Goal: Task Accomplishment & Management: Manage account settings

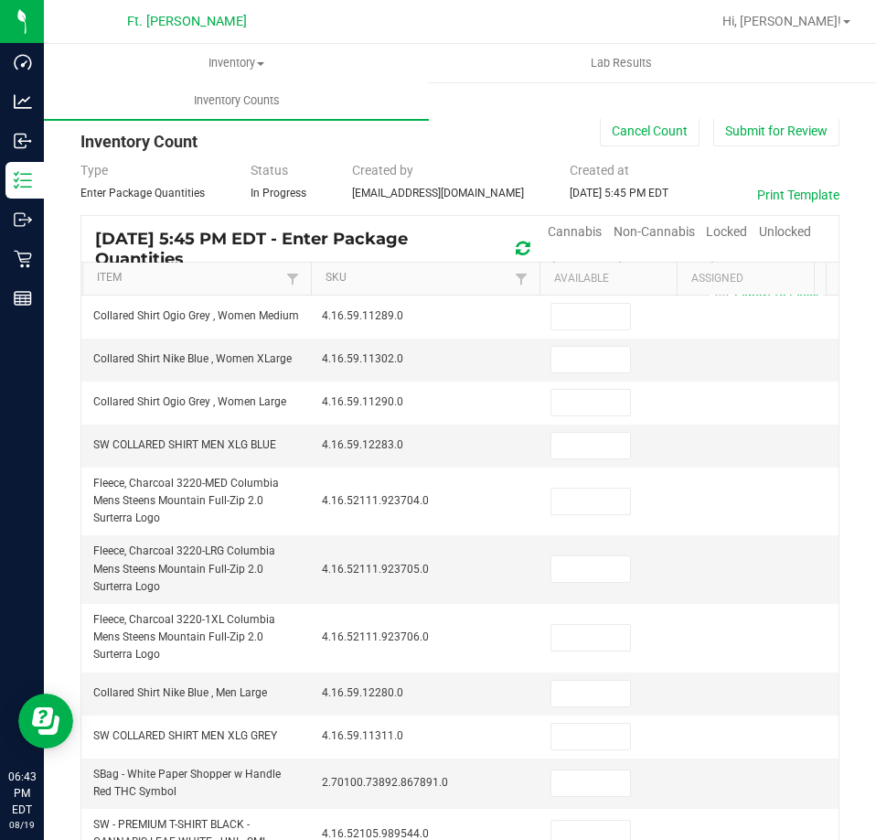
click at [48, 261] on div "< All Inventory Counts Inventory Count Cancel Count Submit for Review Type Ente…" at bounding box center [460, 730] width 832 height 1301
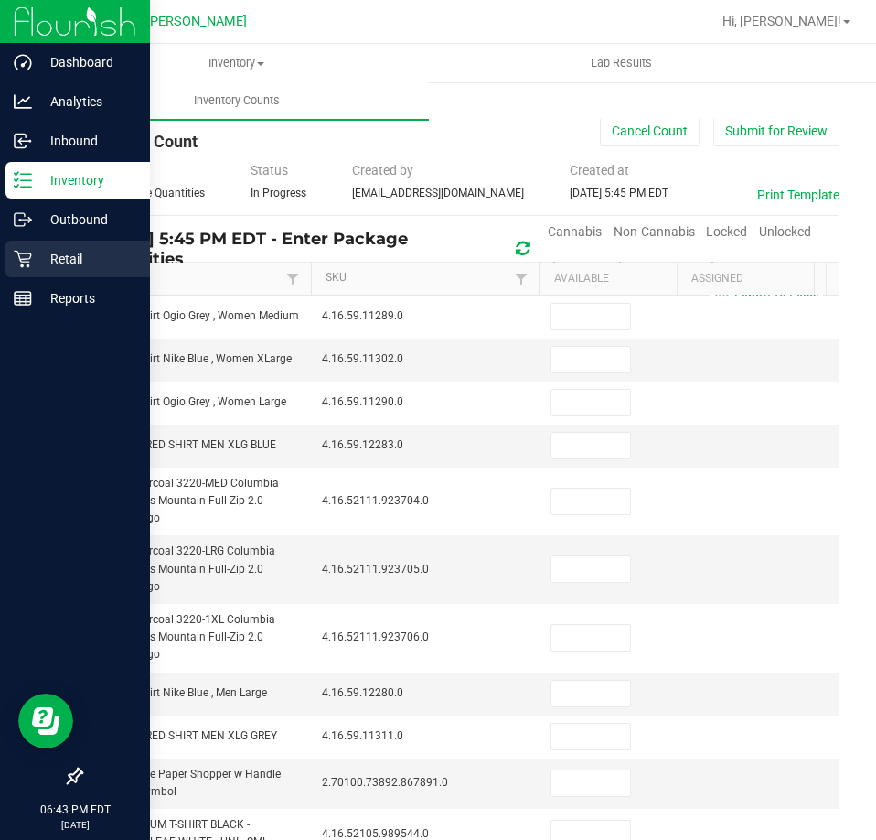
click at [37, 262] on p "Retail" at bounding box center [87, 259] width 110 height 22
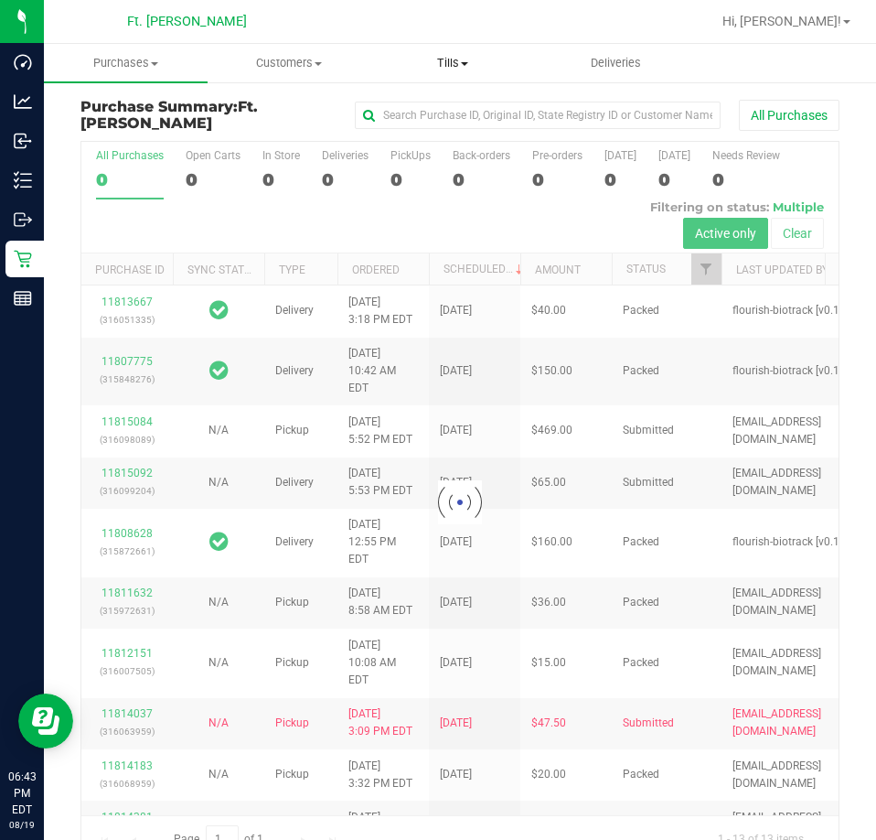
click at [460, 71] on uib-tab-heading "Tills Manage tills Reconcile e-payments" at bounding box center [452, 63] width 162 height 37
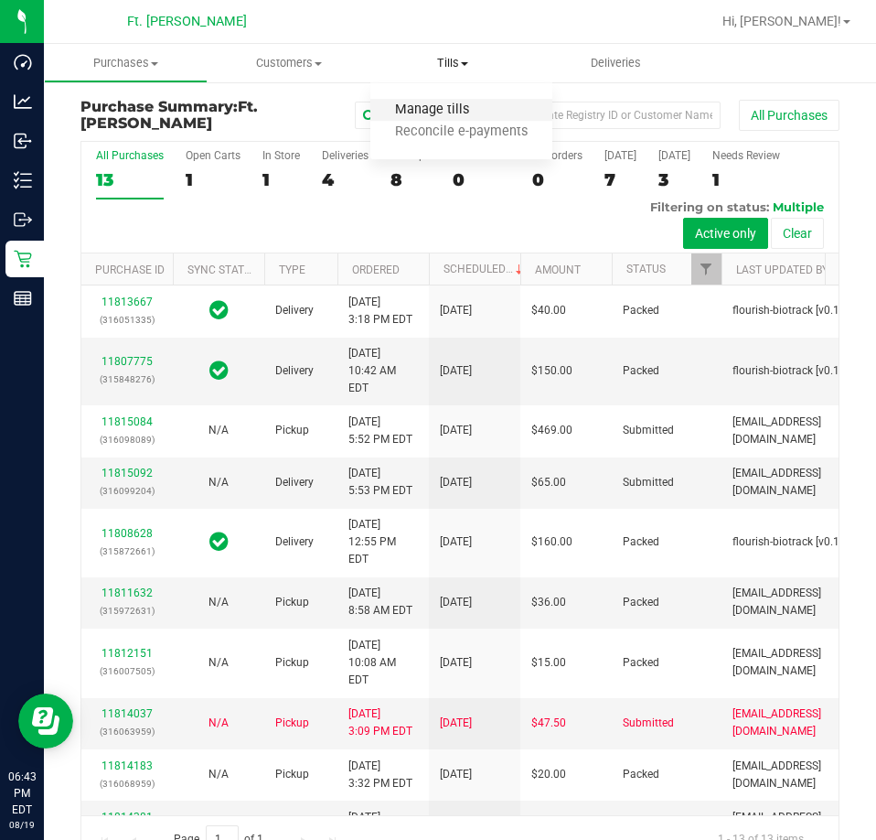
click at [441, 110] on span "Manage tills" at bounding box center [431, 110] width 123 height 16
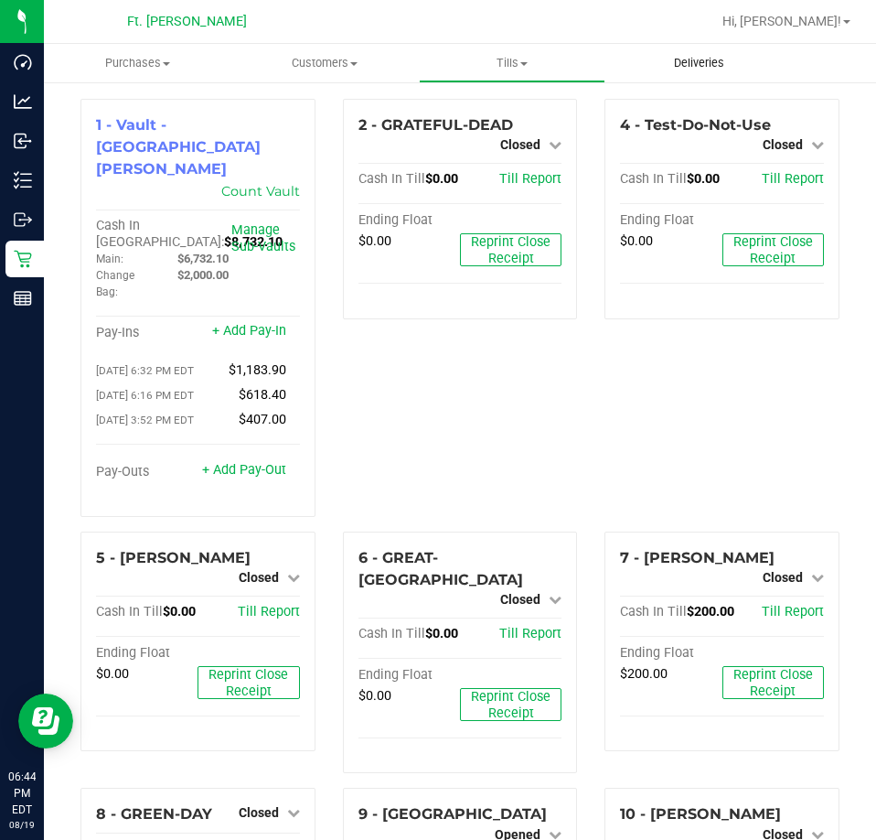
click at [731, 66] on span "Deliveries" at bounding box center [699, 63] width 100 height 16
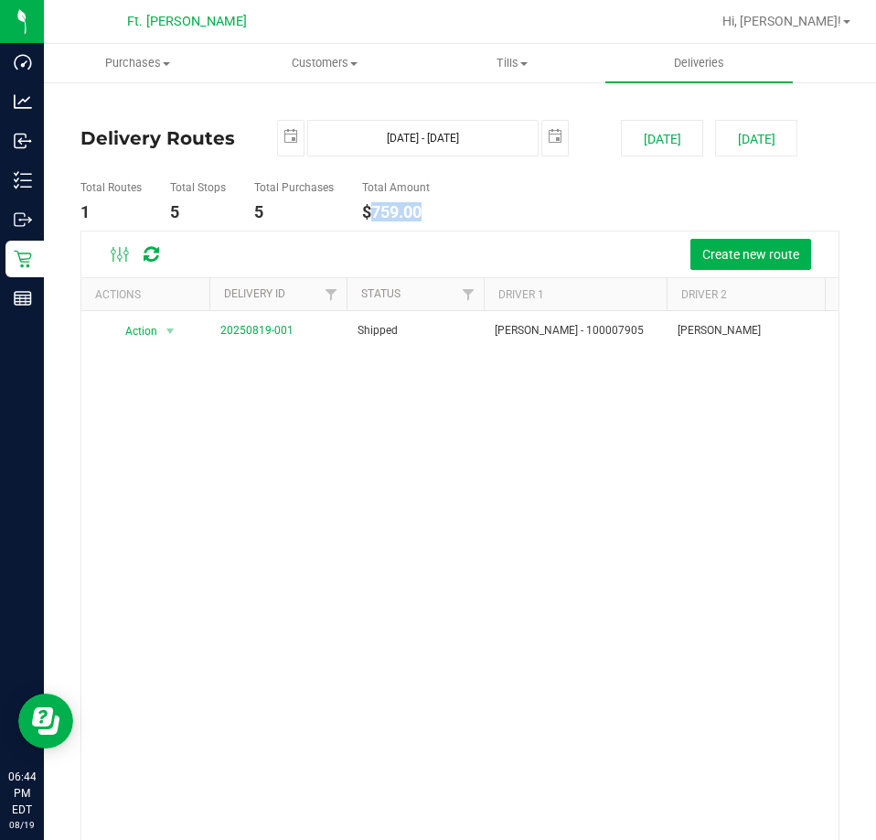
drag, startPoint x: 461, startPoint y: 212, endPoint x: 375, endPoint y: 215, distance: 86.0
click at [375, 215] on ul "Total Routes 1 Total Stops 5 Total Purchases 5 Total Amount $759.00" at bounding box center [458, 202] width 764 height 58
copy h4 "759.00"
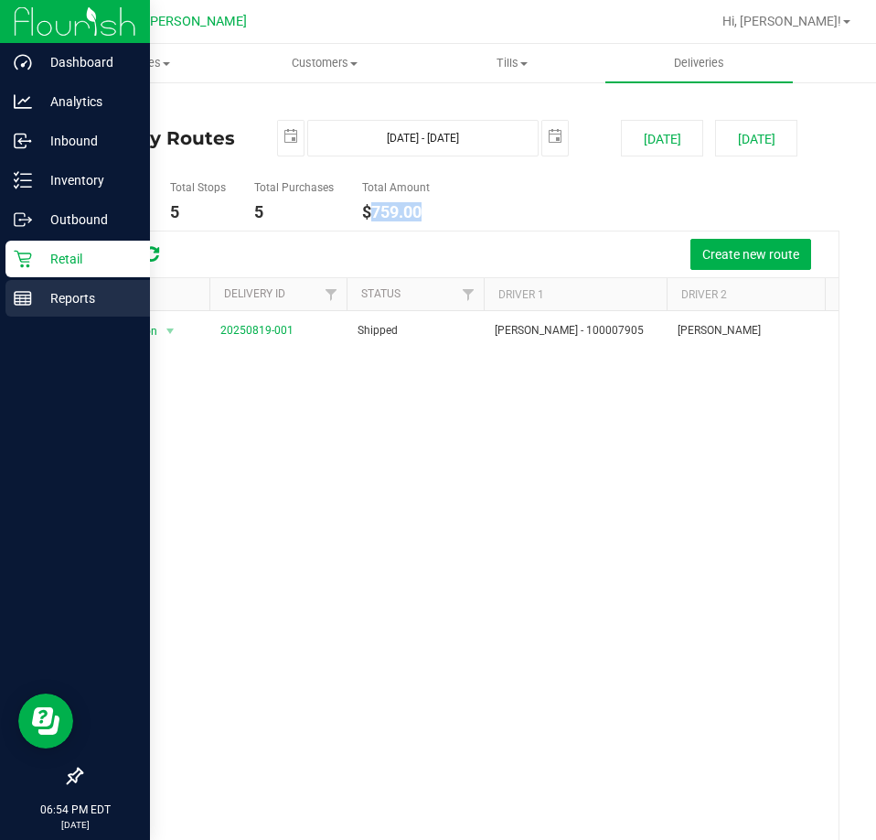
click at [14, 298] on icon at bounding box center [23, 298] width 18 height 18
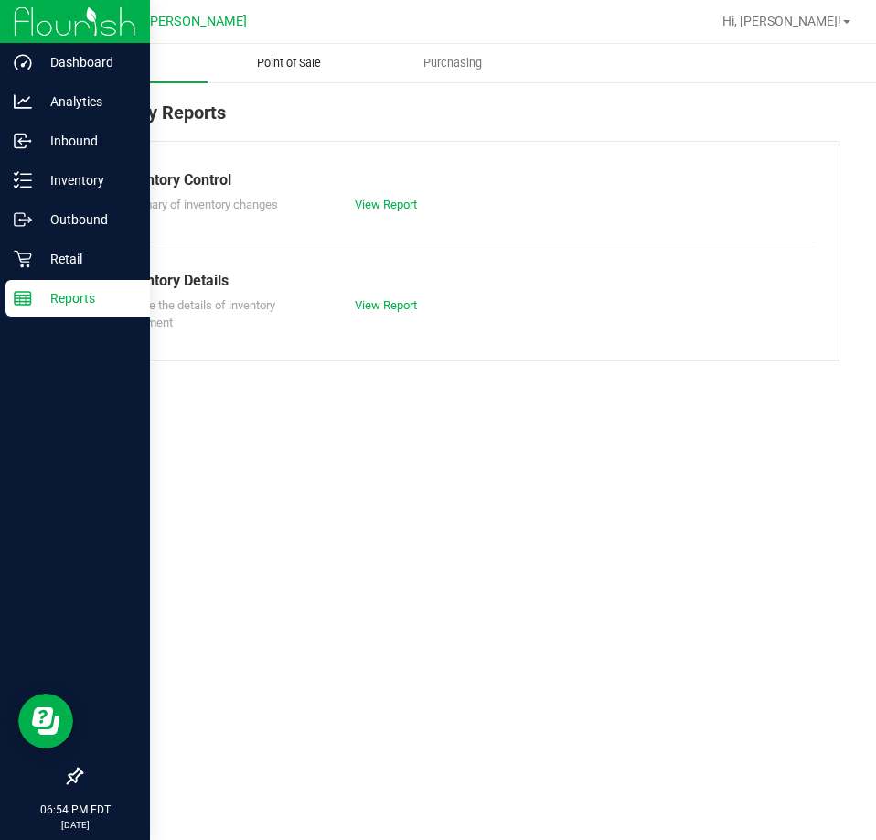
click at [287, 70] on span "Point of Sale" at bounding box center [288, 63] width 113 height 16
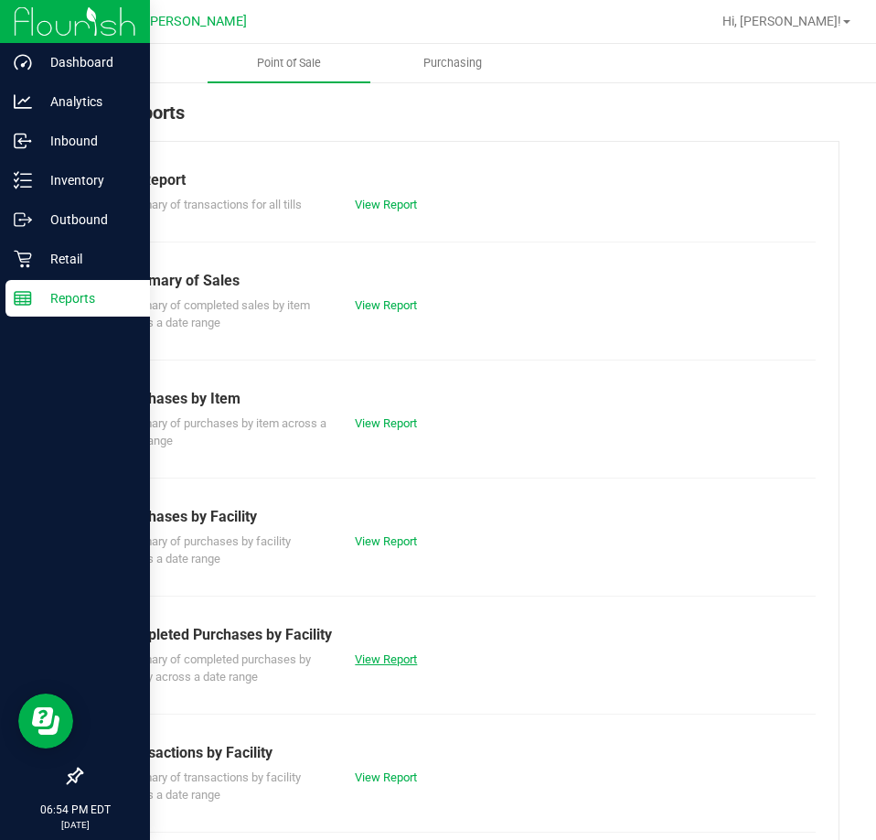
click at [374, 659] on link "View Report" at bounding box center [386, 659] width 62 height 14
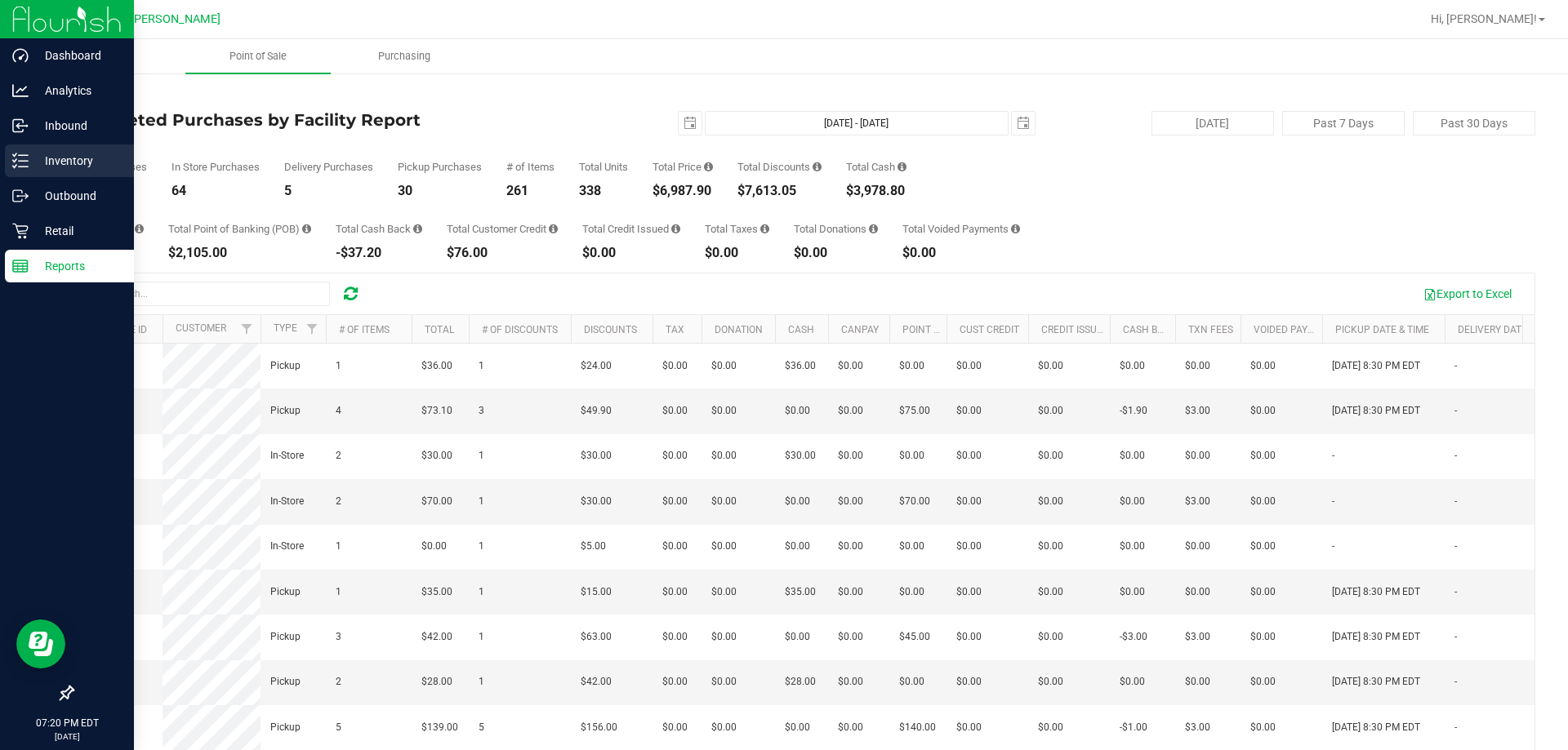
click at [27, 155] on line at bounding box center [23, 155] width 9 height 0
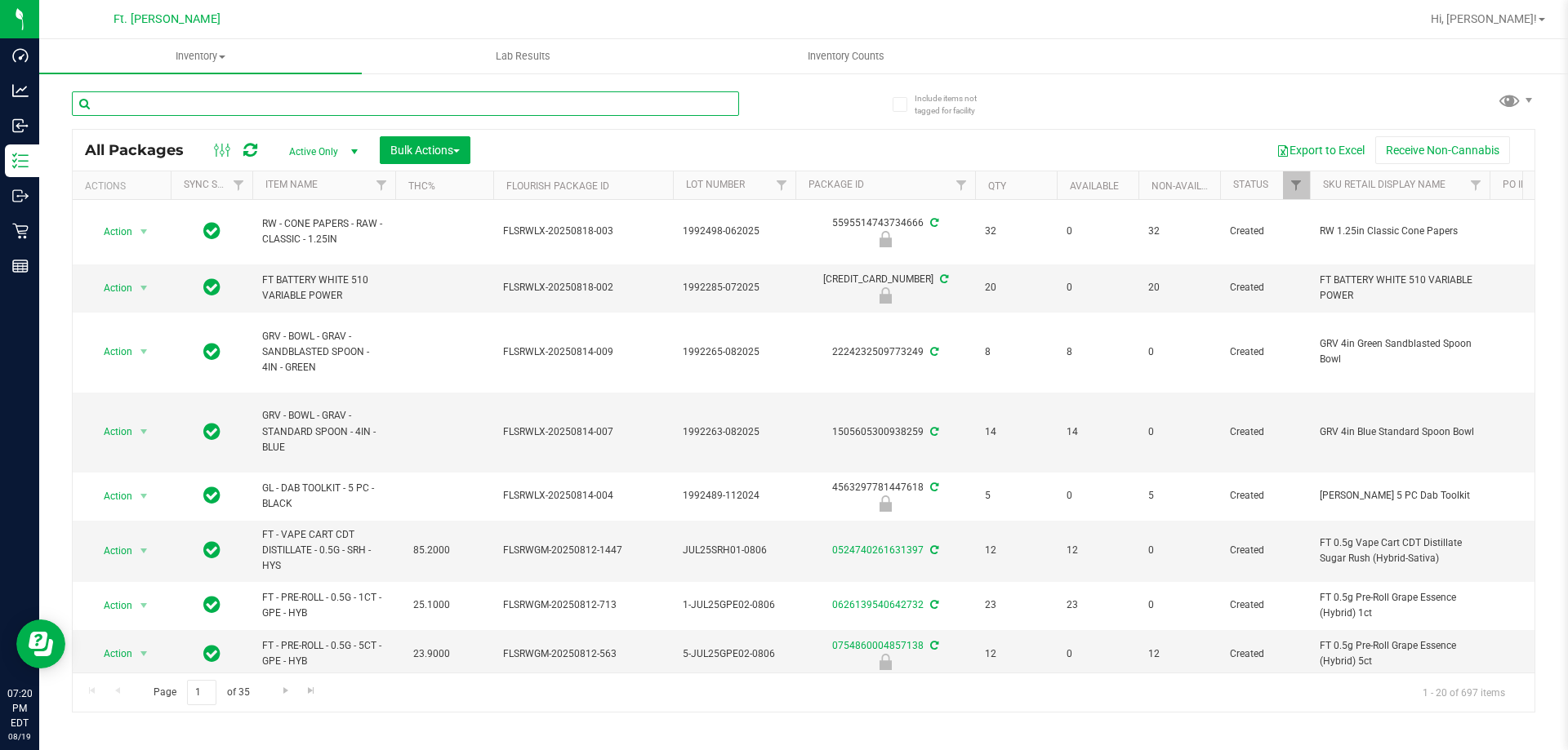
click at [188, 110] on input "text" at bounding box center [405, 103] width 667 height 24
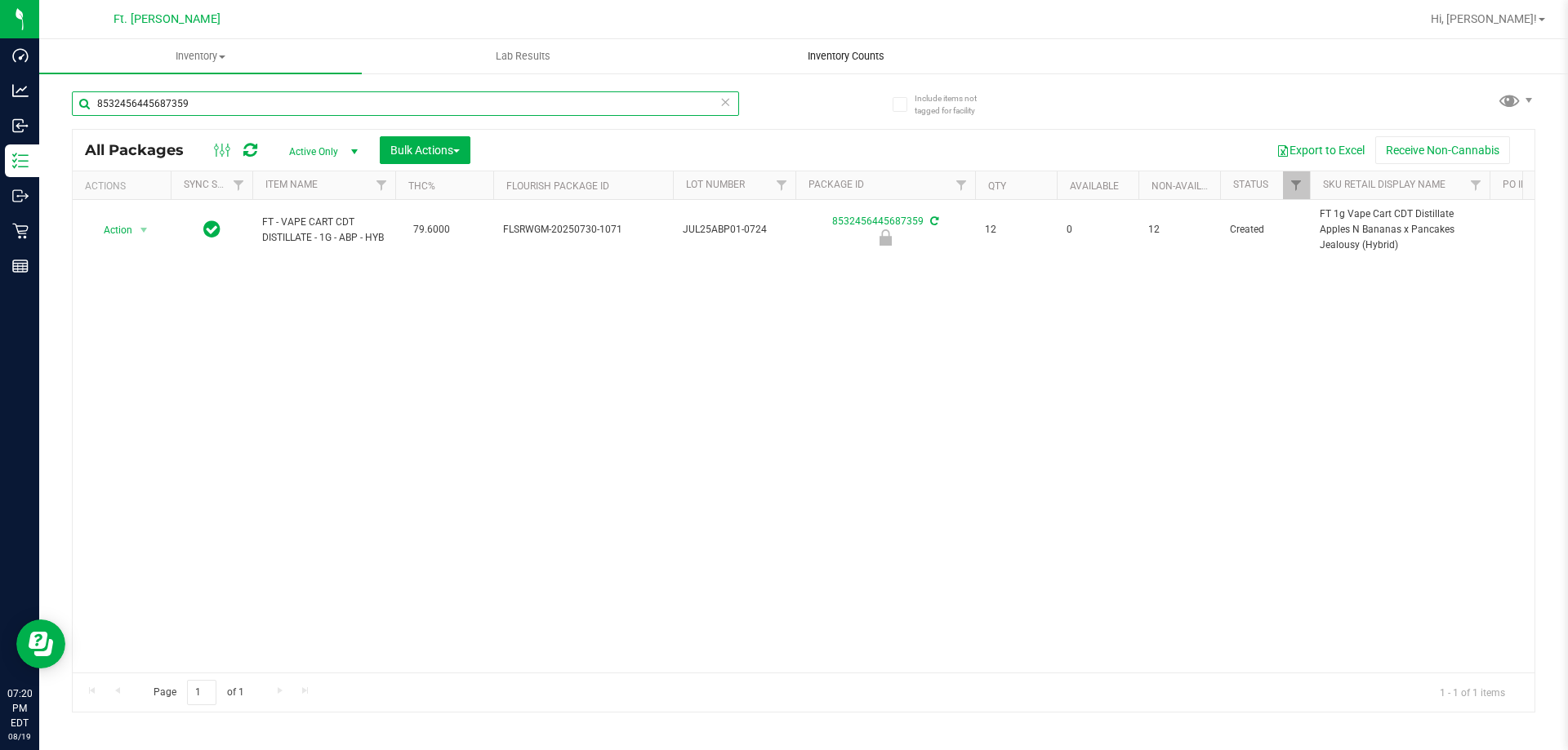
type input "8532456445687359"
click at [860, 62] on span "Inventory Counts" at bounding box center [846, 56] width 121 height 14
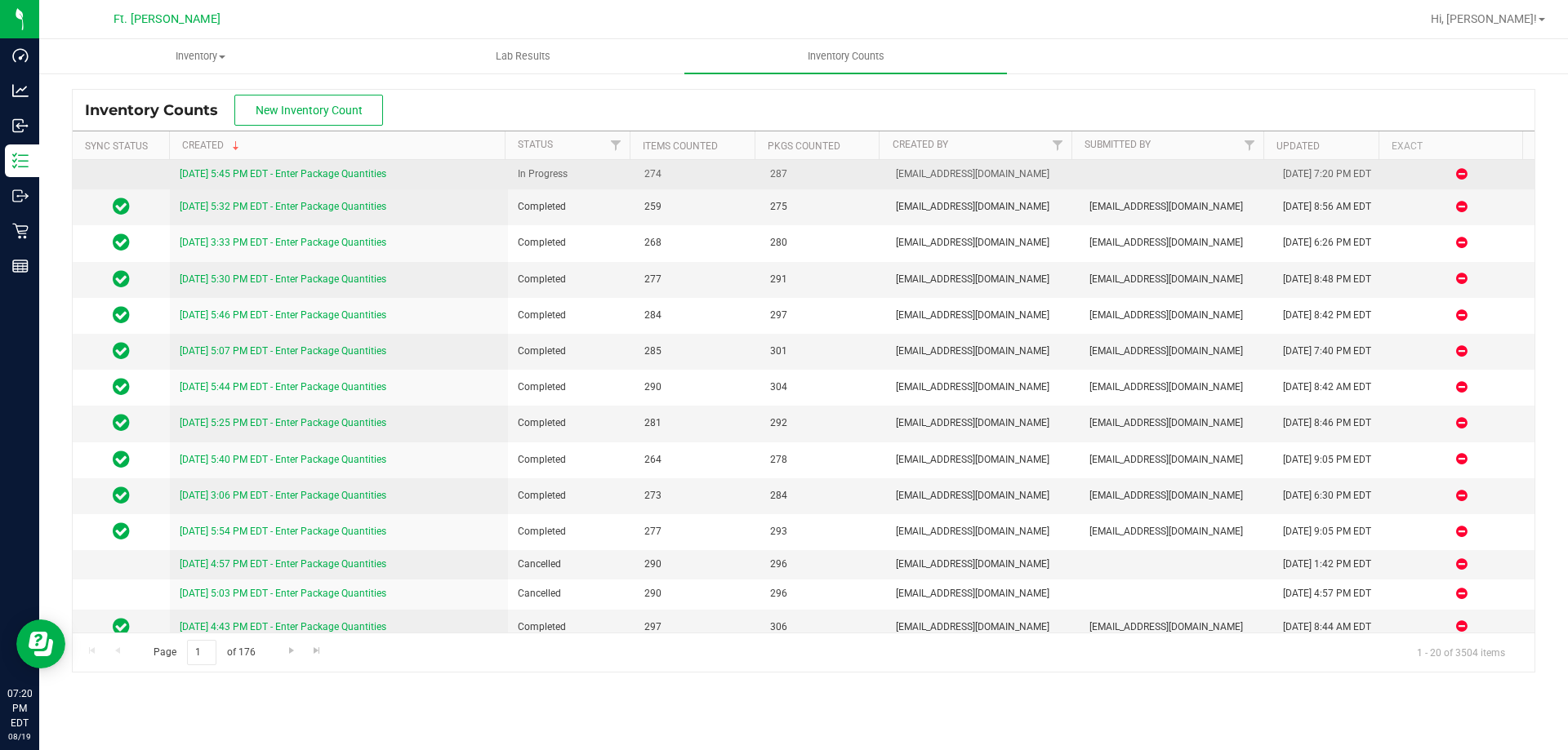
click at [338, 175] on link "[DATE] 5:45 PM EDT - Enter Package Quantities" at bounding box center [282, 173] width 206 height 12
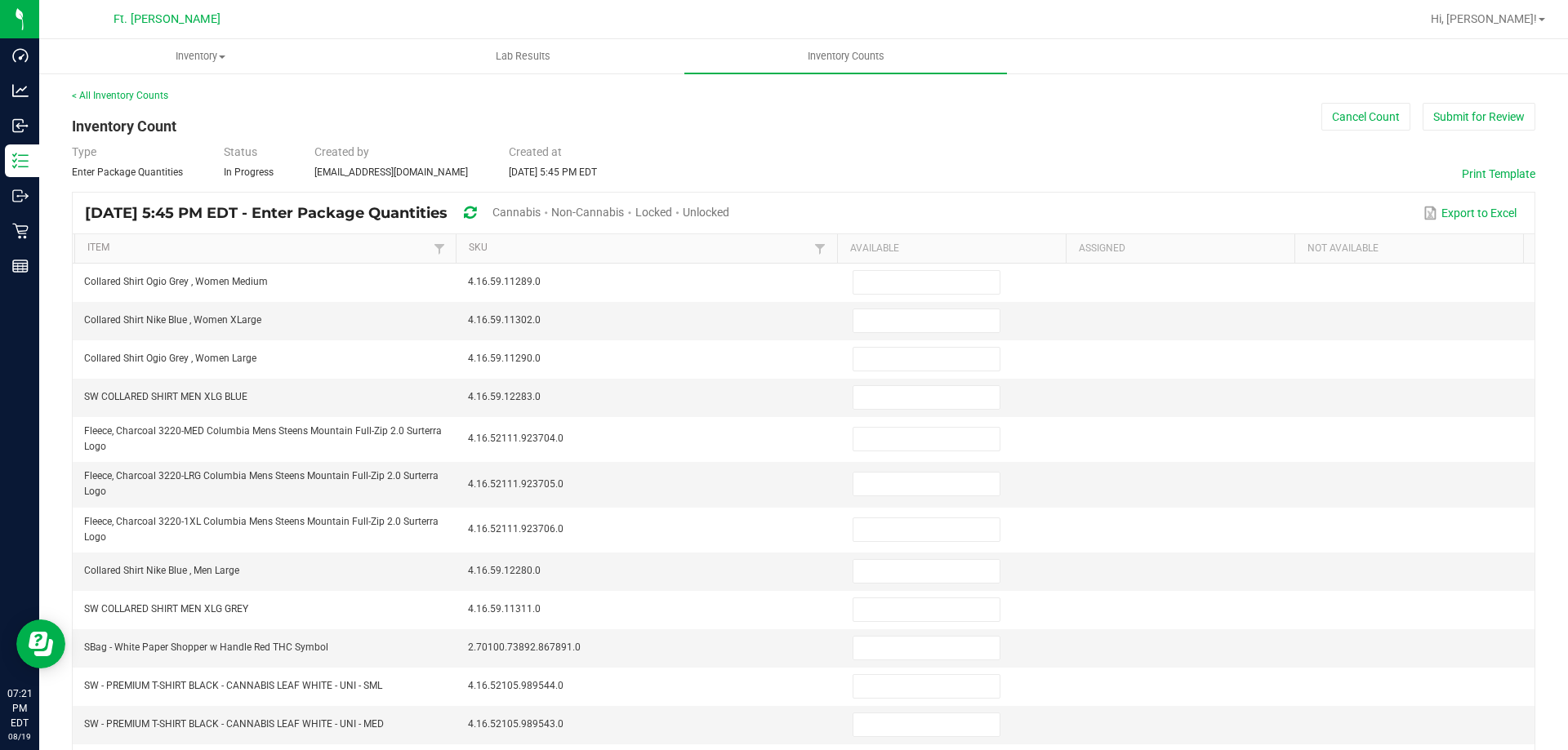
click at [730, 211] on span "Unlocked" at bounding box center [706, 212] width 46 height 13
type input "19"
type input "10"
type input "6"
type input "8"
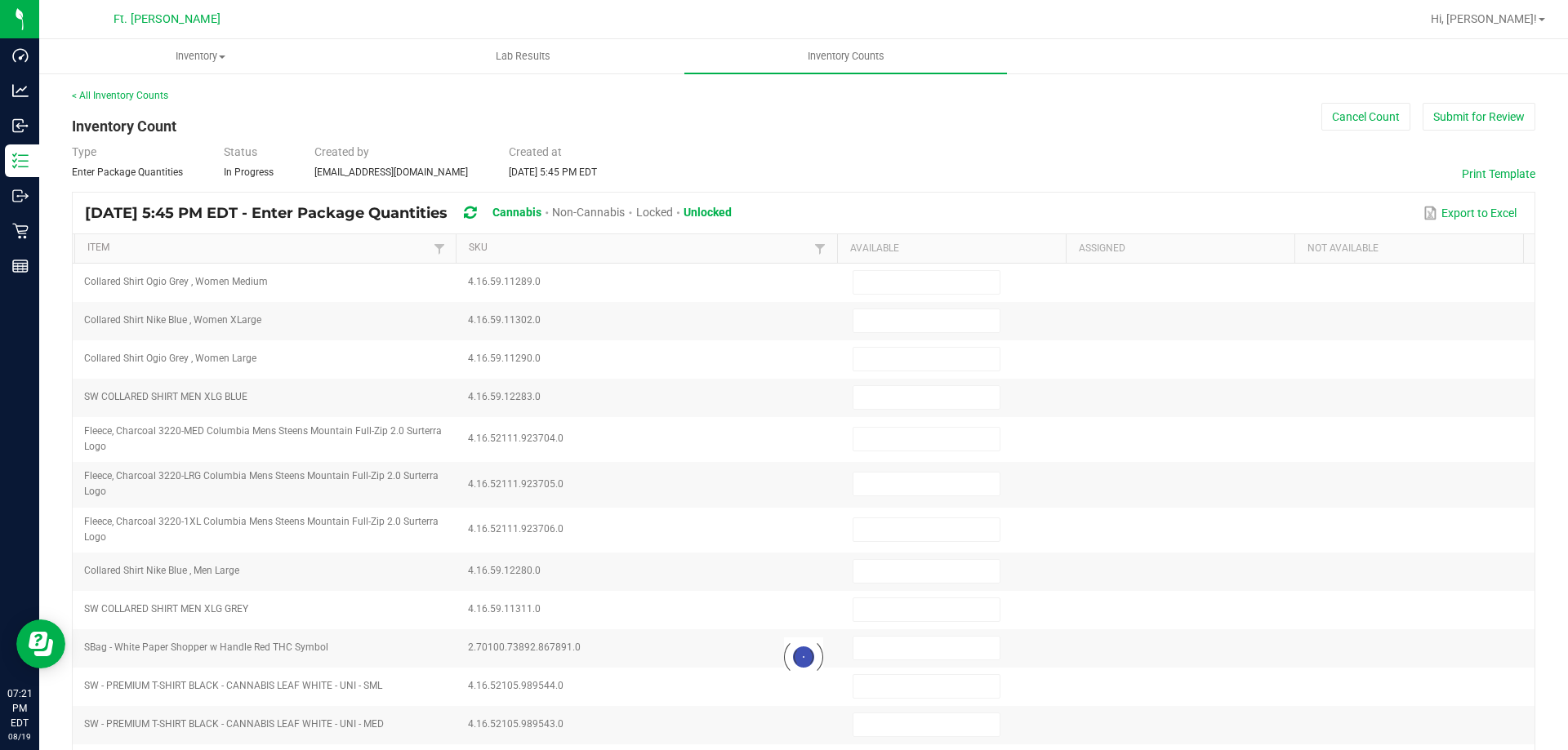
type input "12"
type input "2"
type input "9"
type input "7"
type input "8"
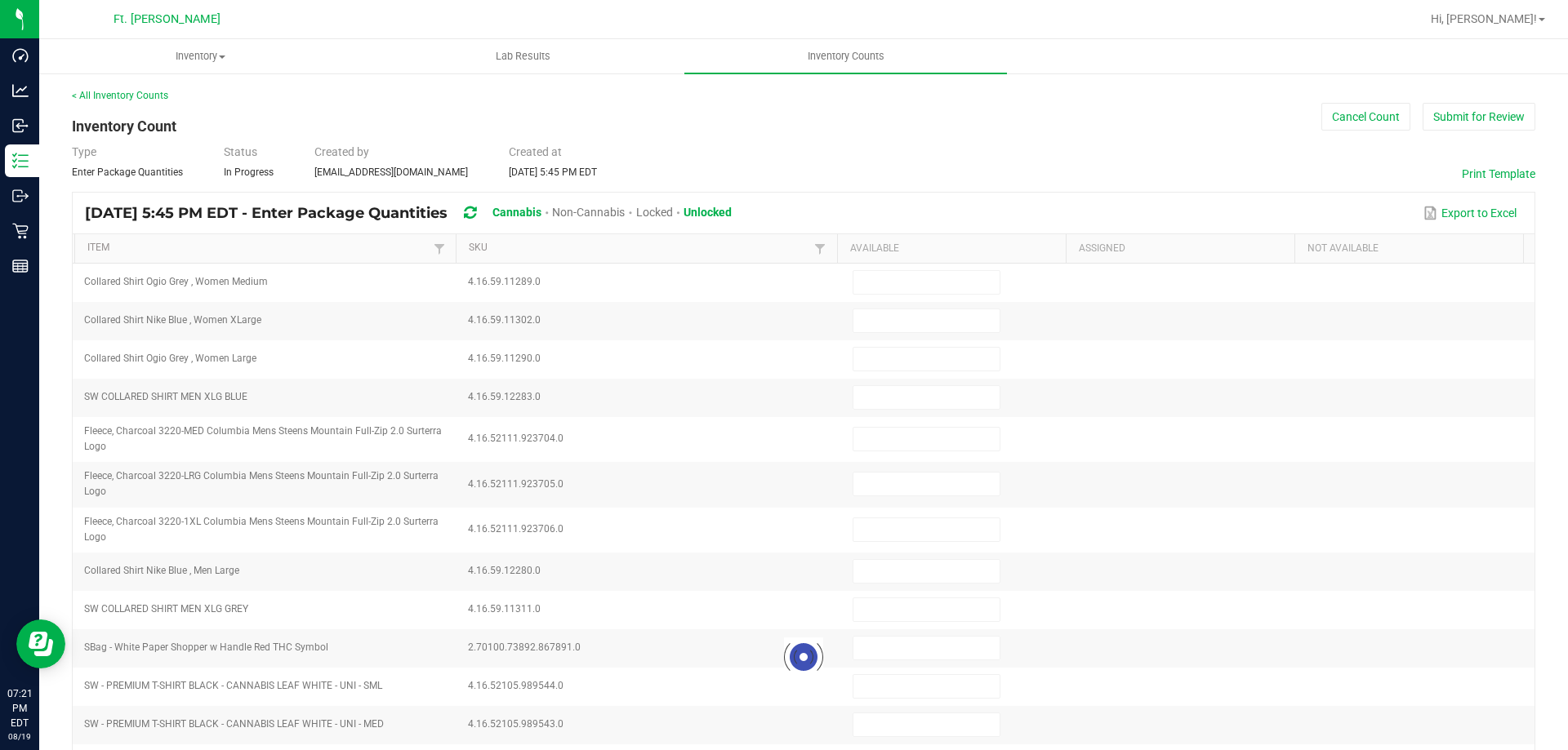
type input "2"
type input "11"
type input "5"
type input "4"
type input "2"
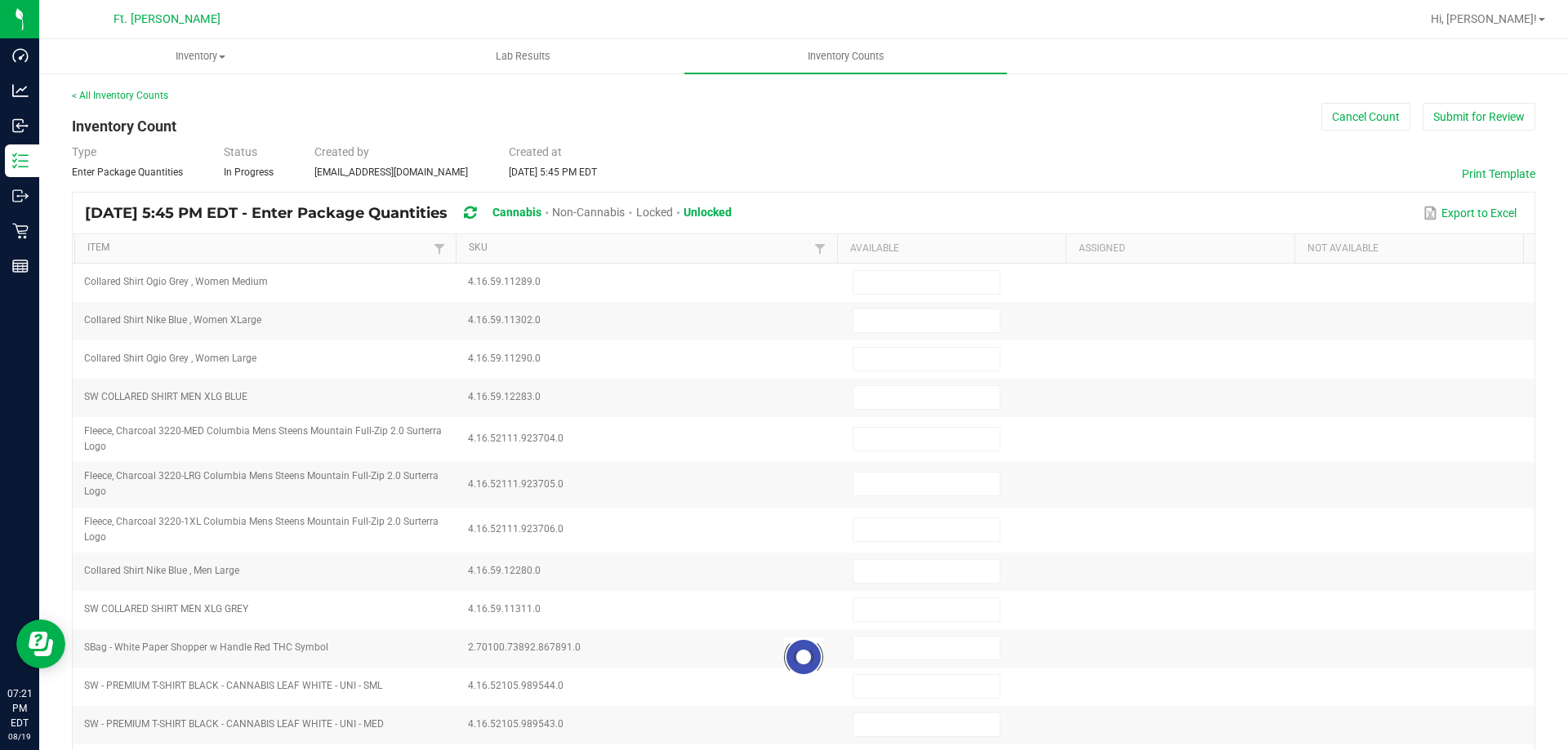
type input "2"
type input "1"
type input "4"
type input "2"
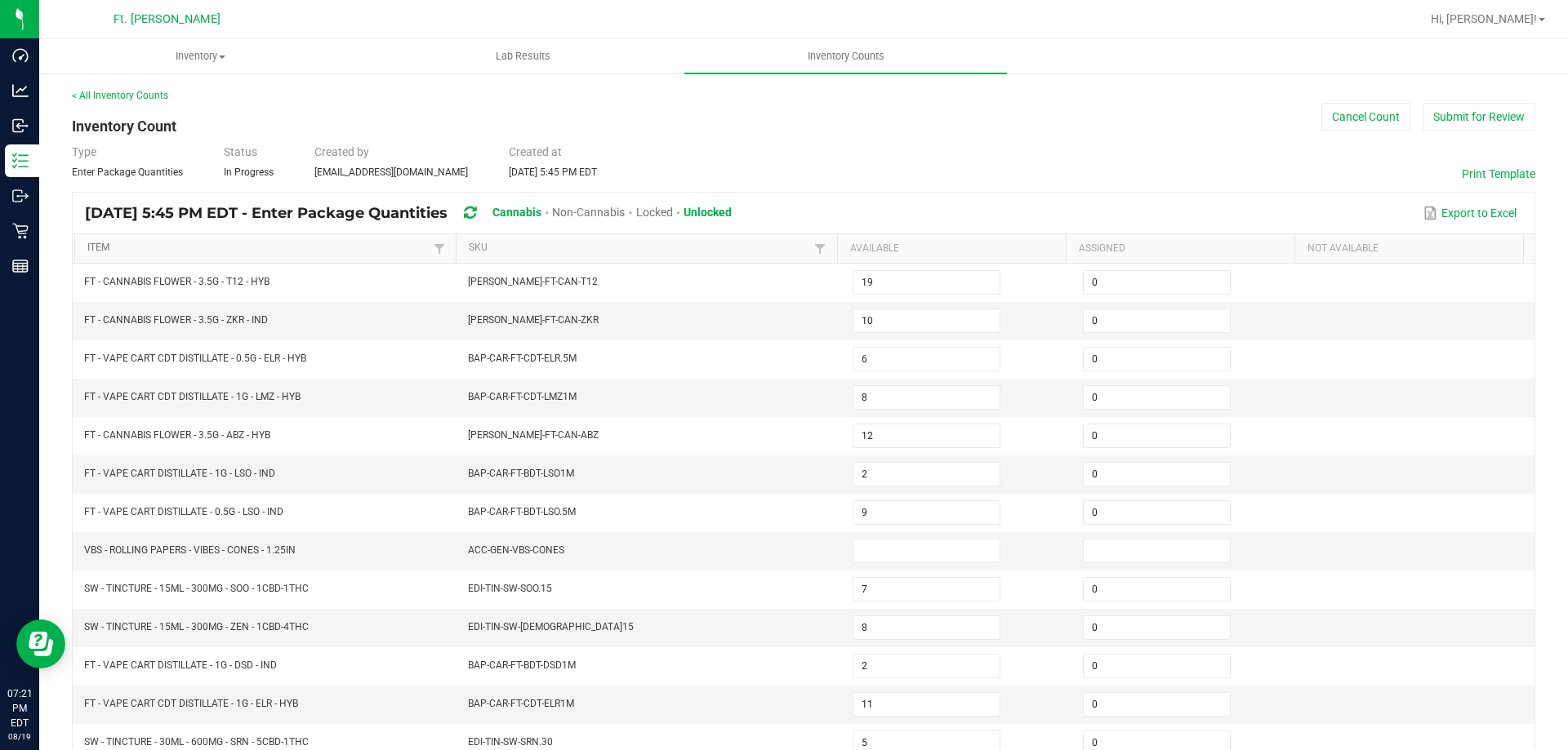
click at [310, 243] on link "Item" at bounding box center [258, 248] width 341 height 13
type input "1"
type input "15"
type input "16"
type input "0"
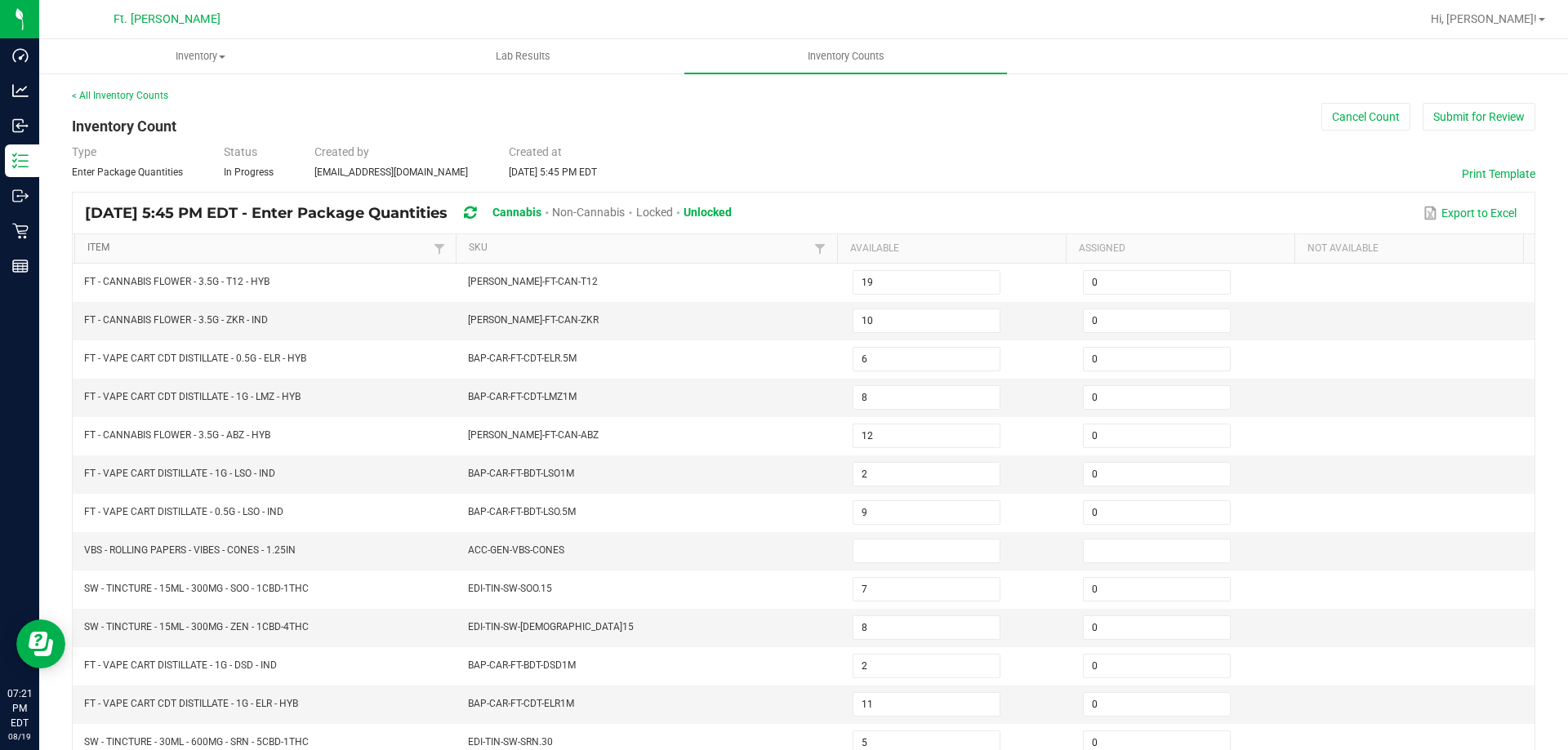
type input "8"
type input "17"
type input "19"
type input "20"
type input "12"
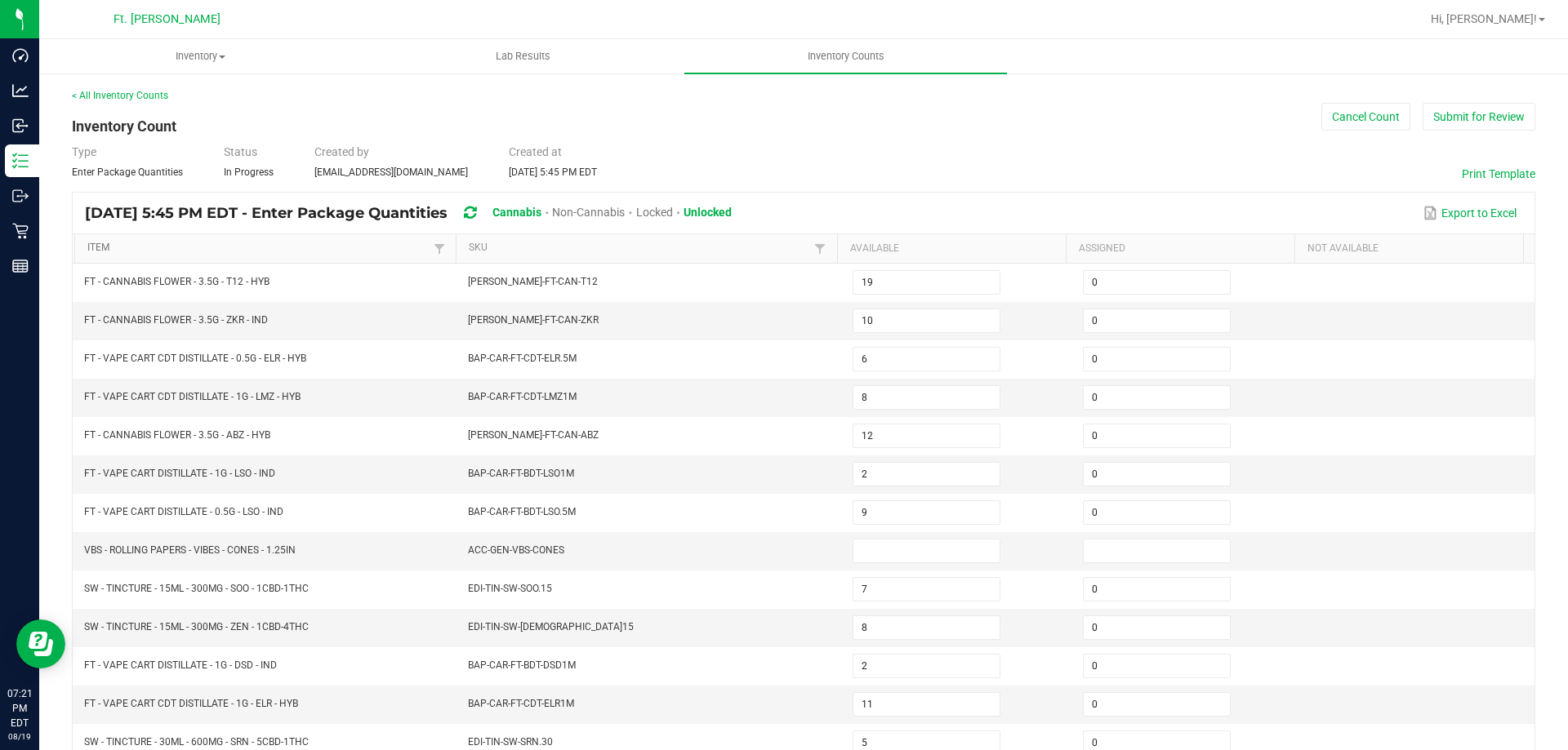
type input "20"
type input "18"
type input "2"
type input "0"
type input "17"
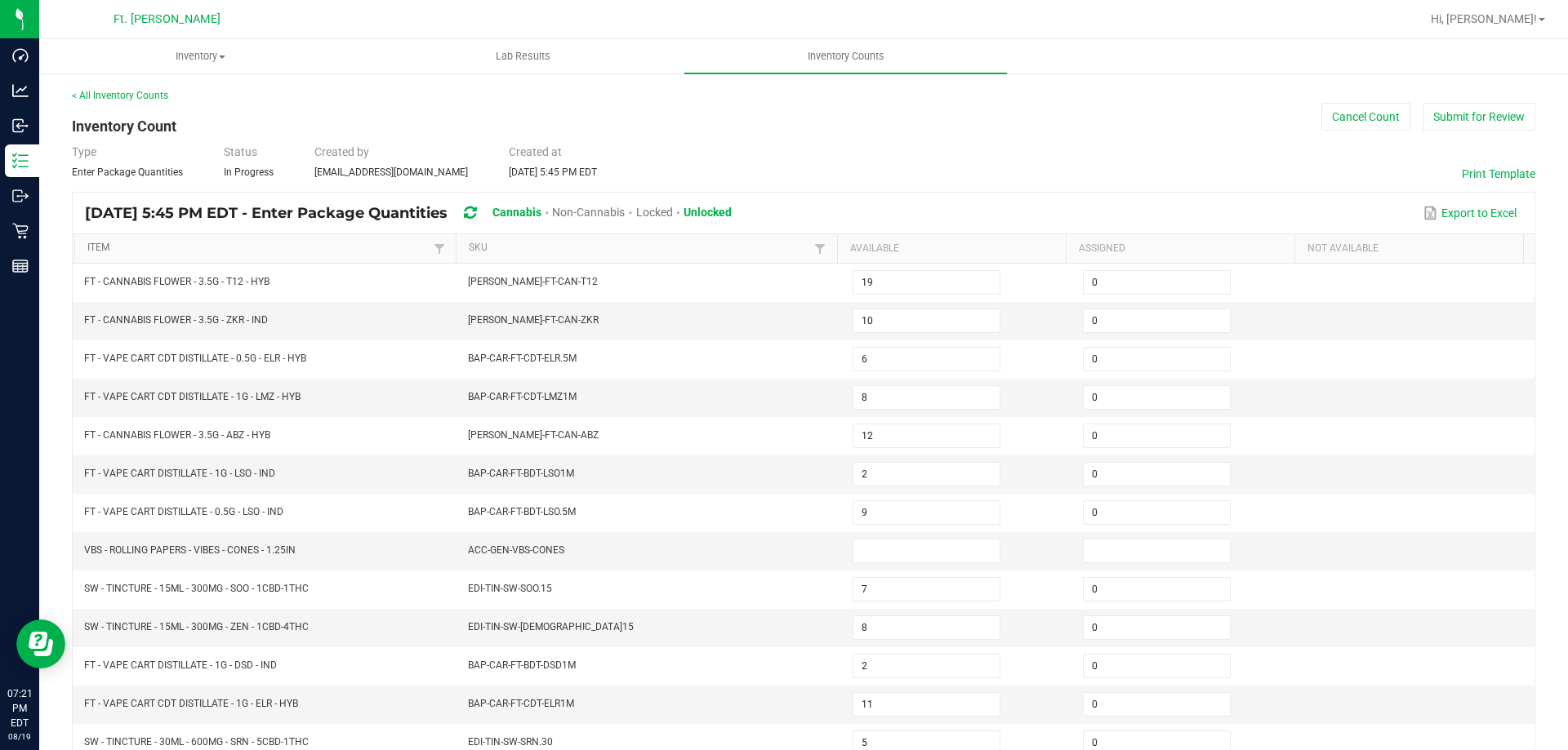
type input "20"
type input "5"
type input "20"
type input "0"
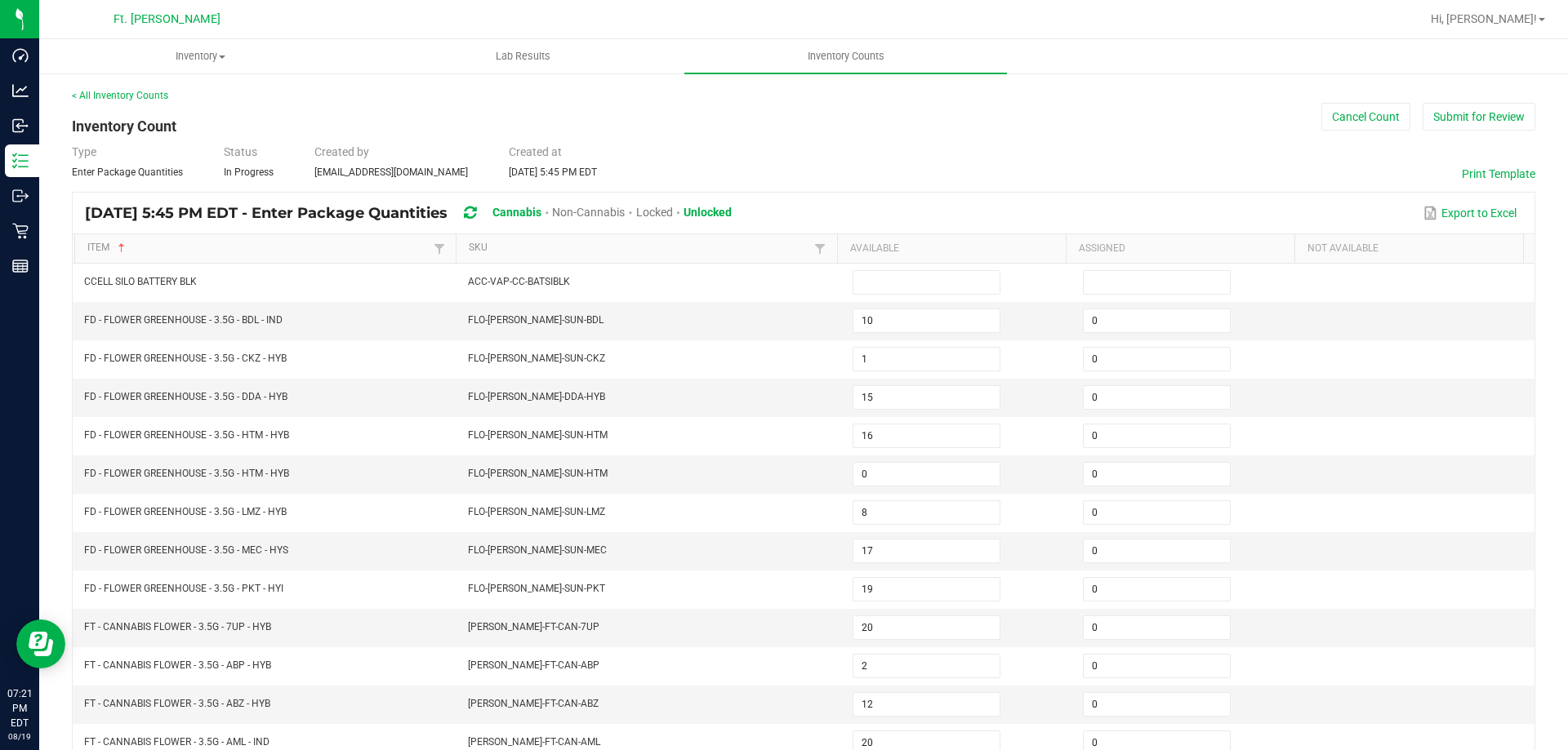
click at [304, 238] on th "Item Sorted Ascending" at bounding box center [264, 248] width 381 height 29
click at [303, 248] on link "Item" at bounding box center [258, 248] width 341 height 13
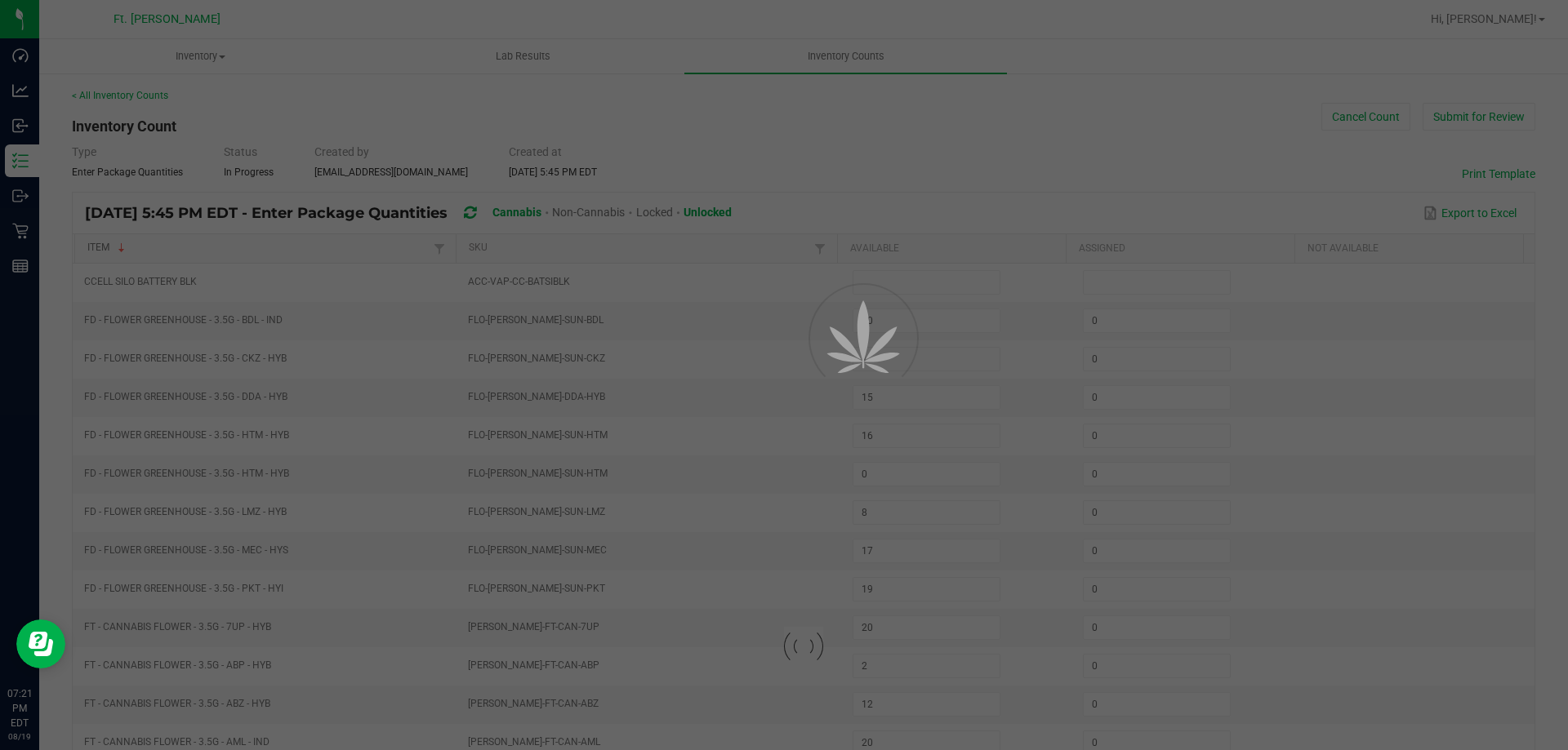
type input "6"
type input "5"
type input "2"
type input "5"
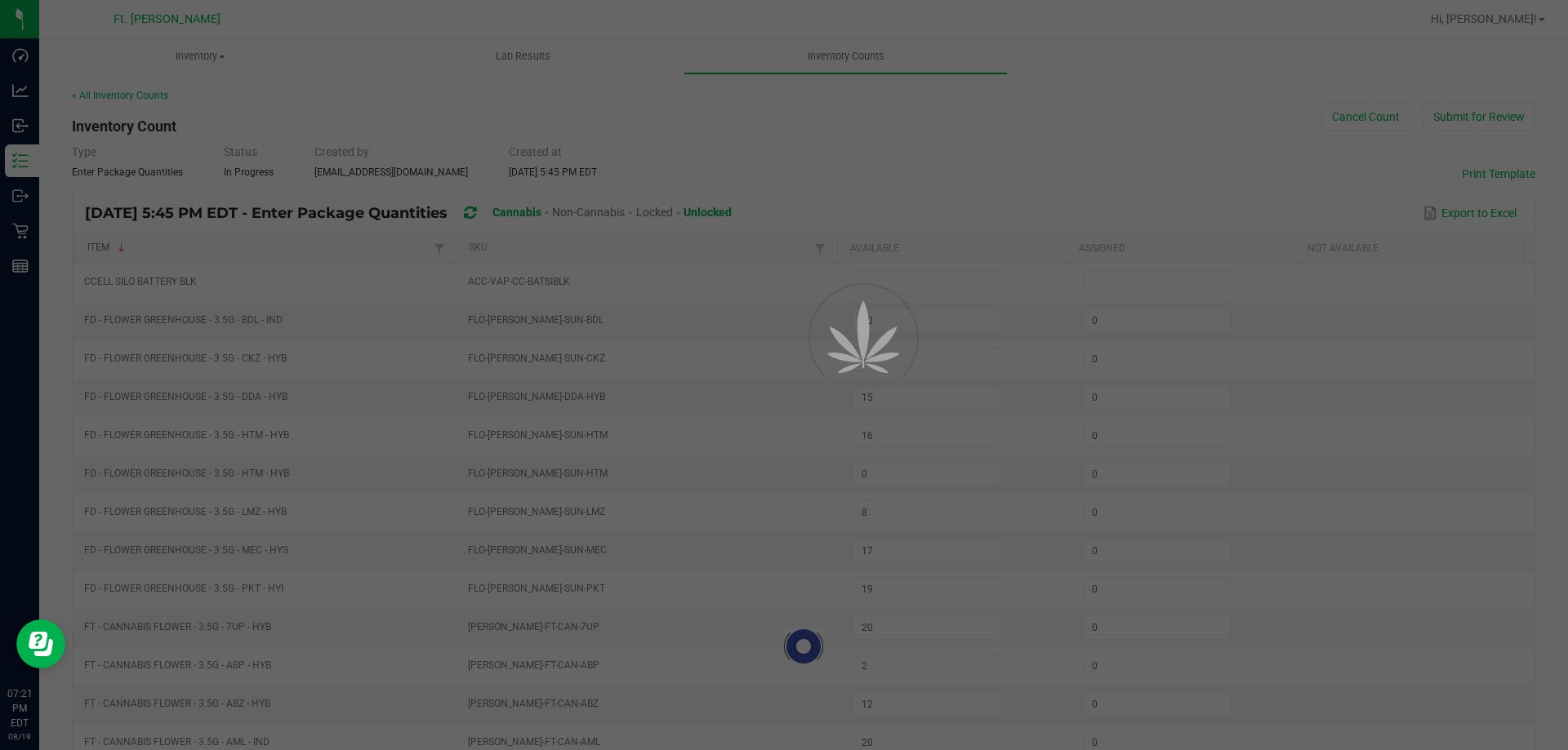
type input "2"
type input "4"
type input "0"
type input "3"
type input "14"
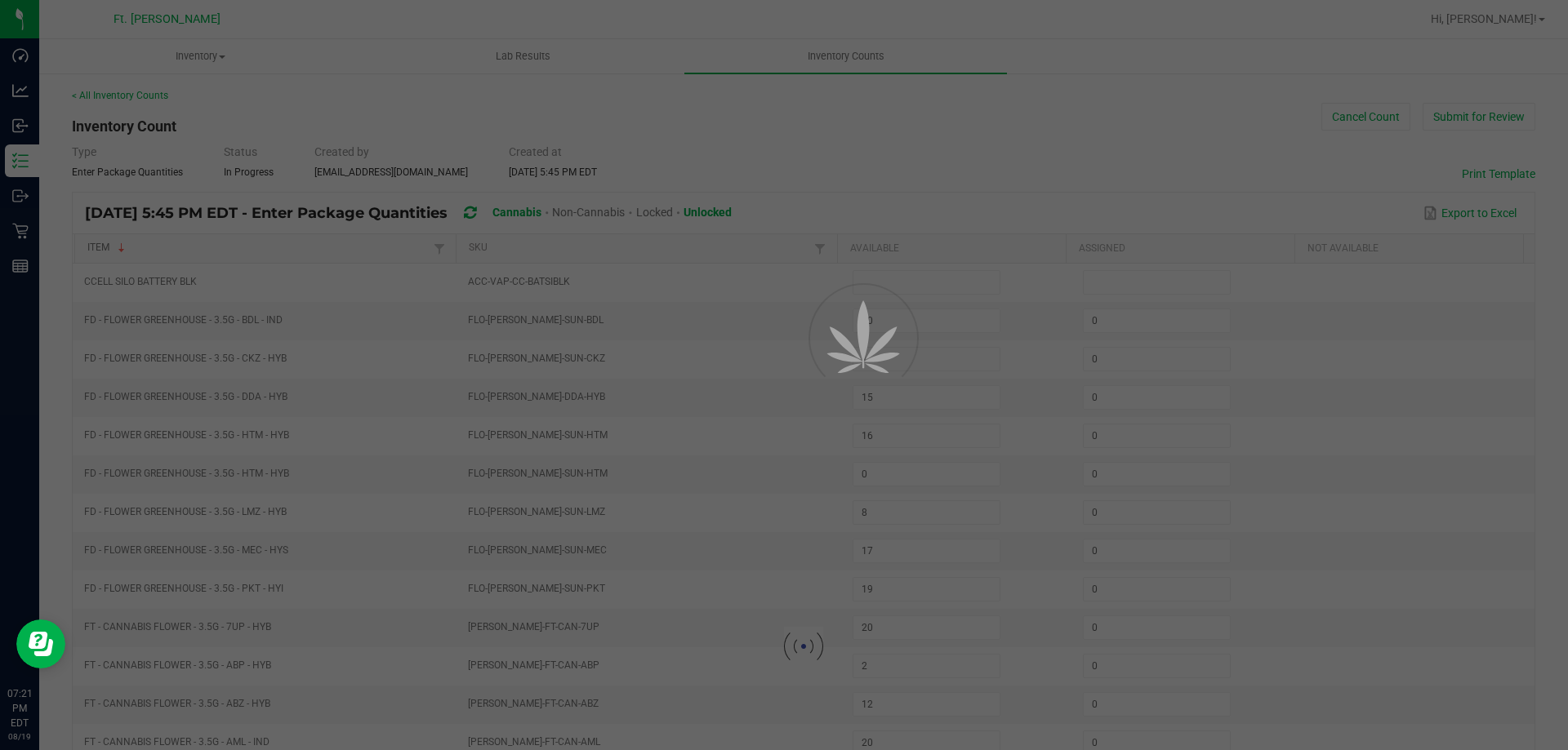
type input "12"
type input "10"
type input "15"
type input "6"
type input "4"
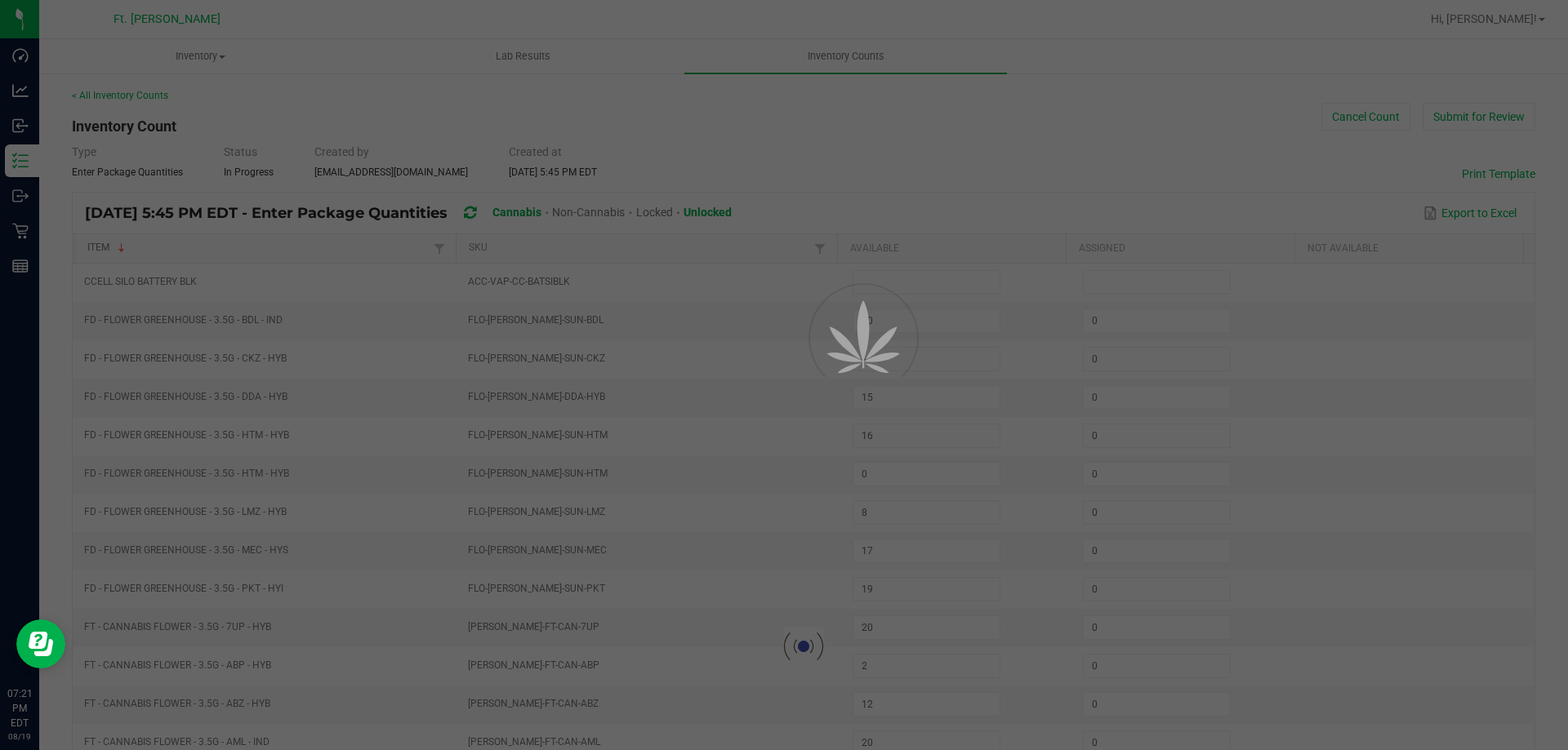
type input "0"
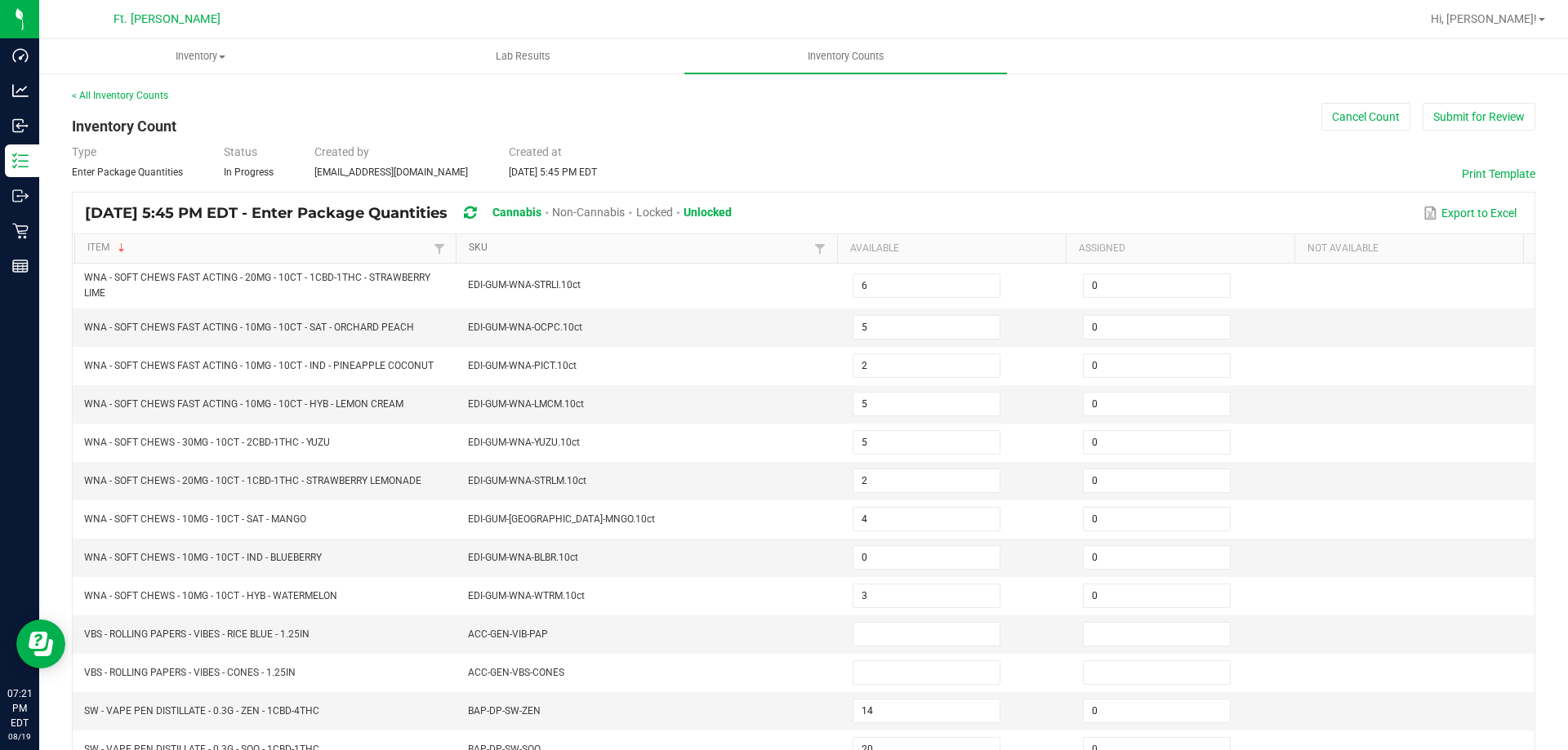
click at [505, 250] on link "SKU" at bounding box center [639, 248] width 341 height 13
type input "7"
type input "4"
type input "3"
type input "12"
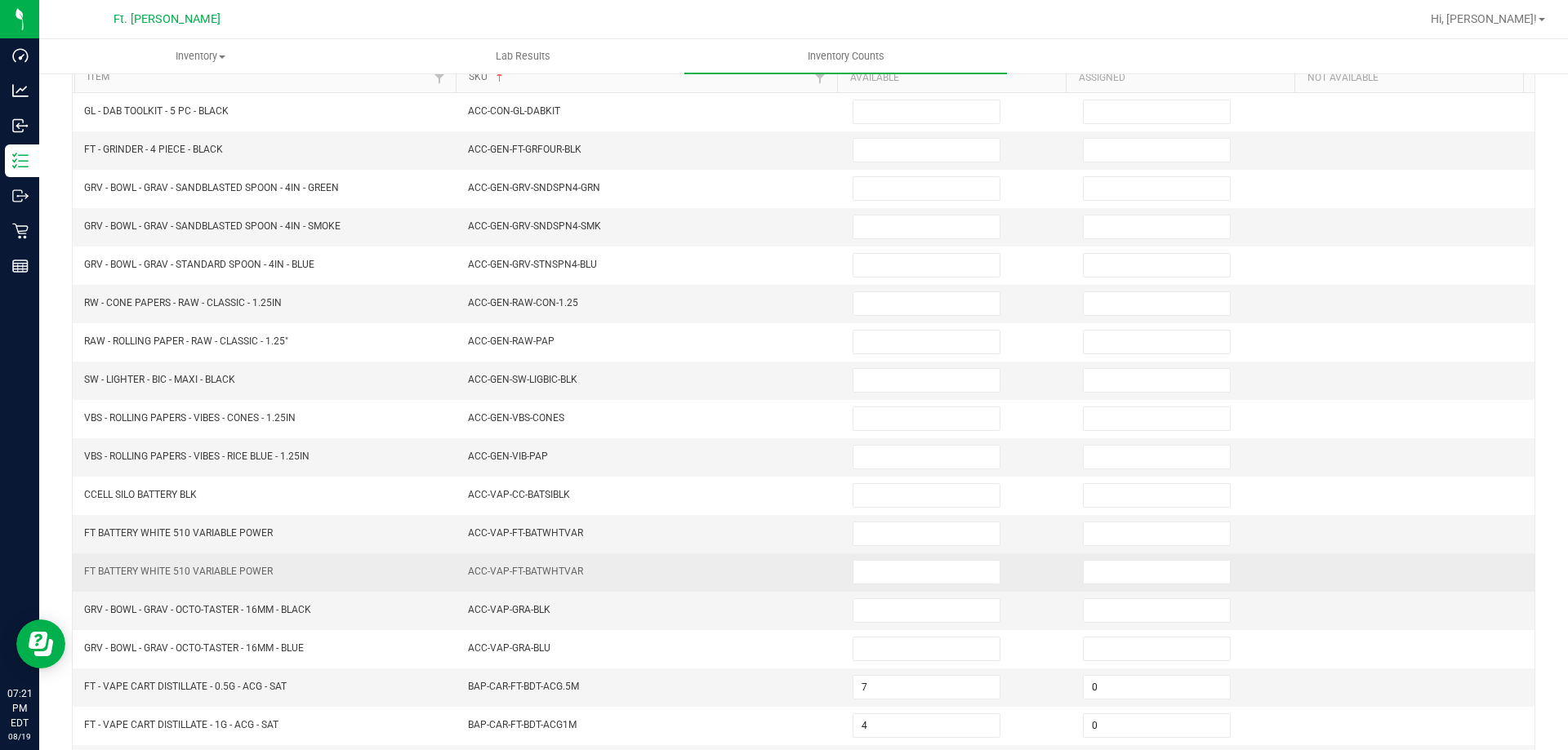
scroll to position [339, 0]
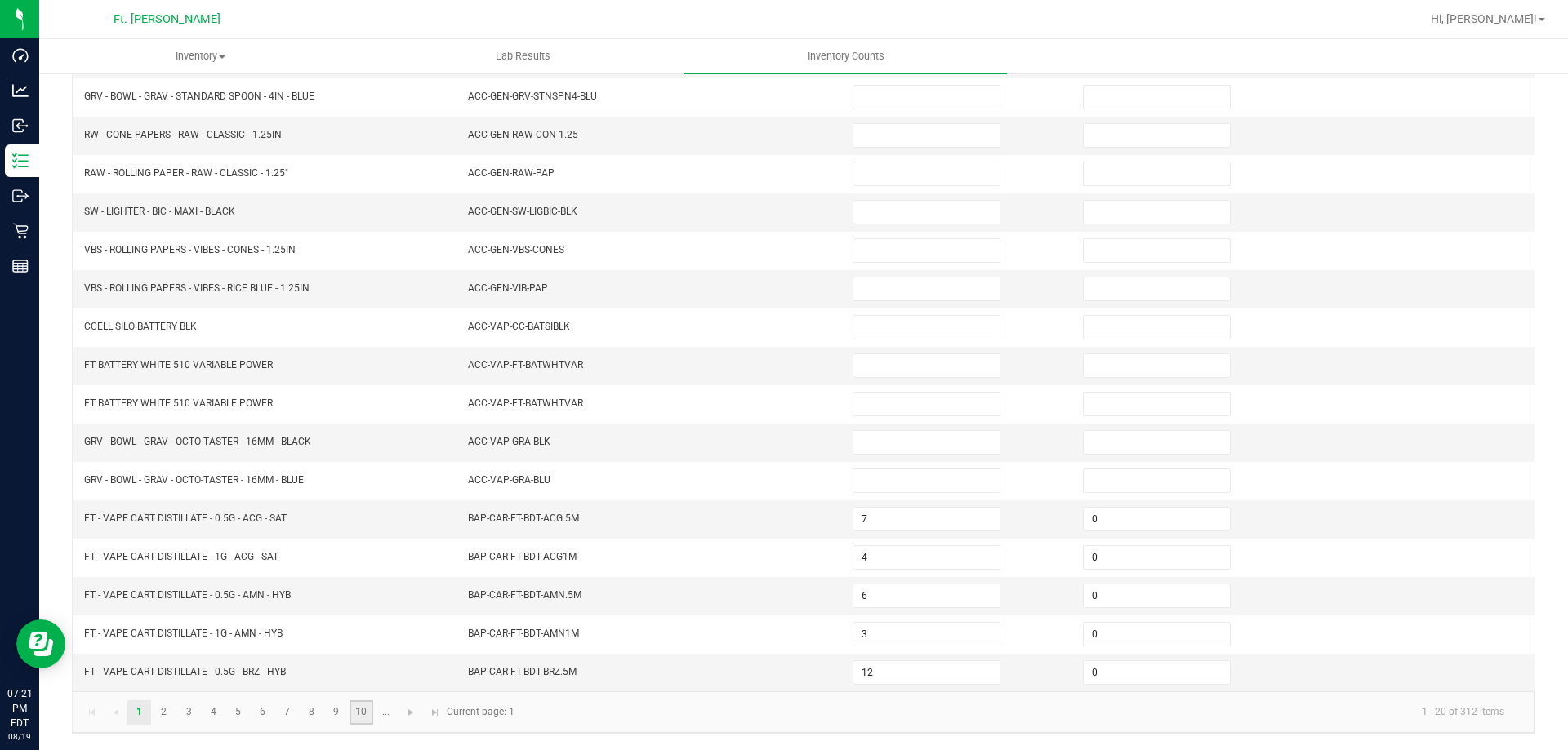
click at [354, 713] on link "10" at bounding box center [361, 712] width 24 height 24
type input "1"
type input "4"
type input "1"
type input "2"
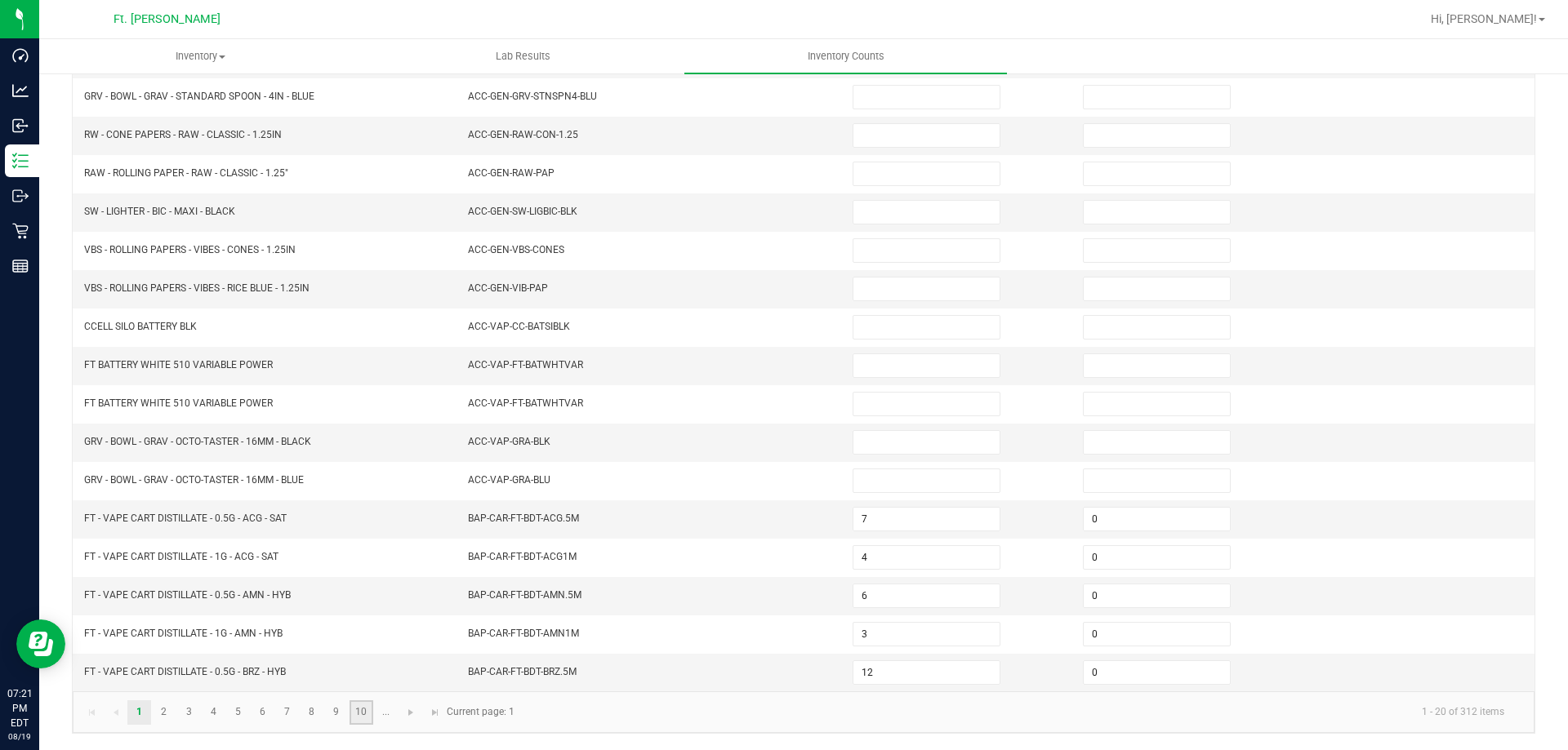
type input "4"
type input "8"
type input "2"
type input "6"
type input "2"
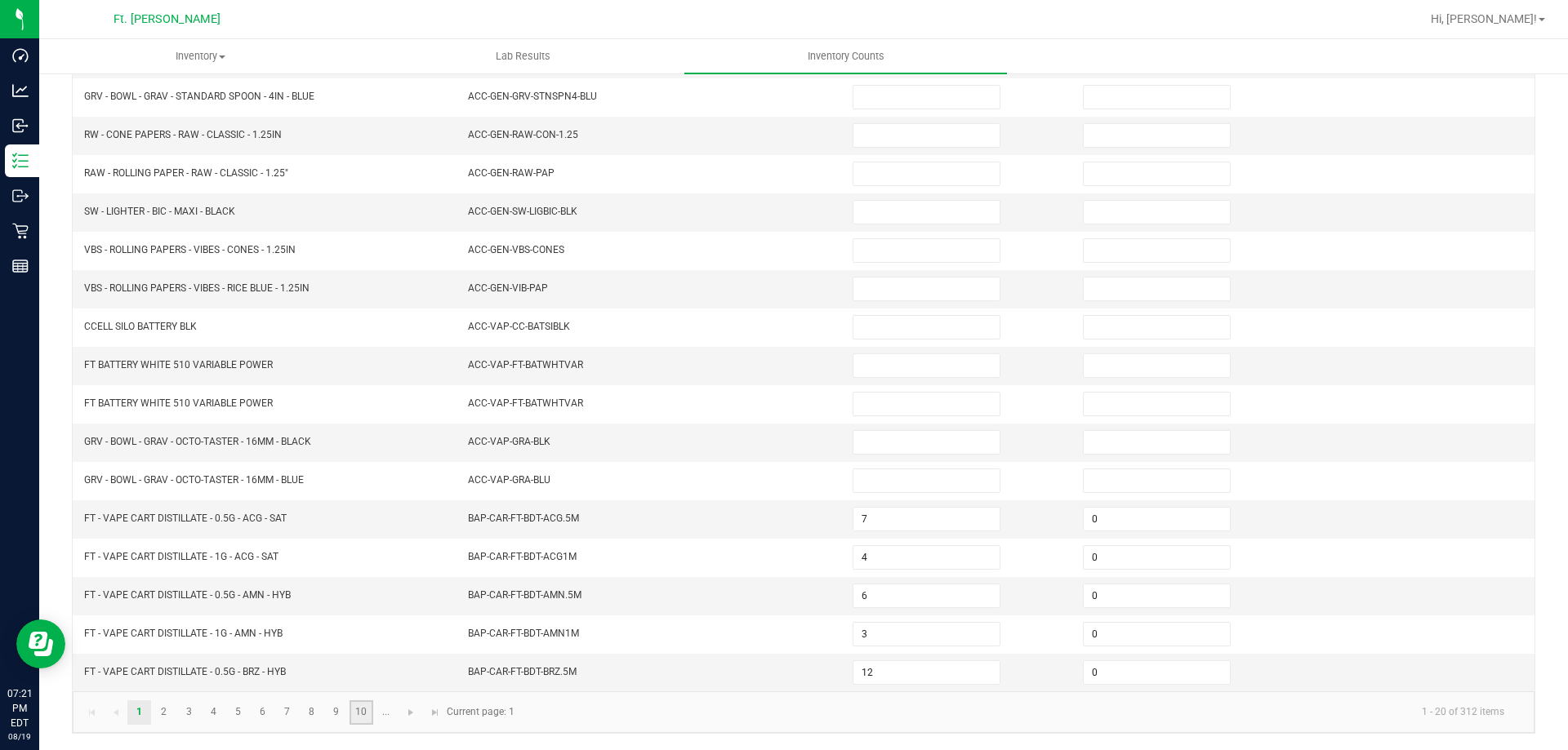
type input "1"
type input "4"
type input "5"
type input "8"
type input "3"
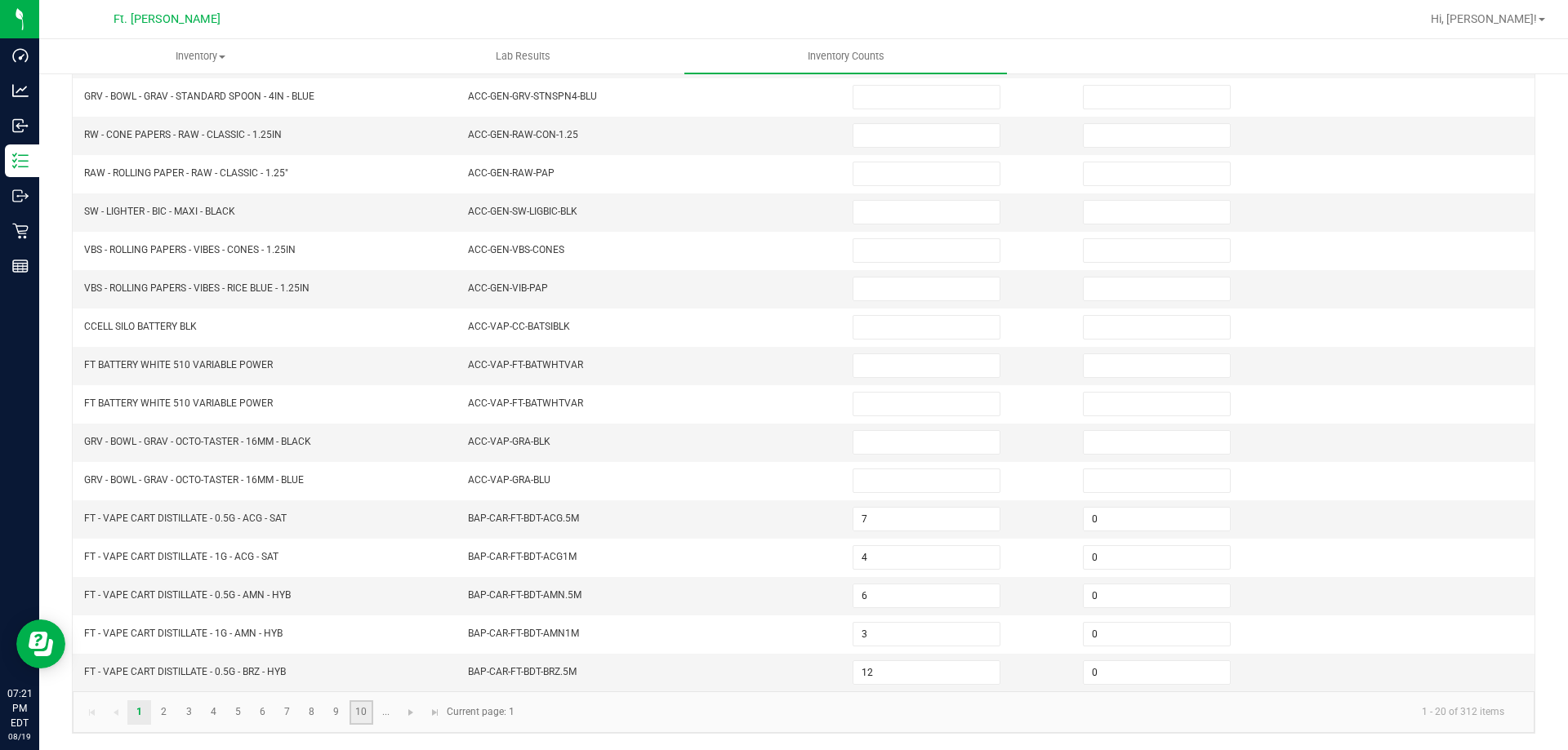
type input "2"
type input "3"
type input "0"
type input "5"
type input "7"
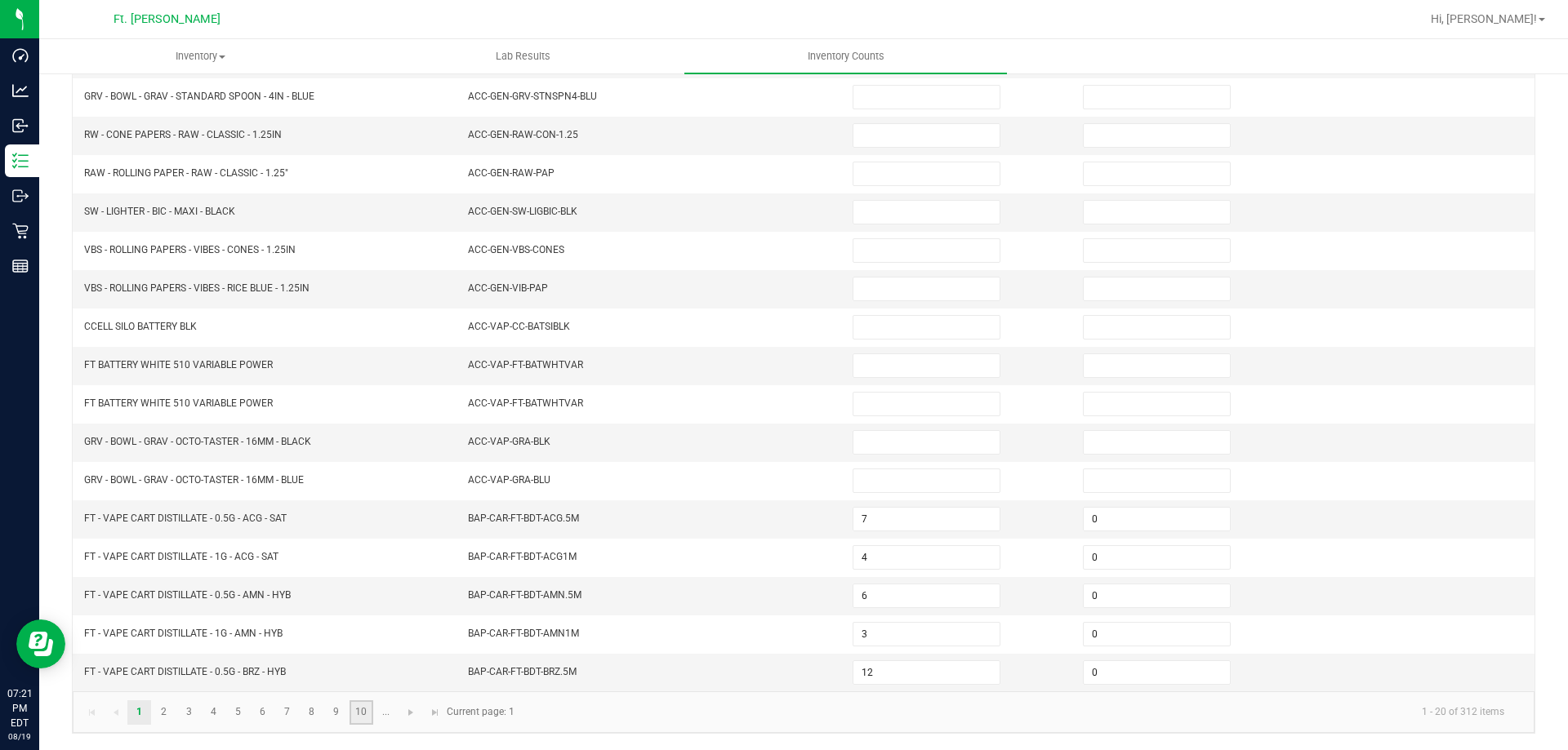
type input "0"
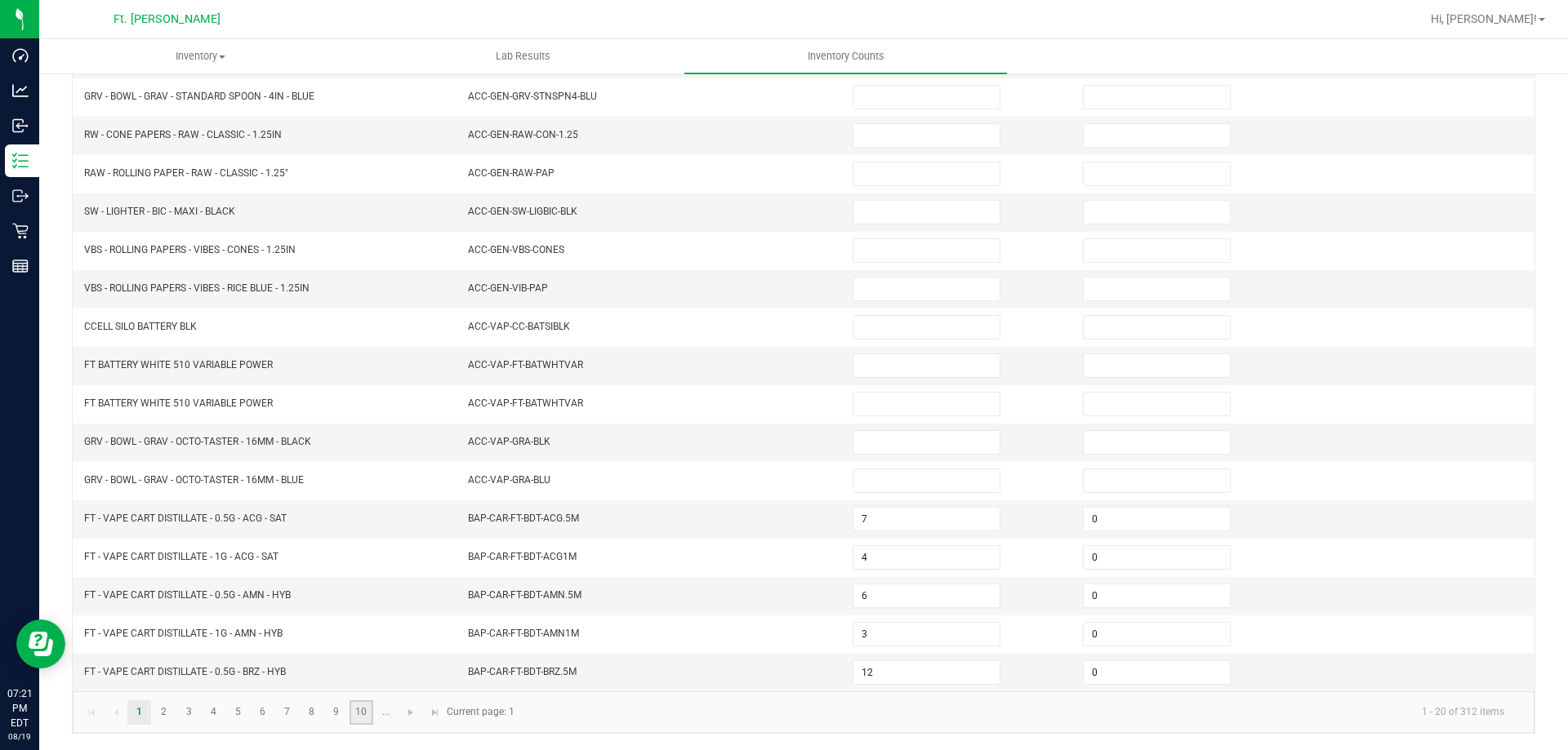
type input "0"
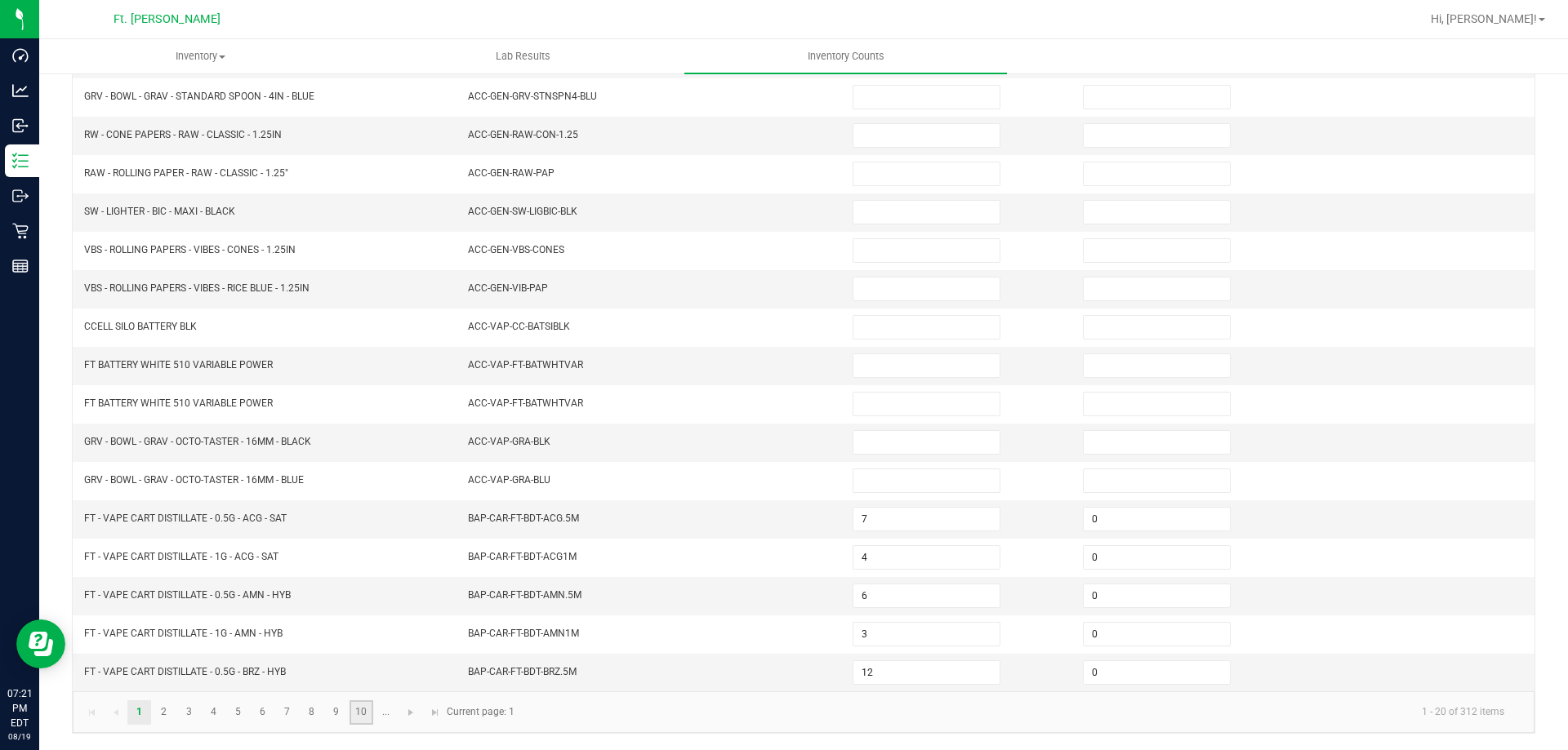
type input "0"
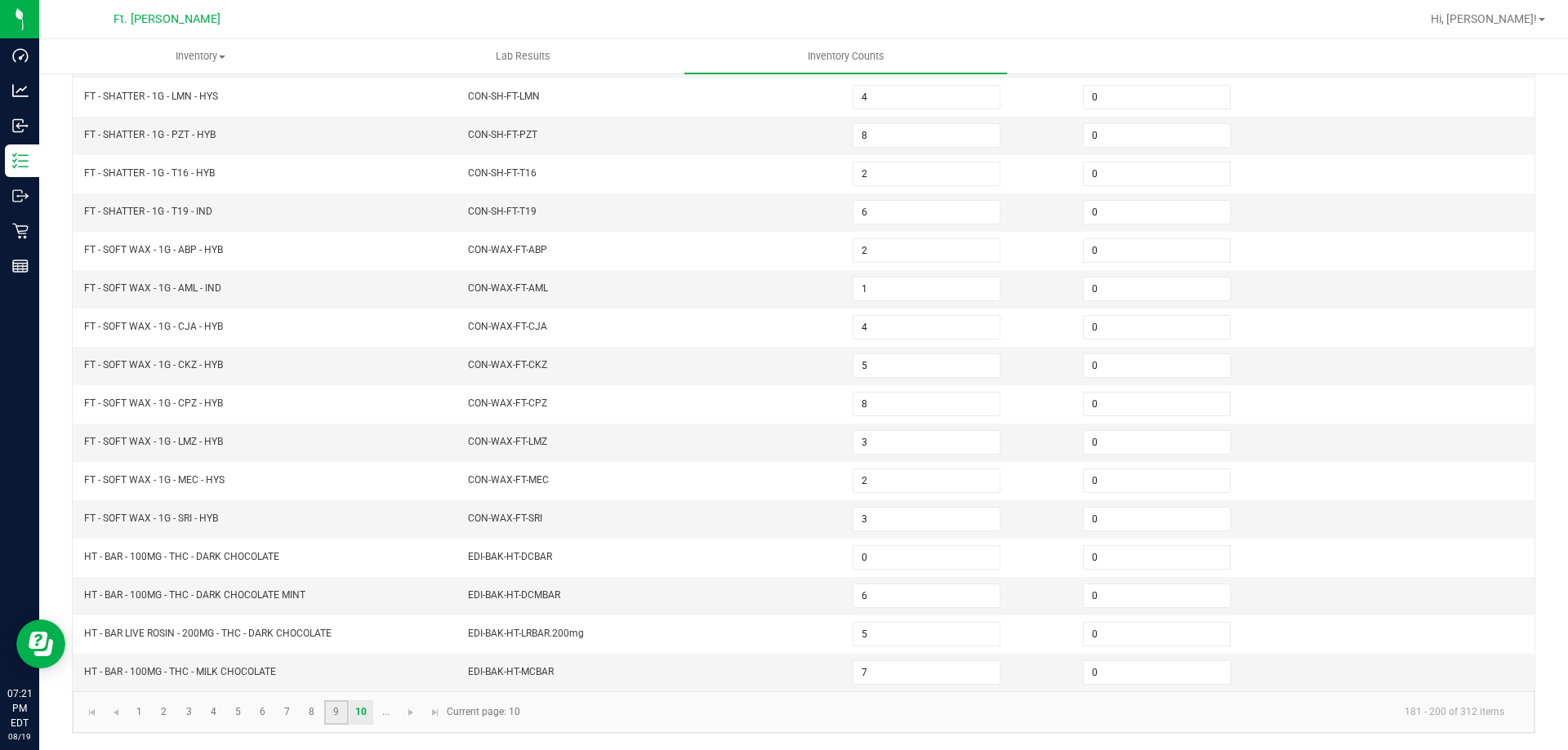
click at [329, 712] on link "9" at bounding box center [336, 712] width 24 height 24
type input "2"
type input "8"
type input "7"
type input "6"
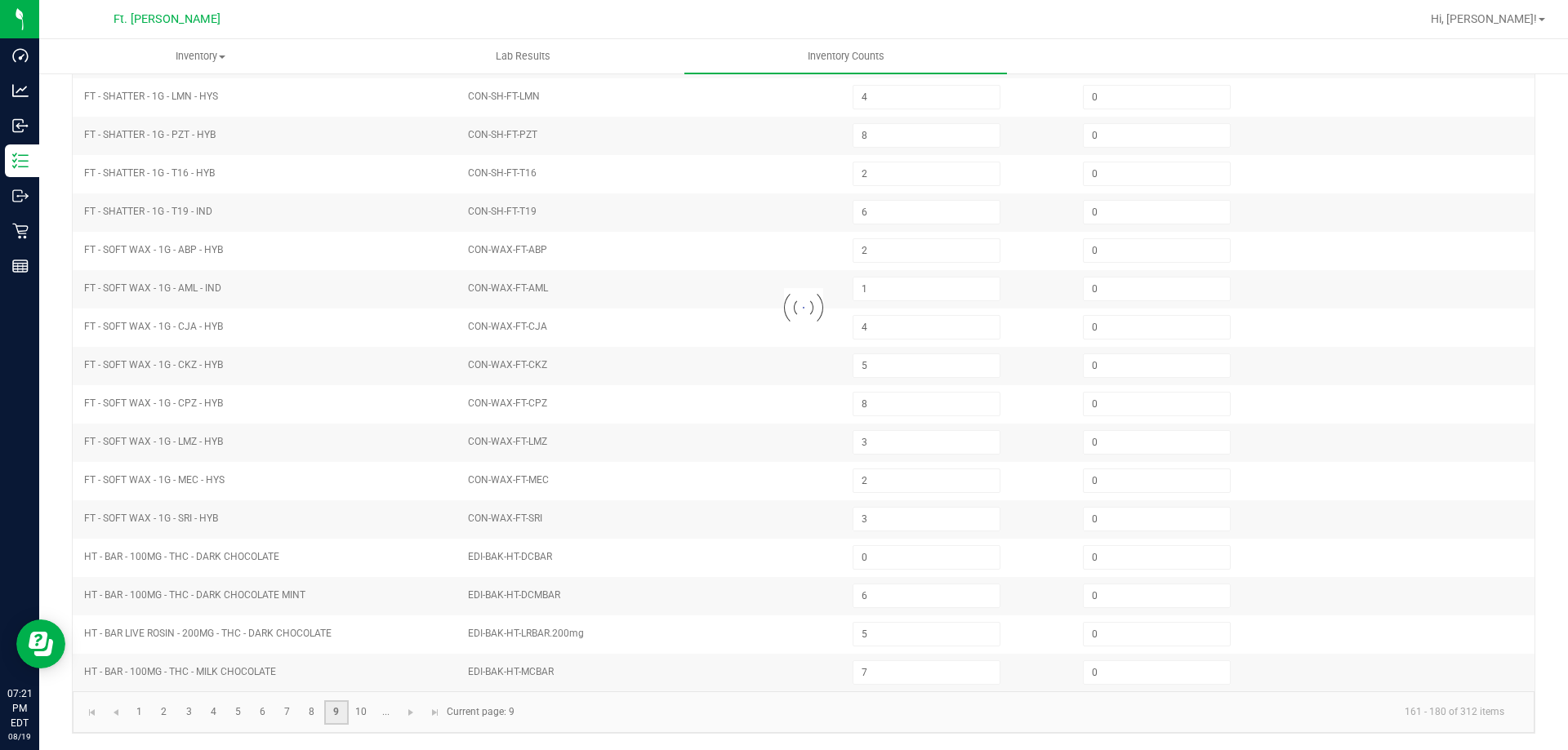
type input "8"
type input "1"
type input "0"
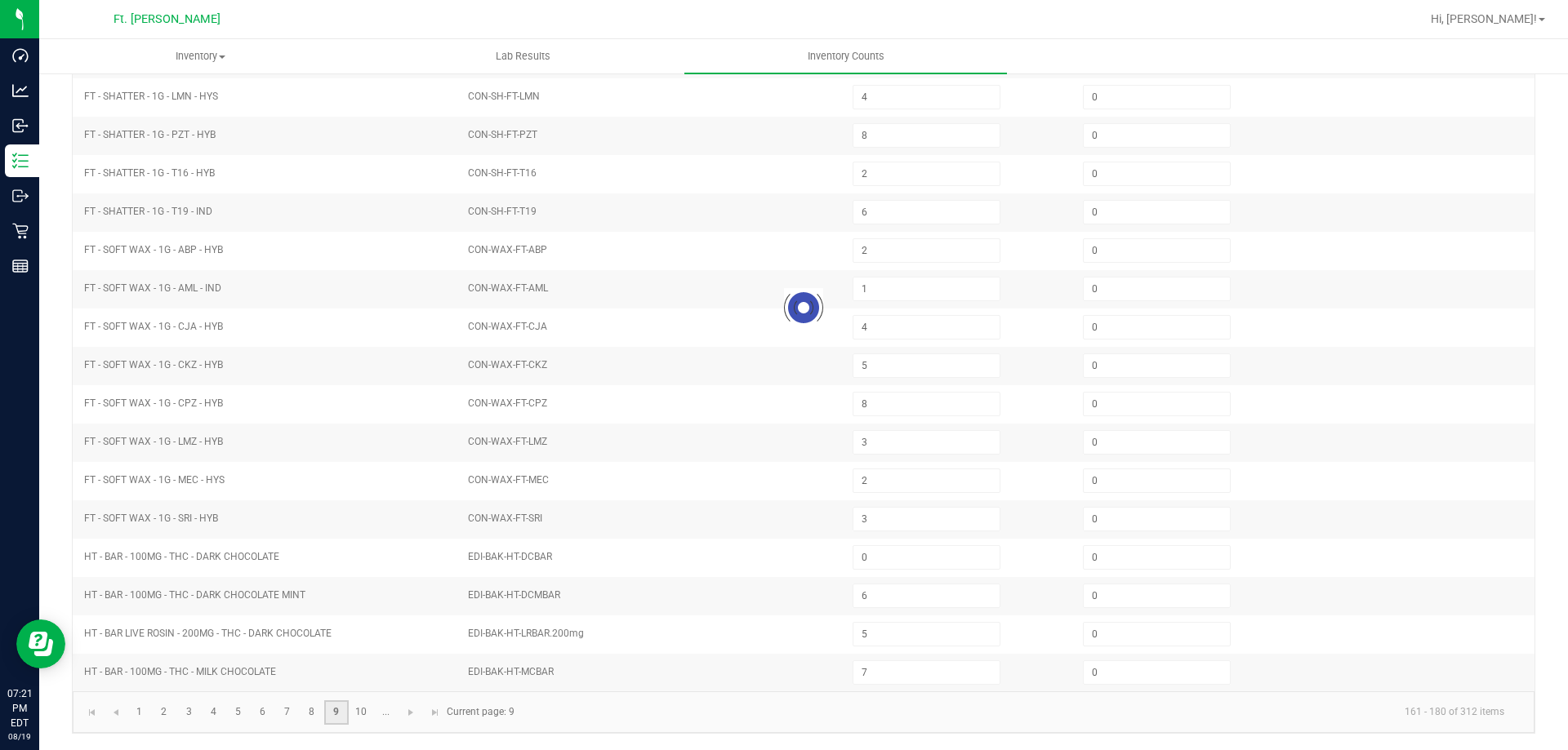
type input "0"
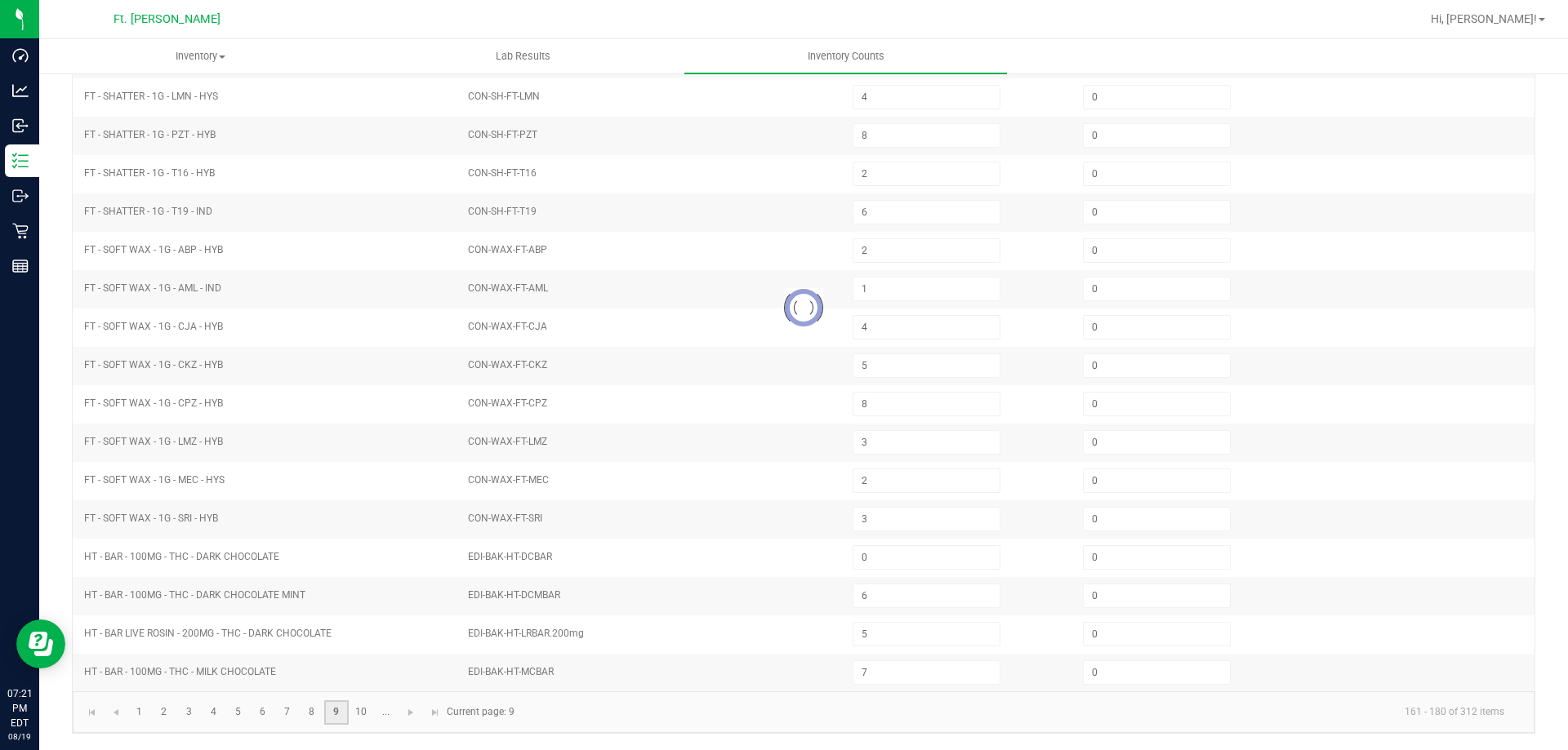
type input "0"
type input "8"
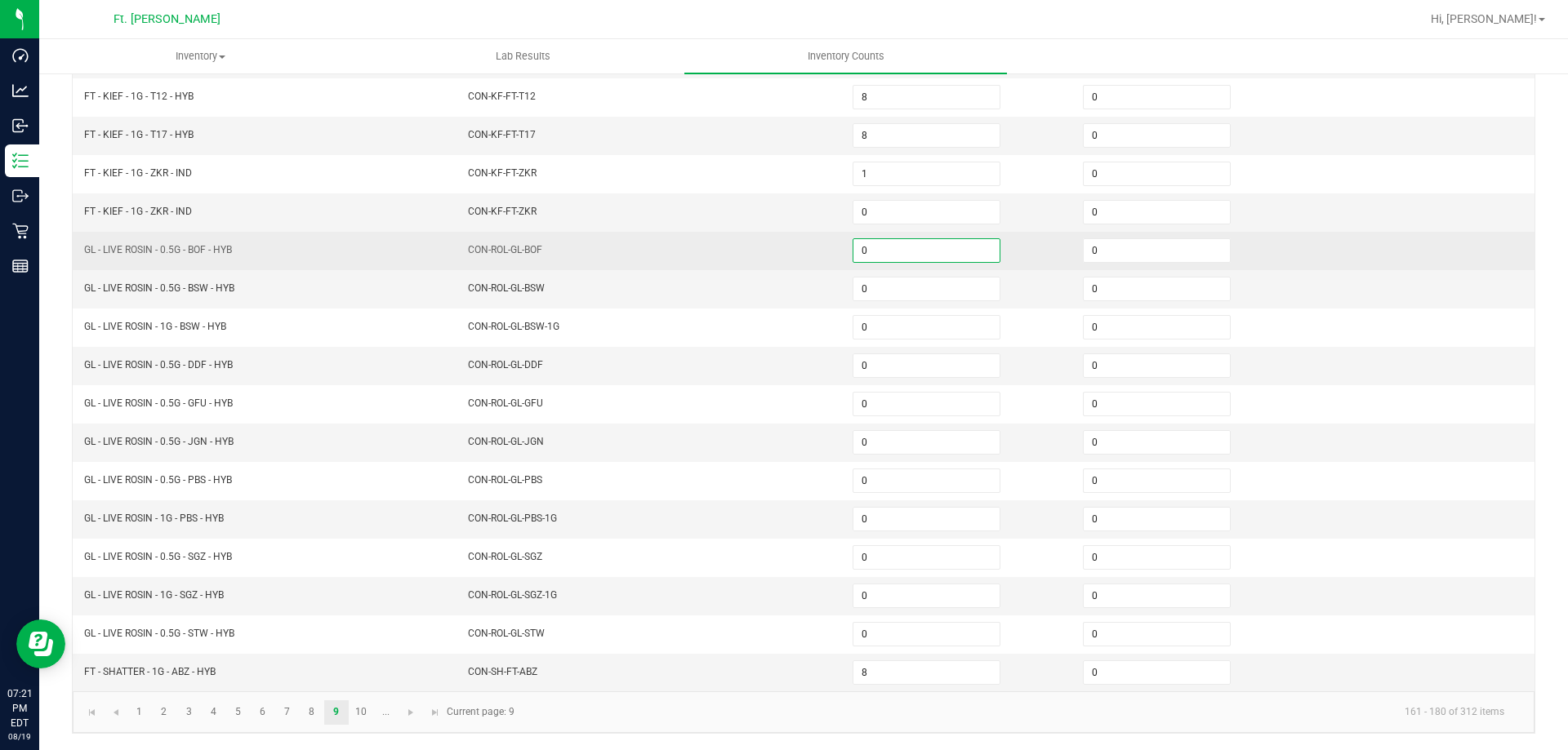
click at [866, 254] on input "0" at bounding box center [927, 251] width 146 height 23
type input "1"
type input "3"
type input "5"
type input "6"
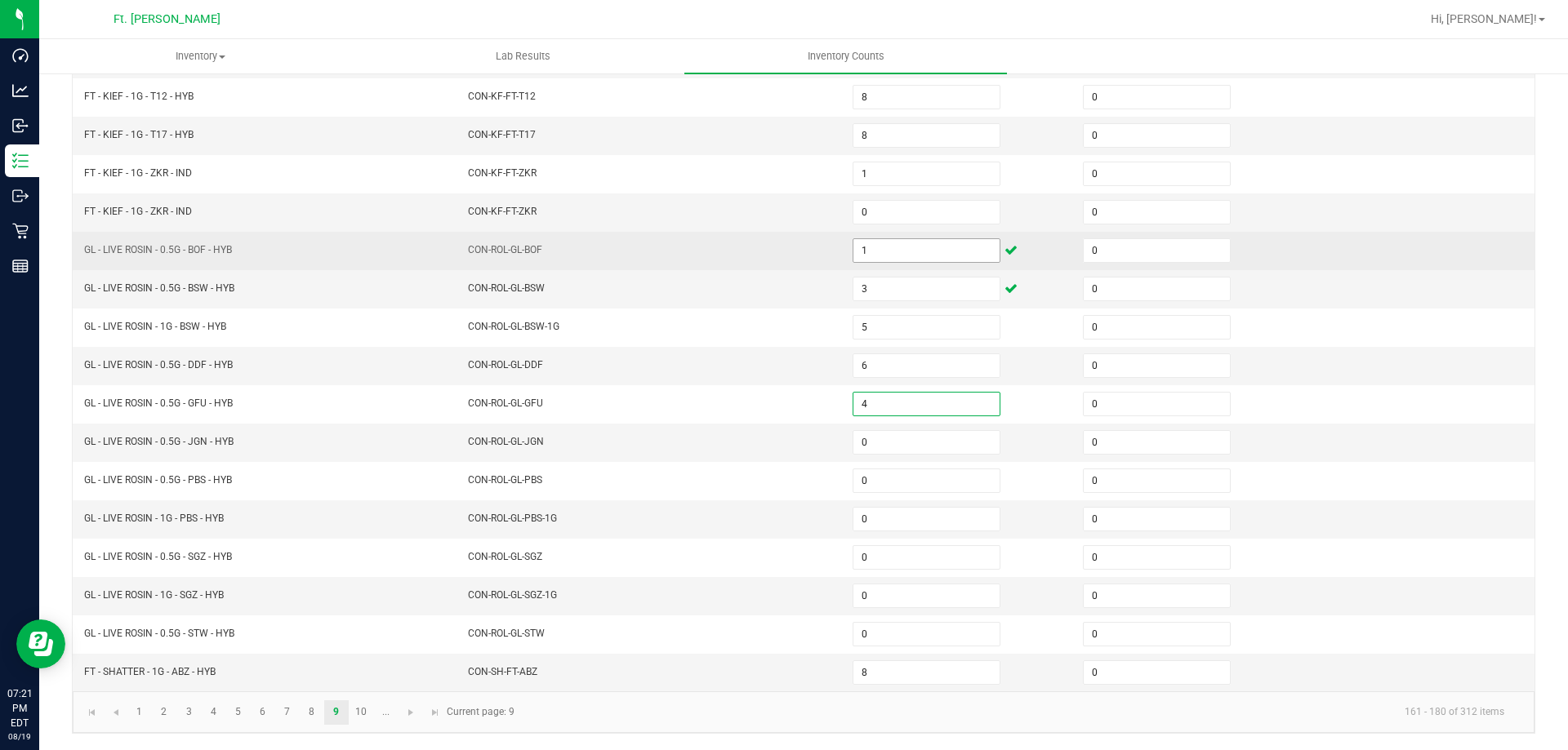
type input "4"
type input "2"
type input "8"
type input "1"
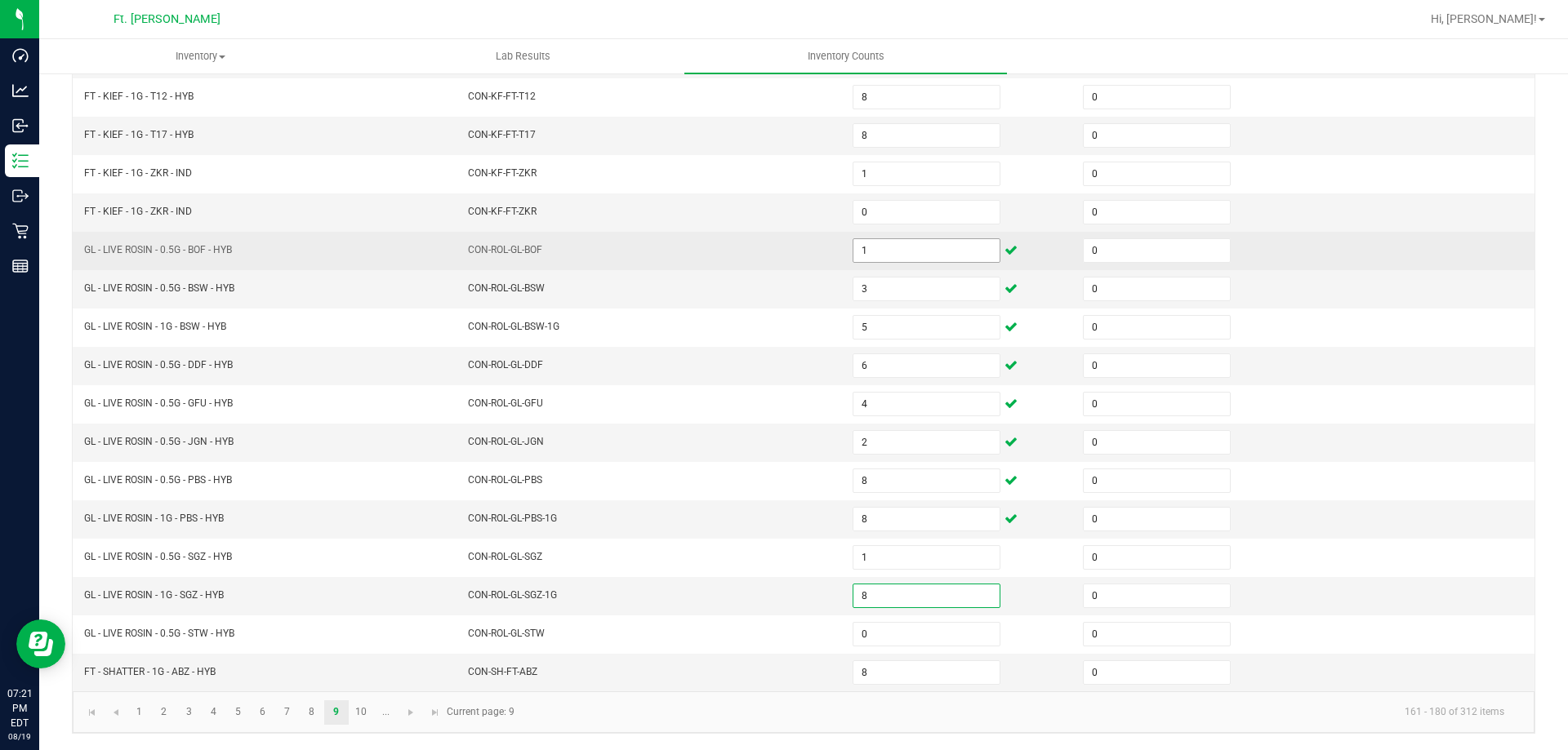
type input "8"
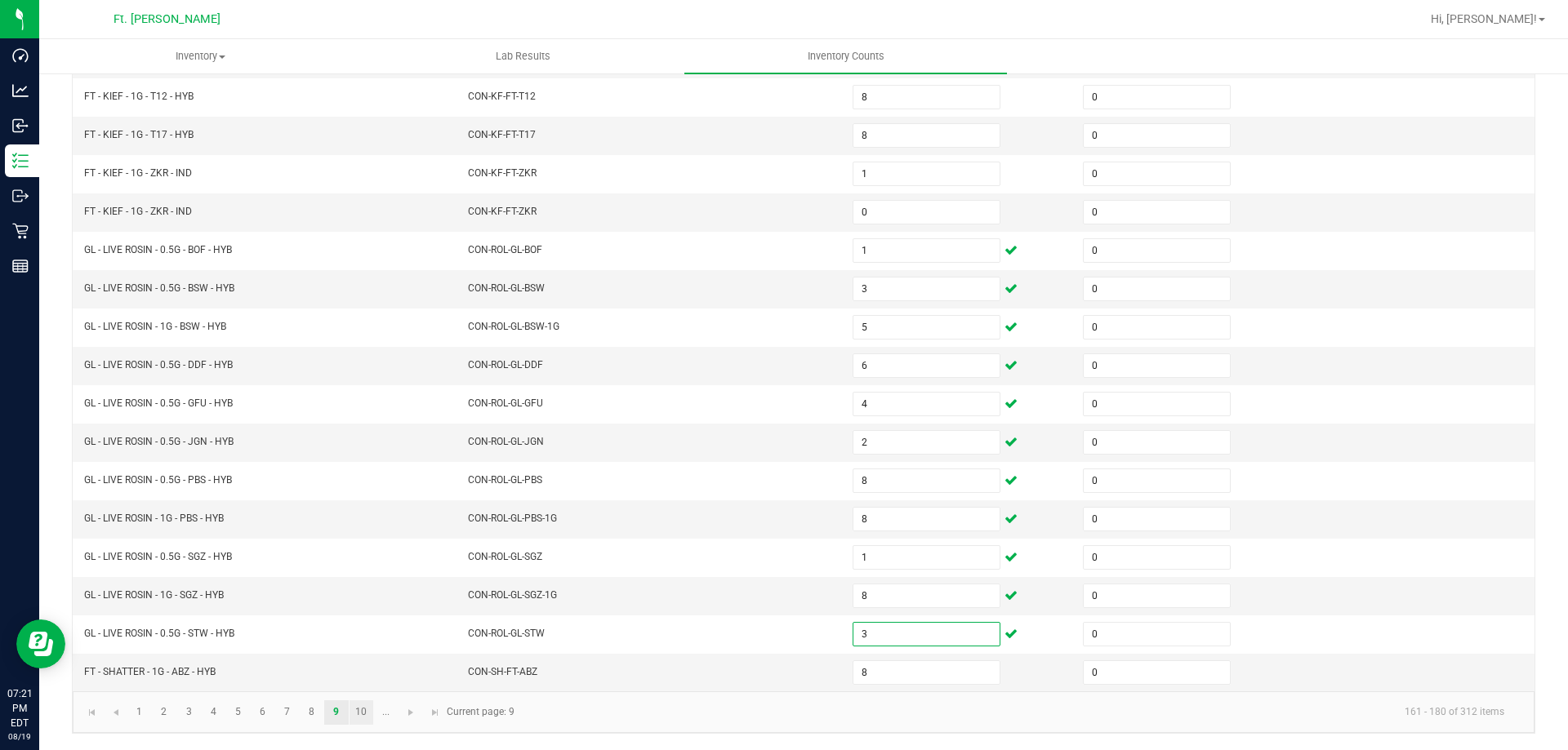
type input "3"
click at [354, 706] on link "10" at bounding box center [361, 712] width 24 height 24
type input "1"
type input "4"
type input "1"
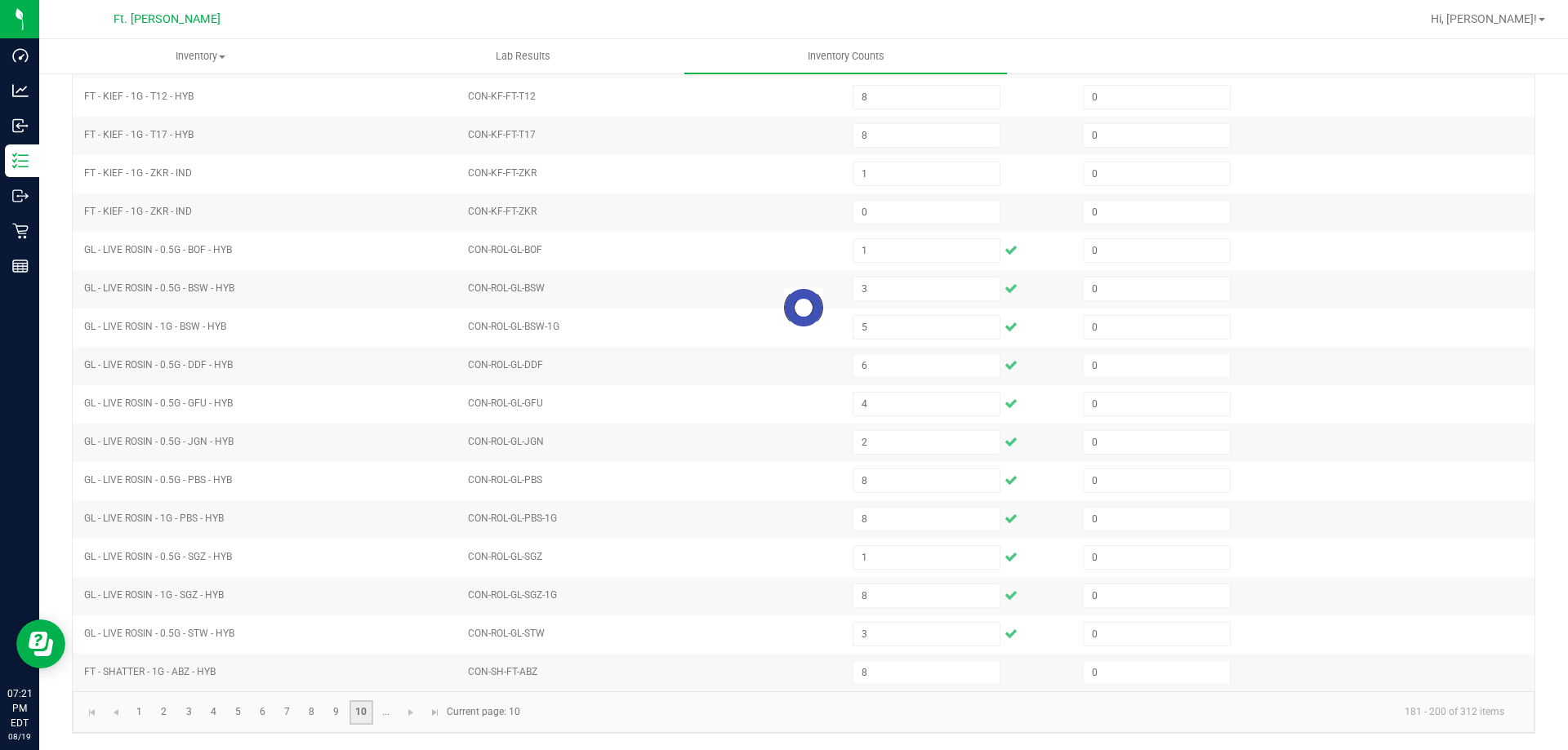
type input "2"
type input "4"
type input "2"
type input "6"
type input "2"
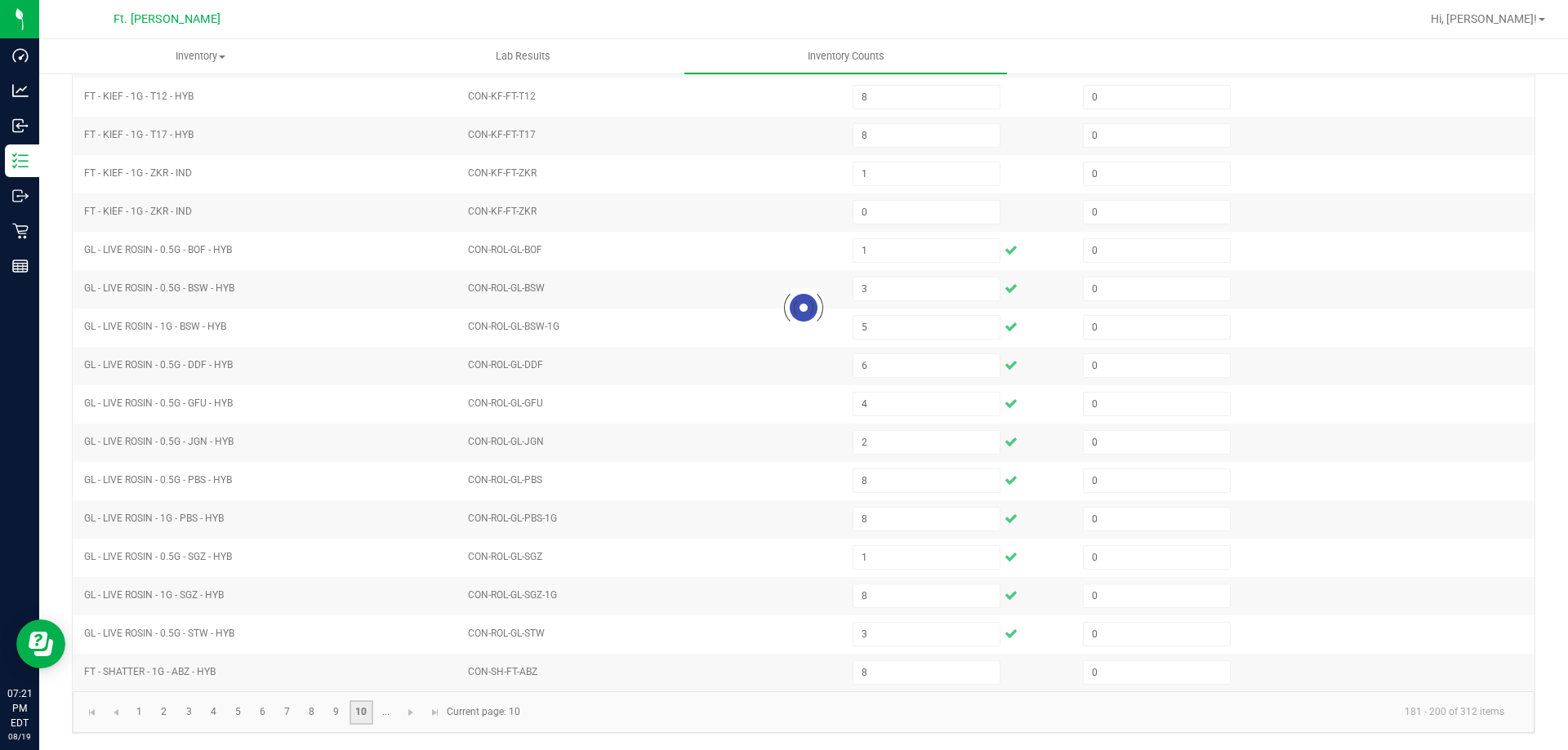
type input "1"
type input "4"
type input "5"
type input "8"
type input "3"
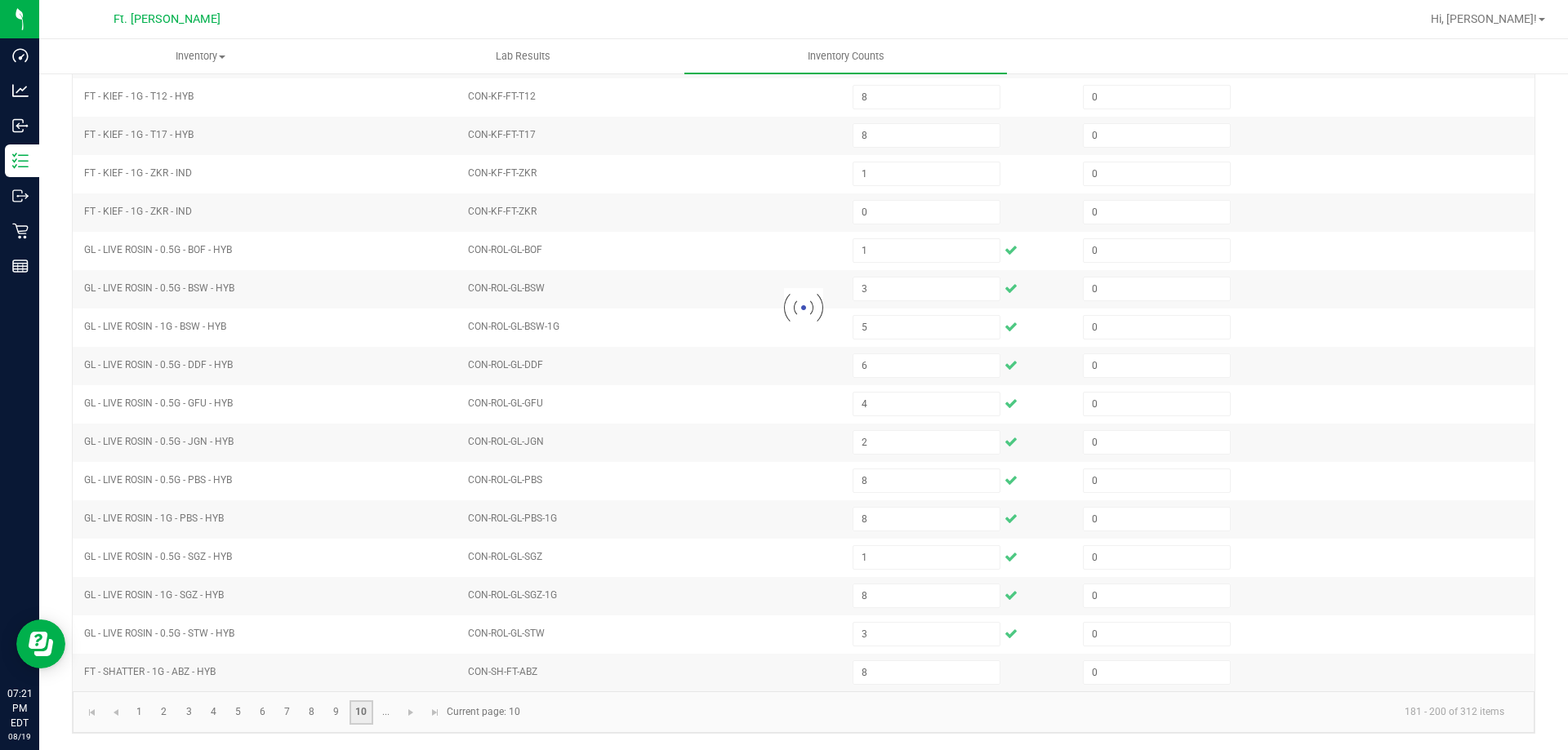
type input "2"
type input "3"
type input "0"
type input "6"
type input "5"
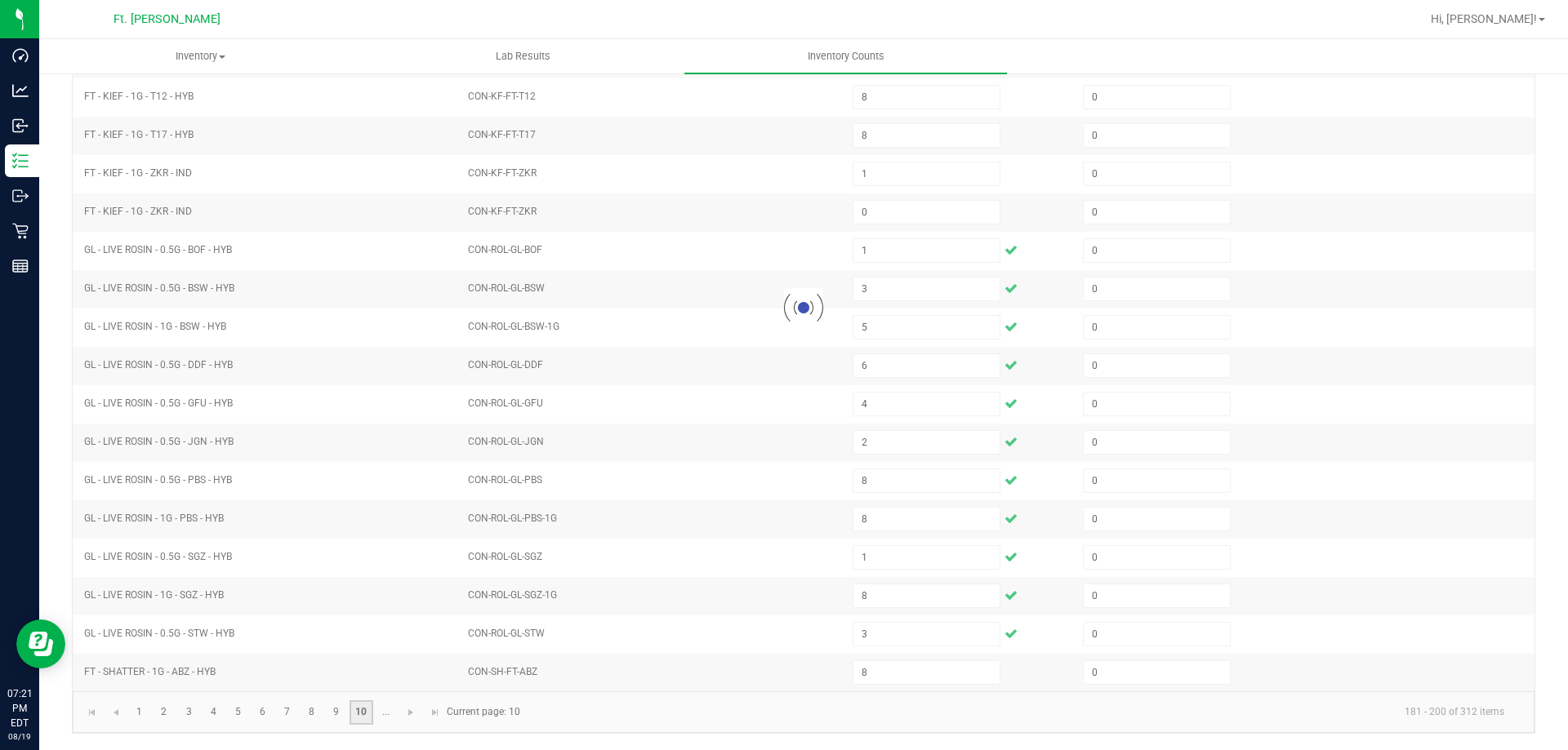
type input "7"
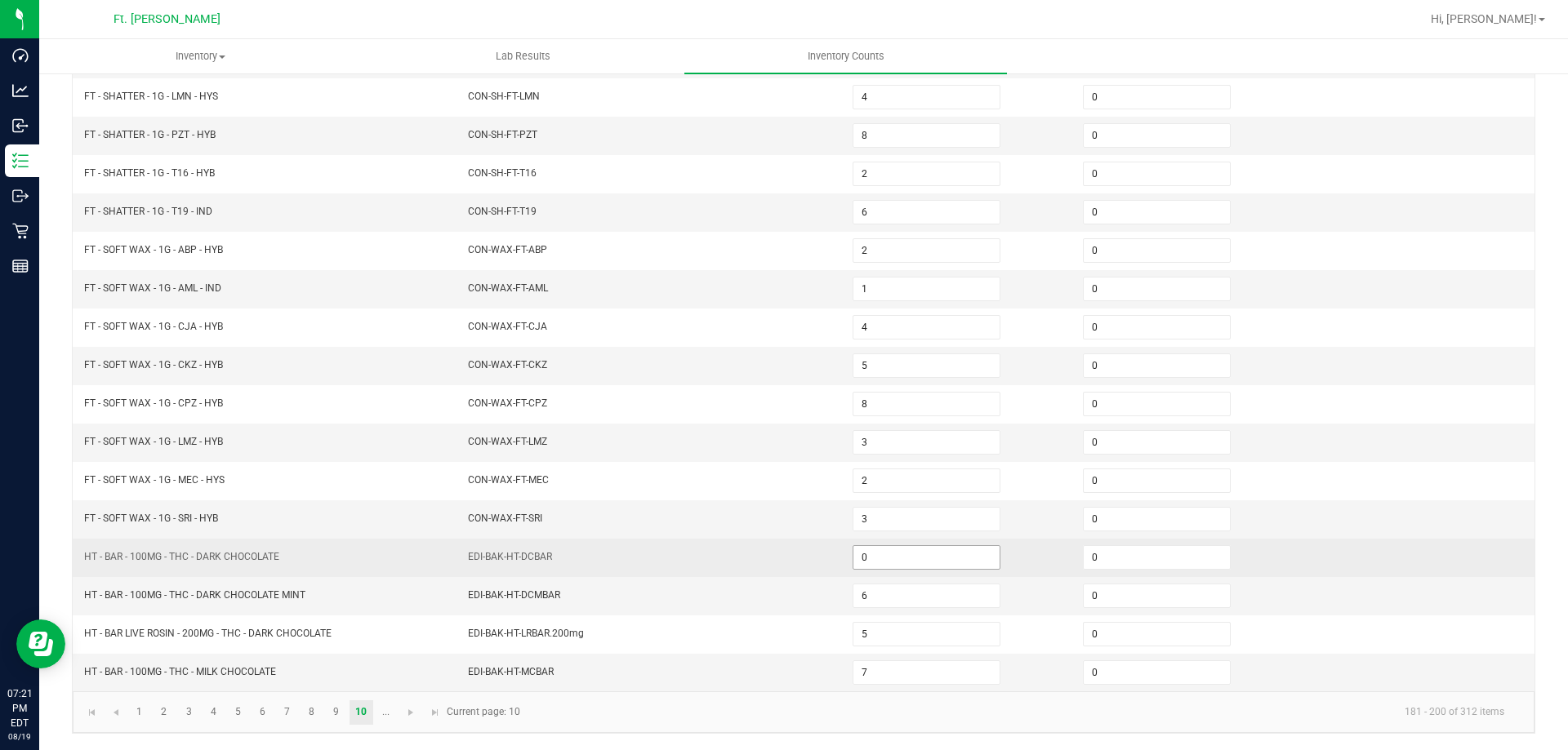
click at [876, 549] on input "0" at bounding box center [927, 558] width 146 height 23
type input "10"
type input "36"
type input "15"
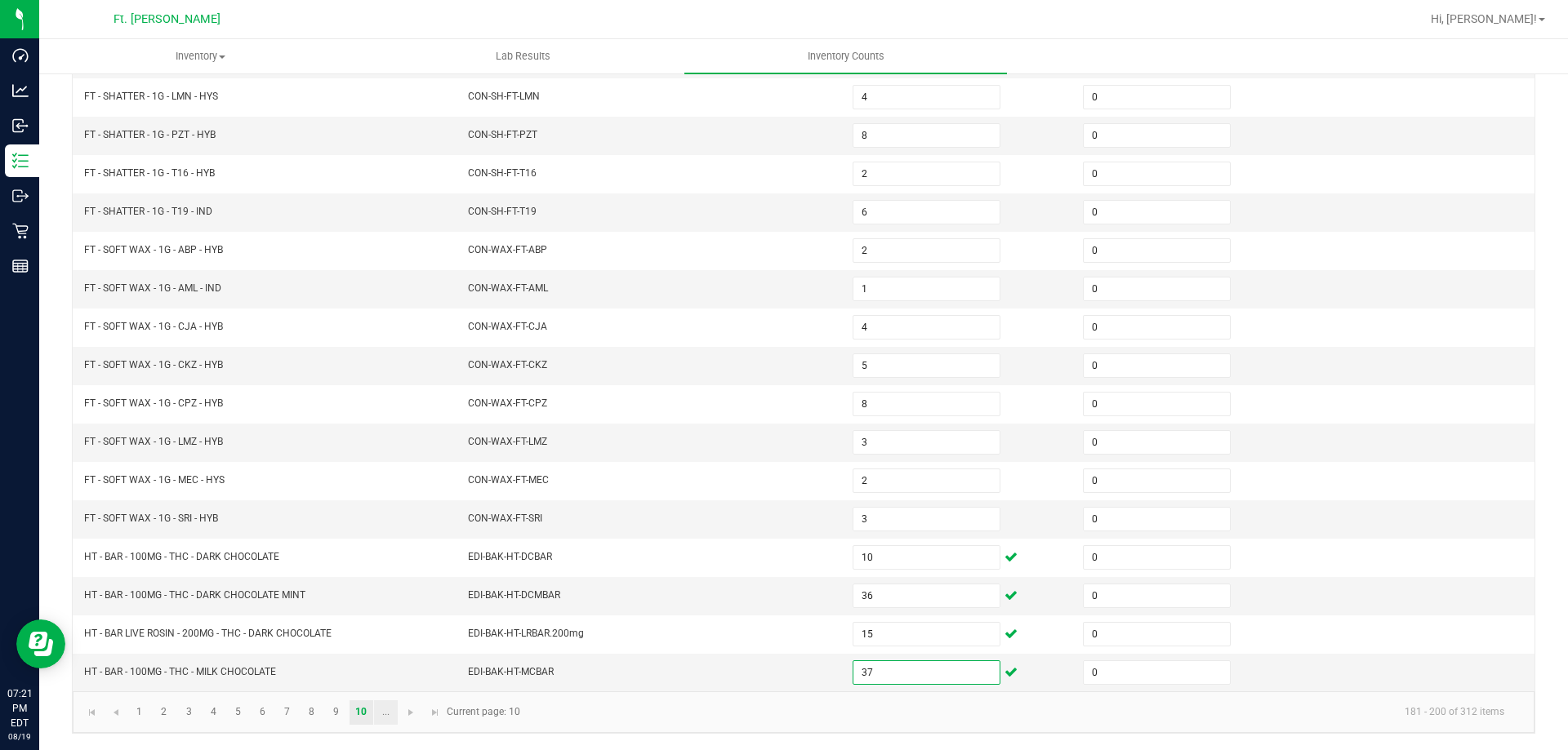
type input "37"
click at [385, 716] on link "..." at bounding box center [386, 712] width 24 height 24
type input "7"
type input "2"
type input "5"
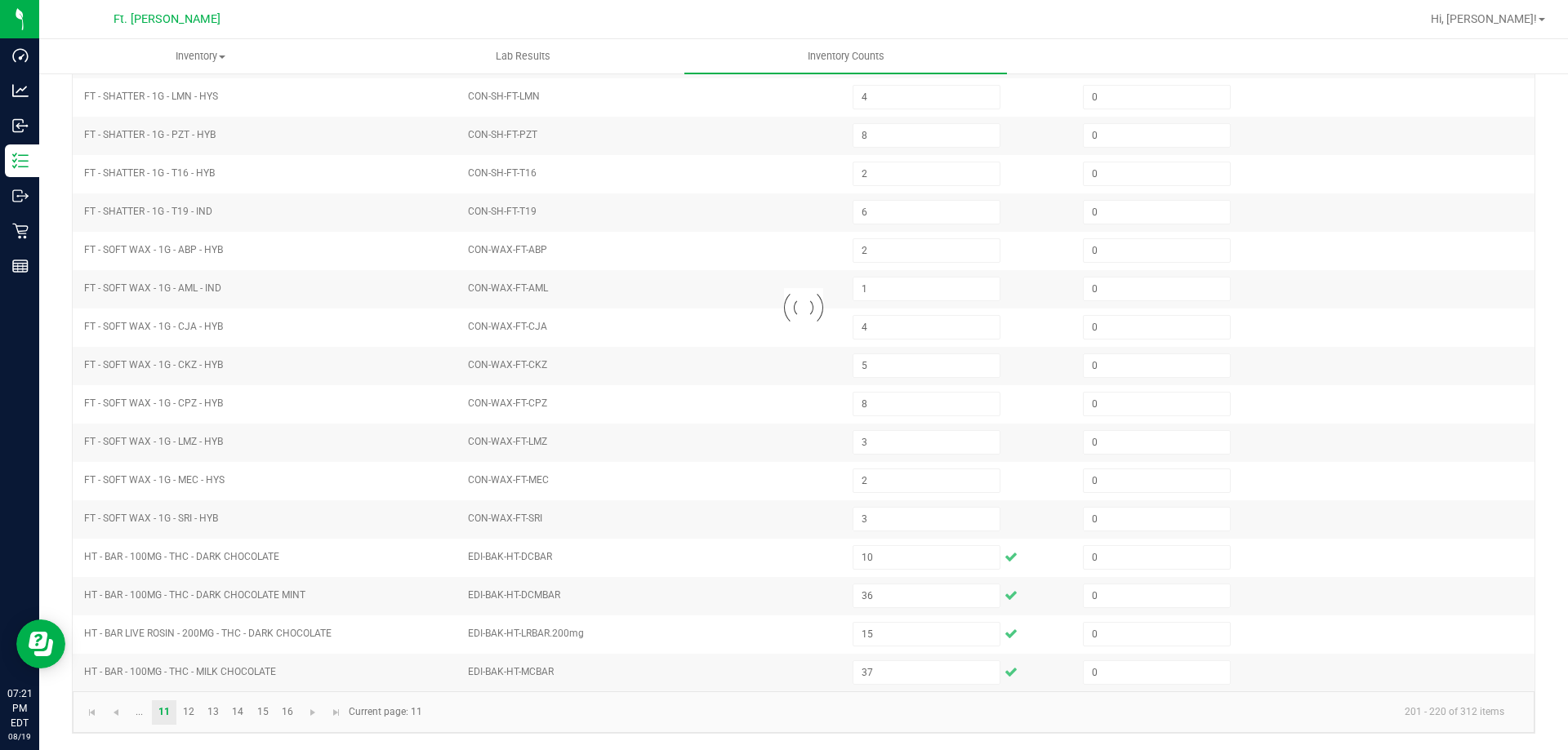
type input "1"
type input "2"
type input "7"
type input "5"
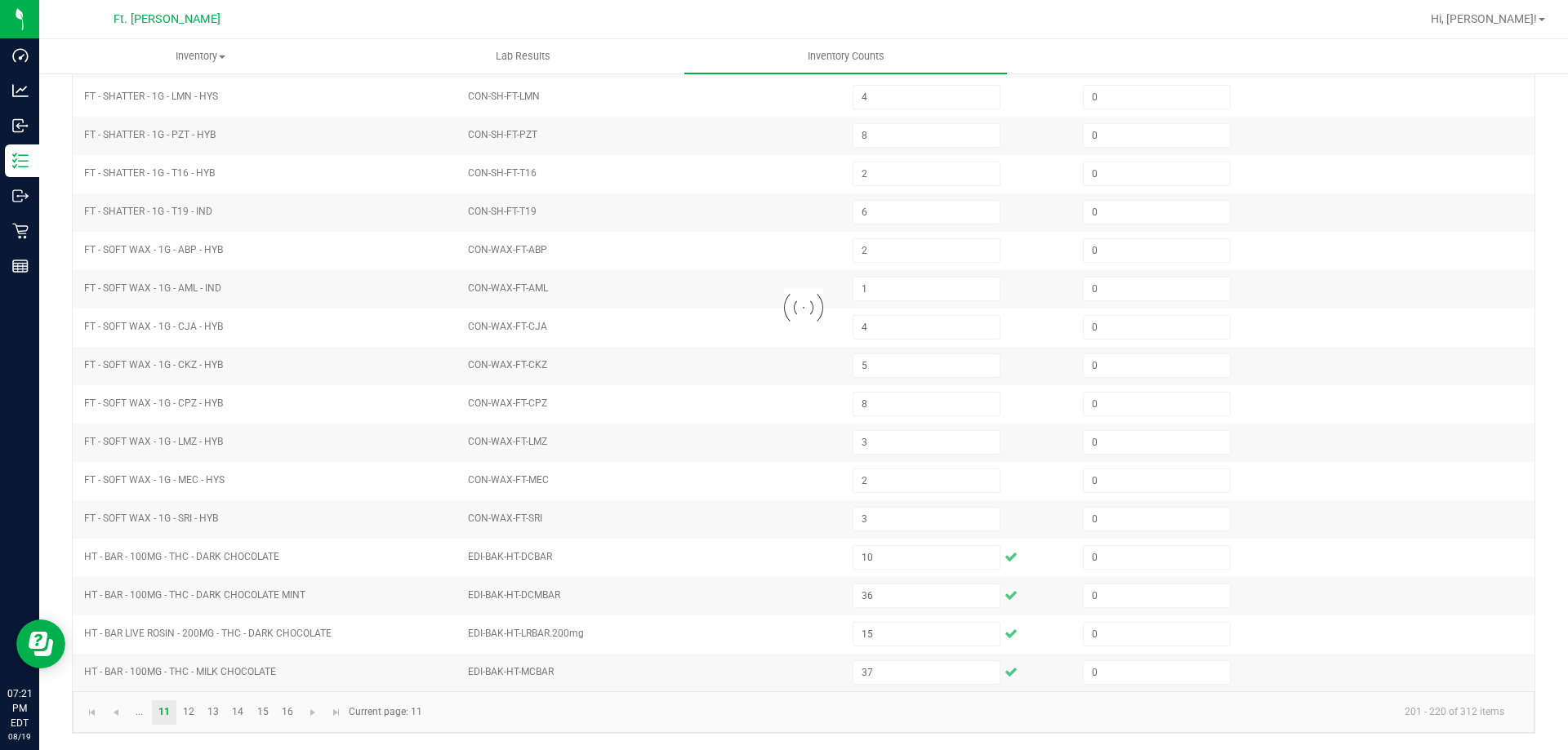
type input "6"
type input "0"
type input "10"
type input "0"
type input "5"
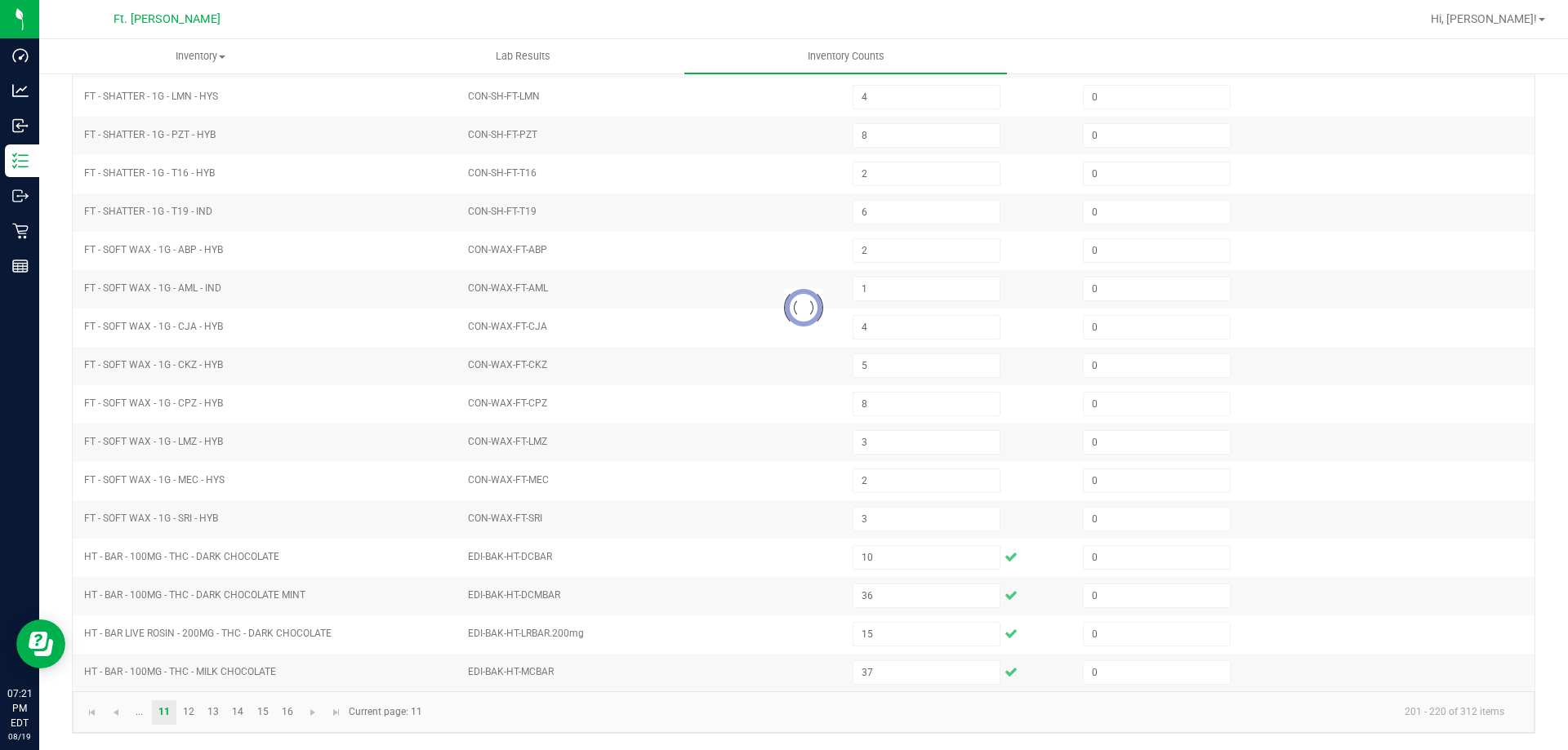
type input "4"
type input "5"
type input "2"
type input "6"
type input "2"
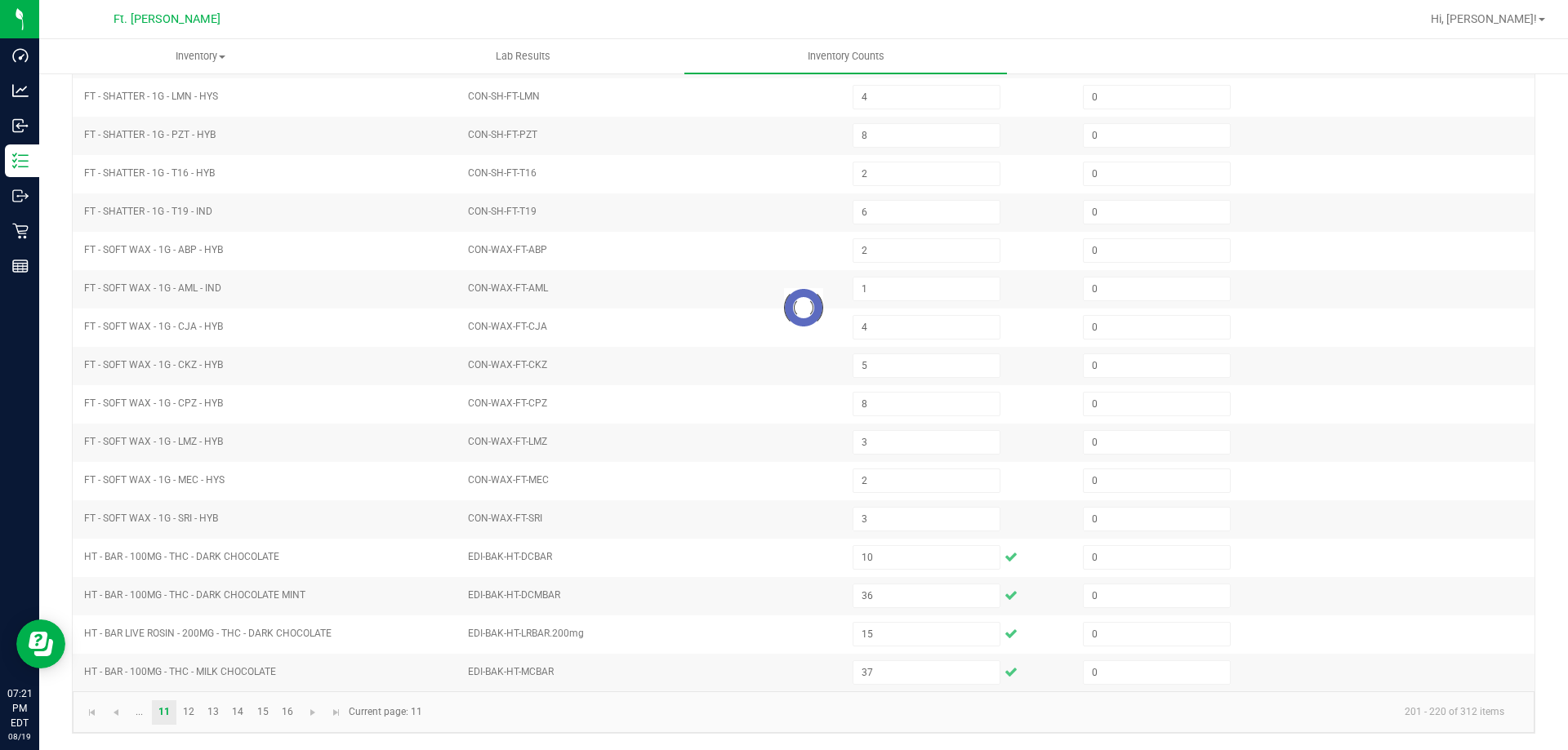
type input "3"
type input "5"
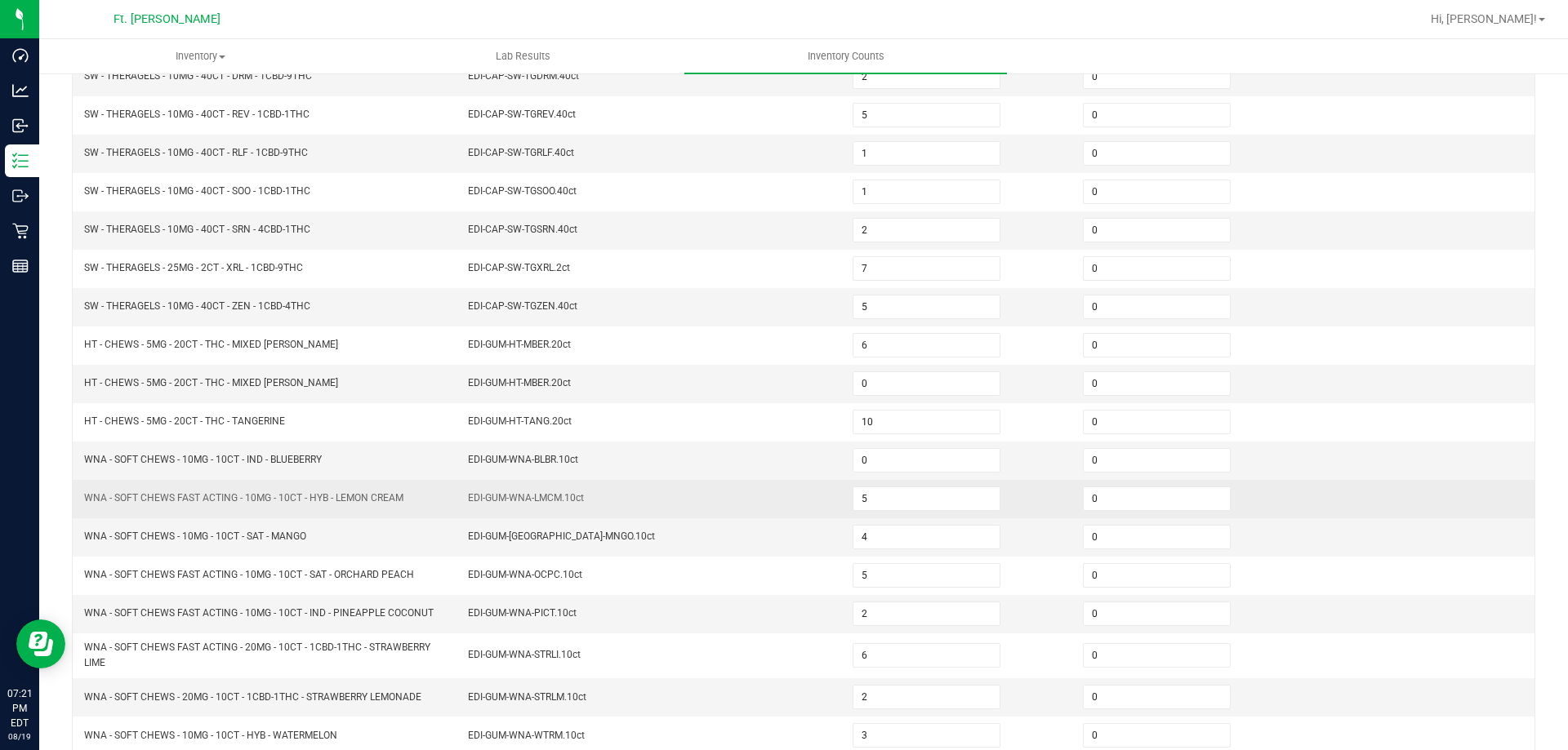
scroll to position [257, 0]
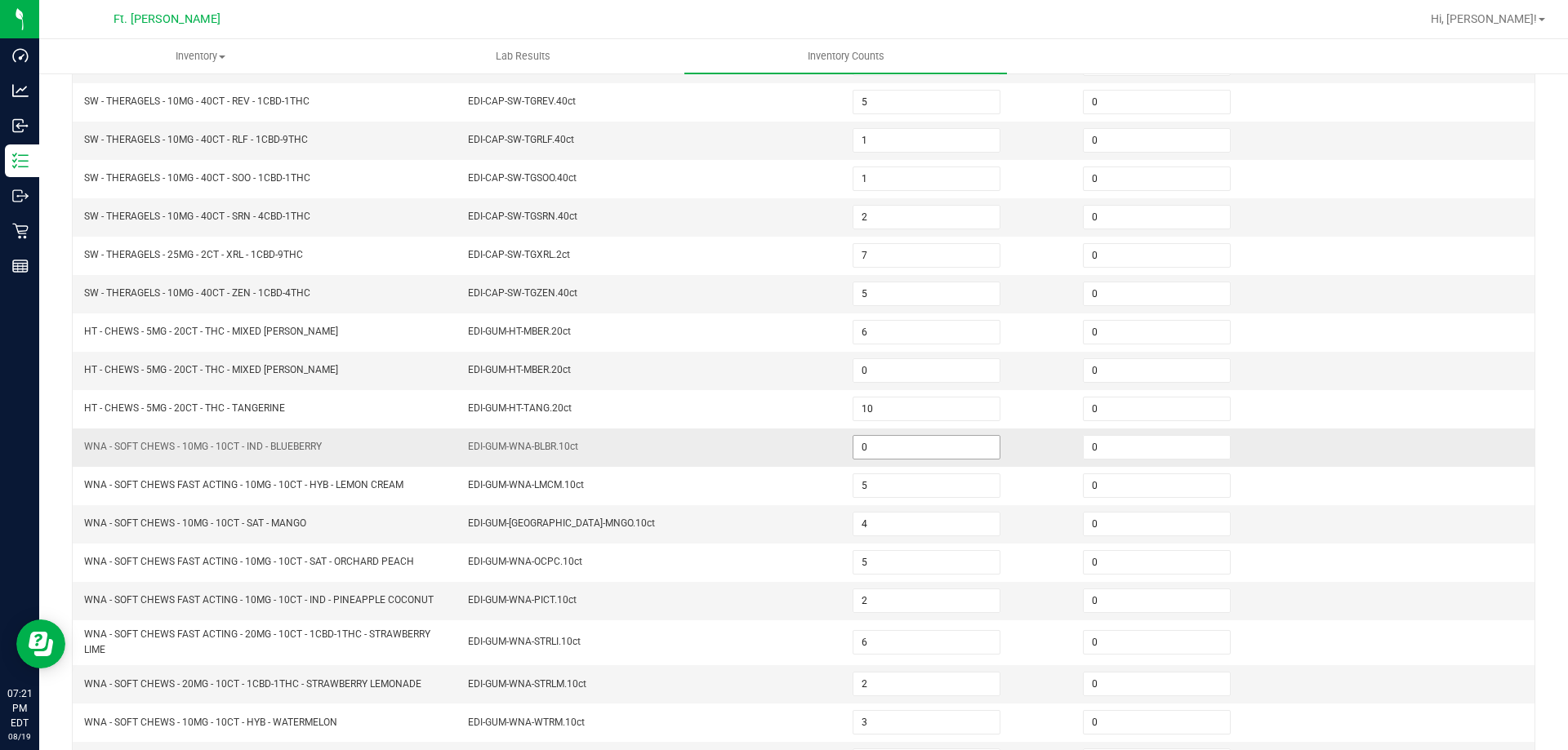
click at [884, 452] on input "0" at bounding box center [927, 447] width 146 height 23
type input "26"
type input "6"
type input "22"
type input "19"
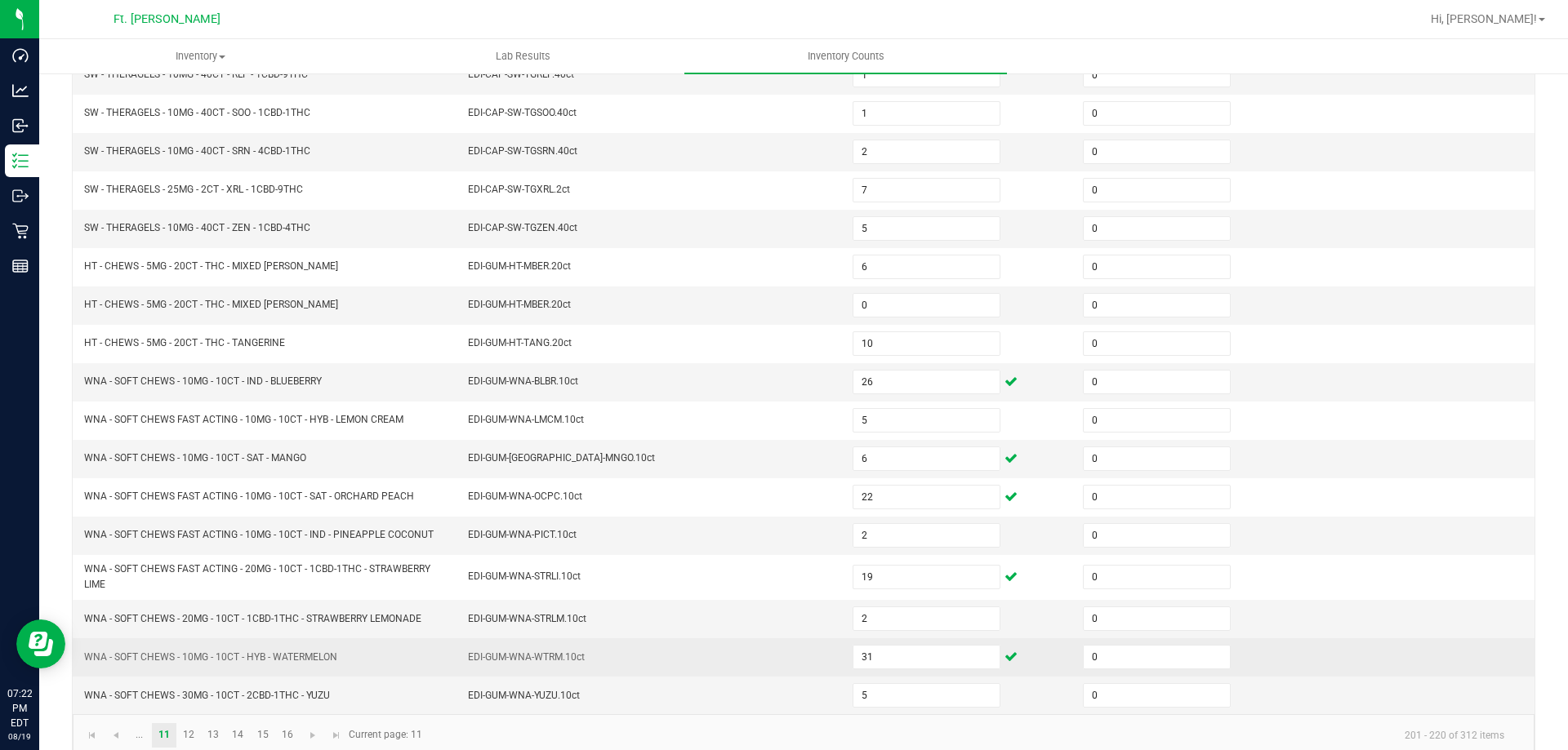
scroll to position [346, 0]
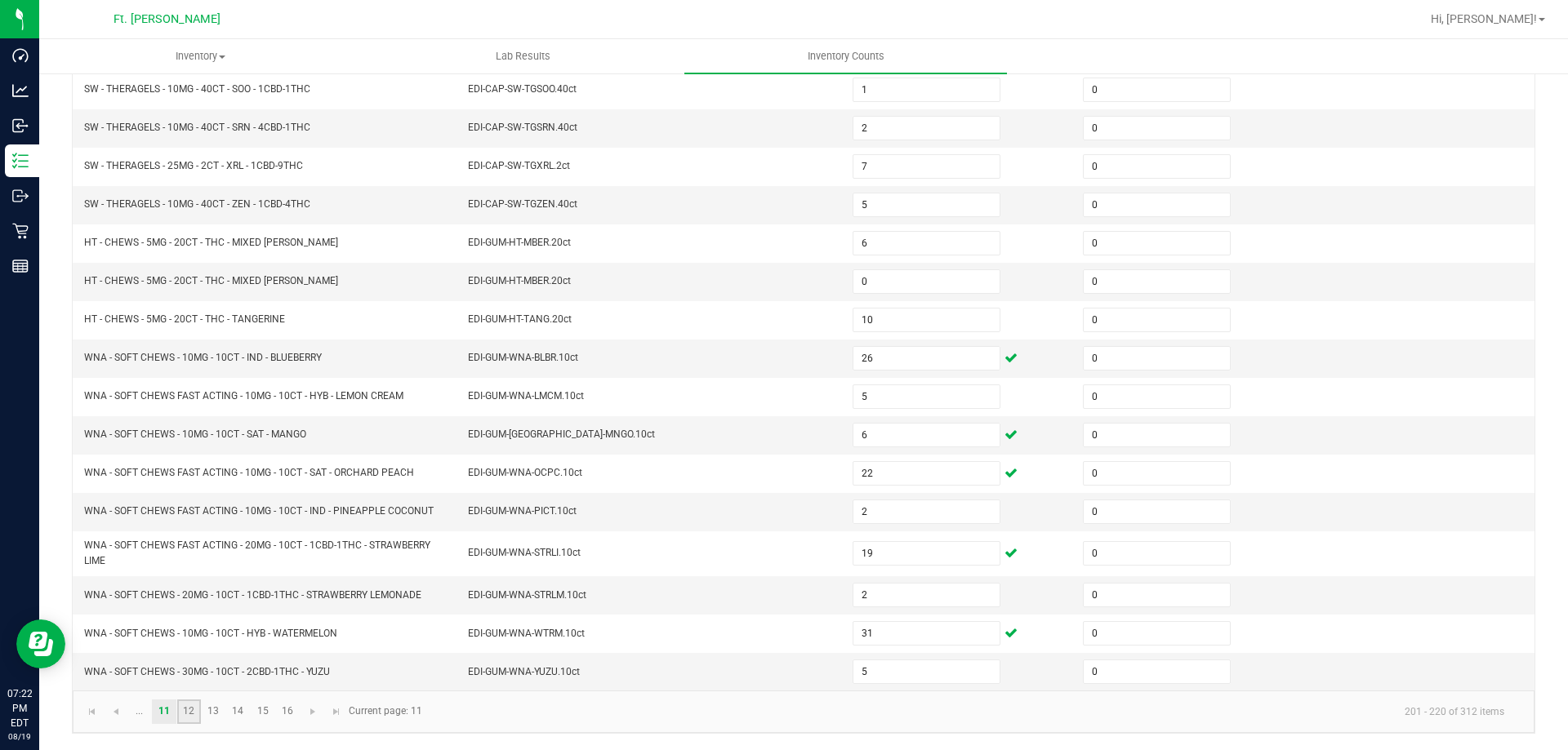
click at [196, 707] on link "12" at bounding box center [188, 712] width 24 height 24
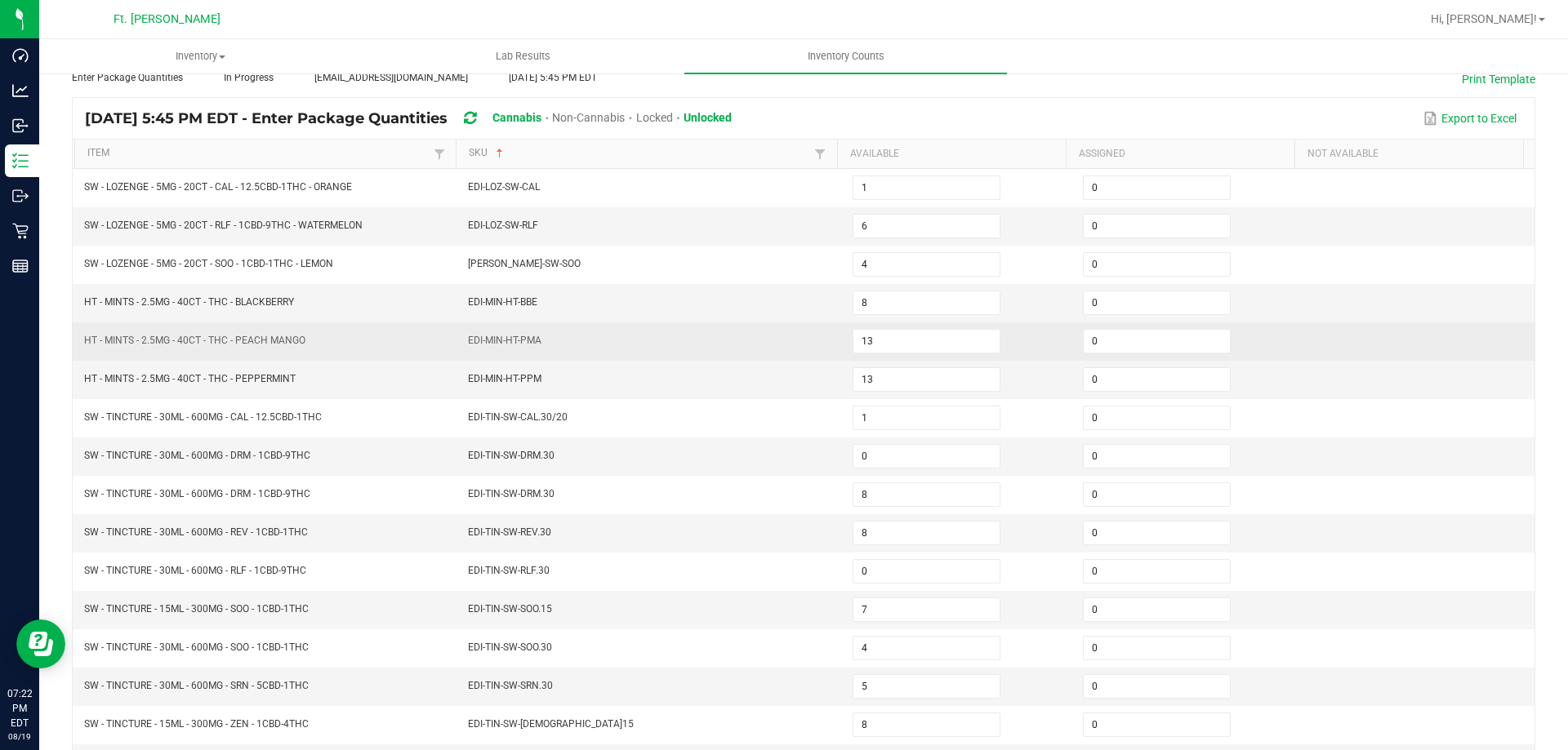
scroll to position [94, 0]
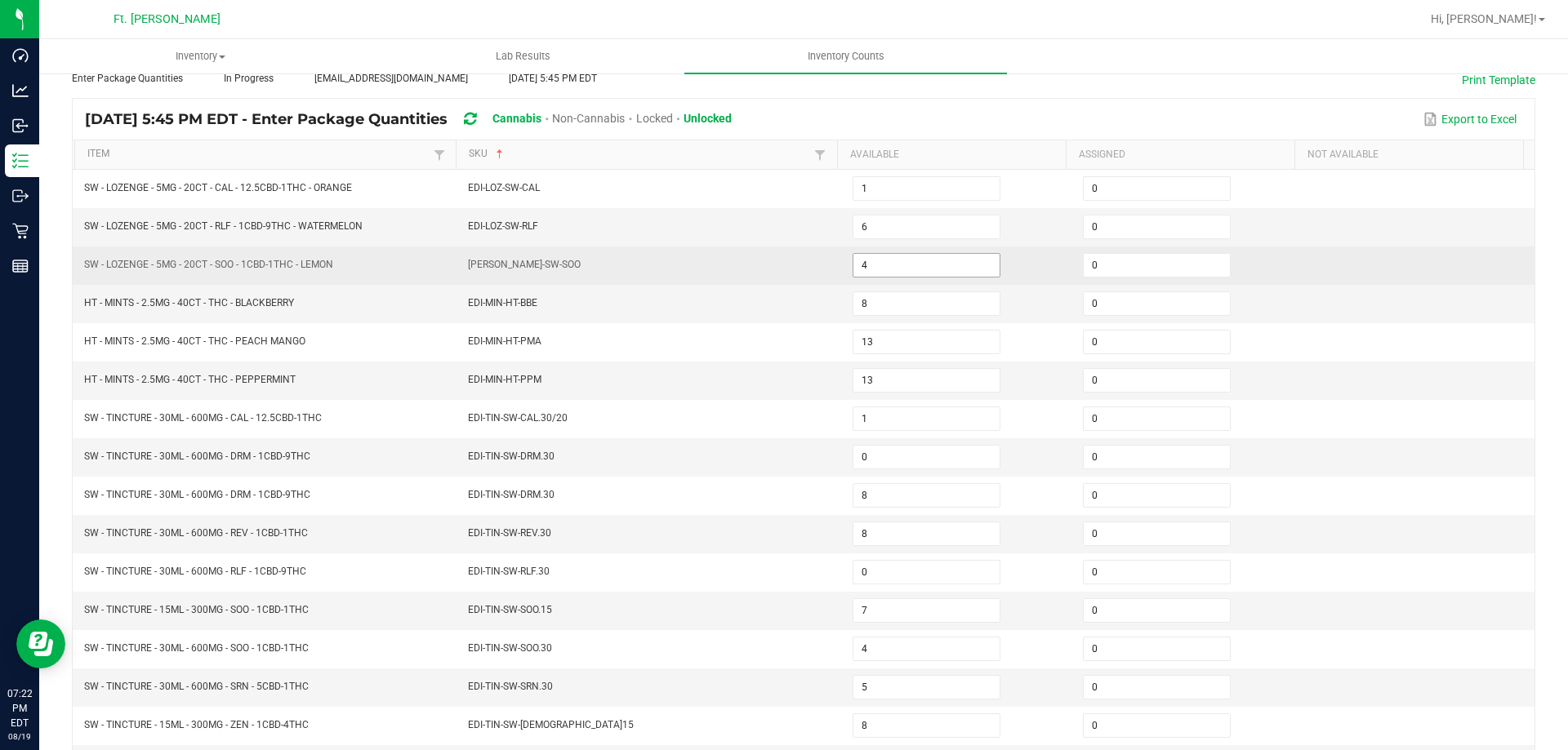
click at [968, 269] on input "4" at bounding box center [927, 265] width 146 height 23
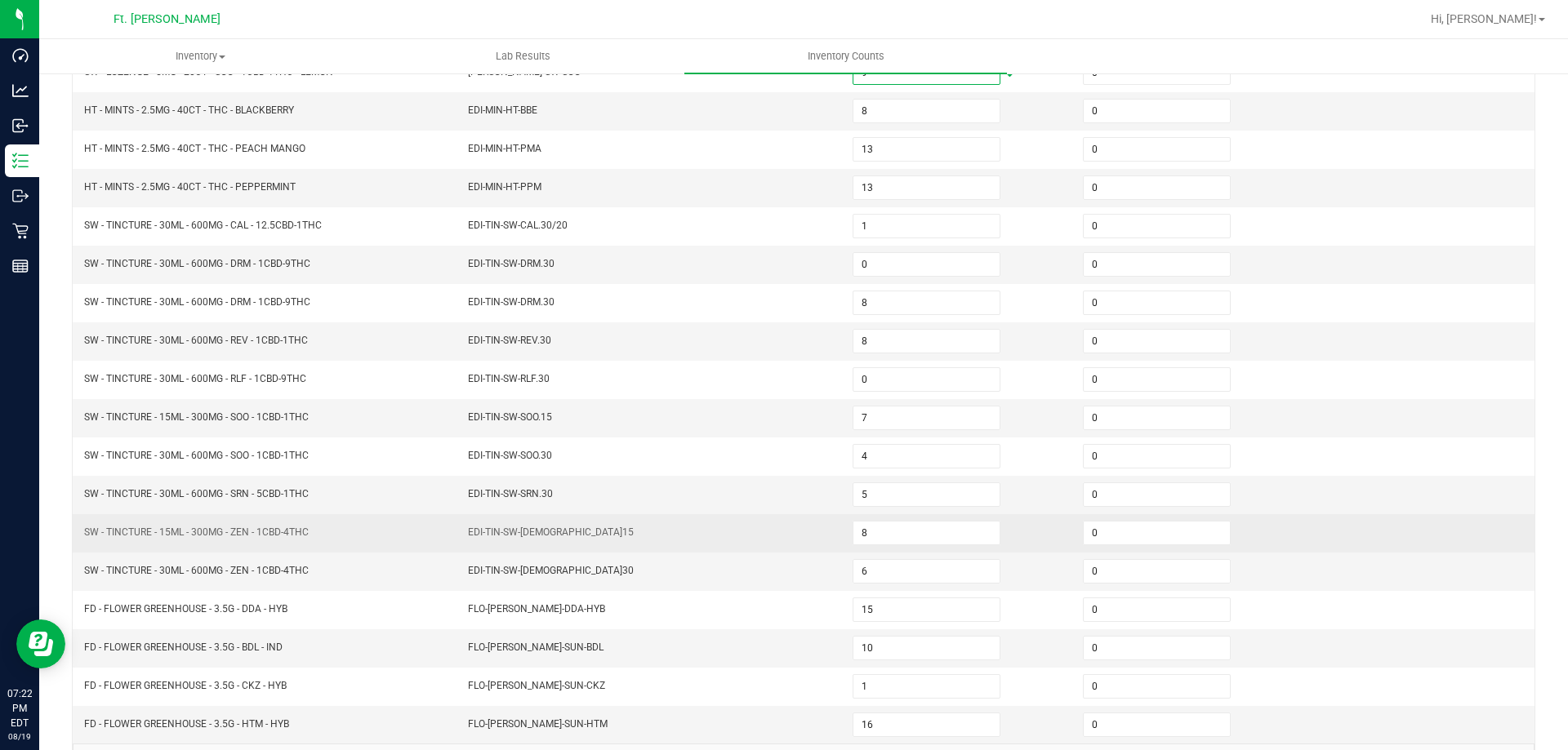
scroll to position [339, 0]
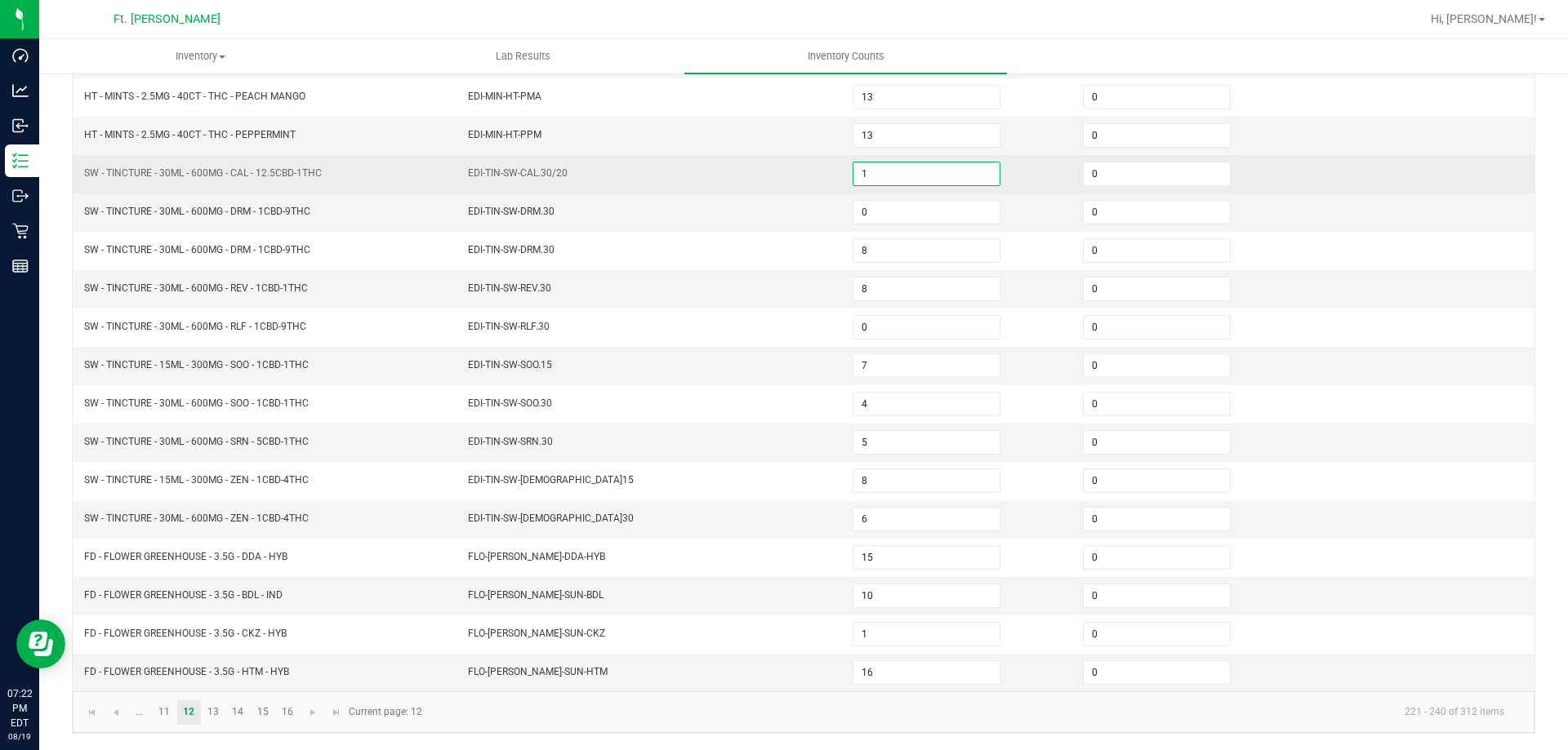
click at [913, 172] on input "1" at bounding box center [927, 174] width 146 height 23
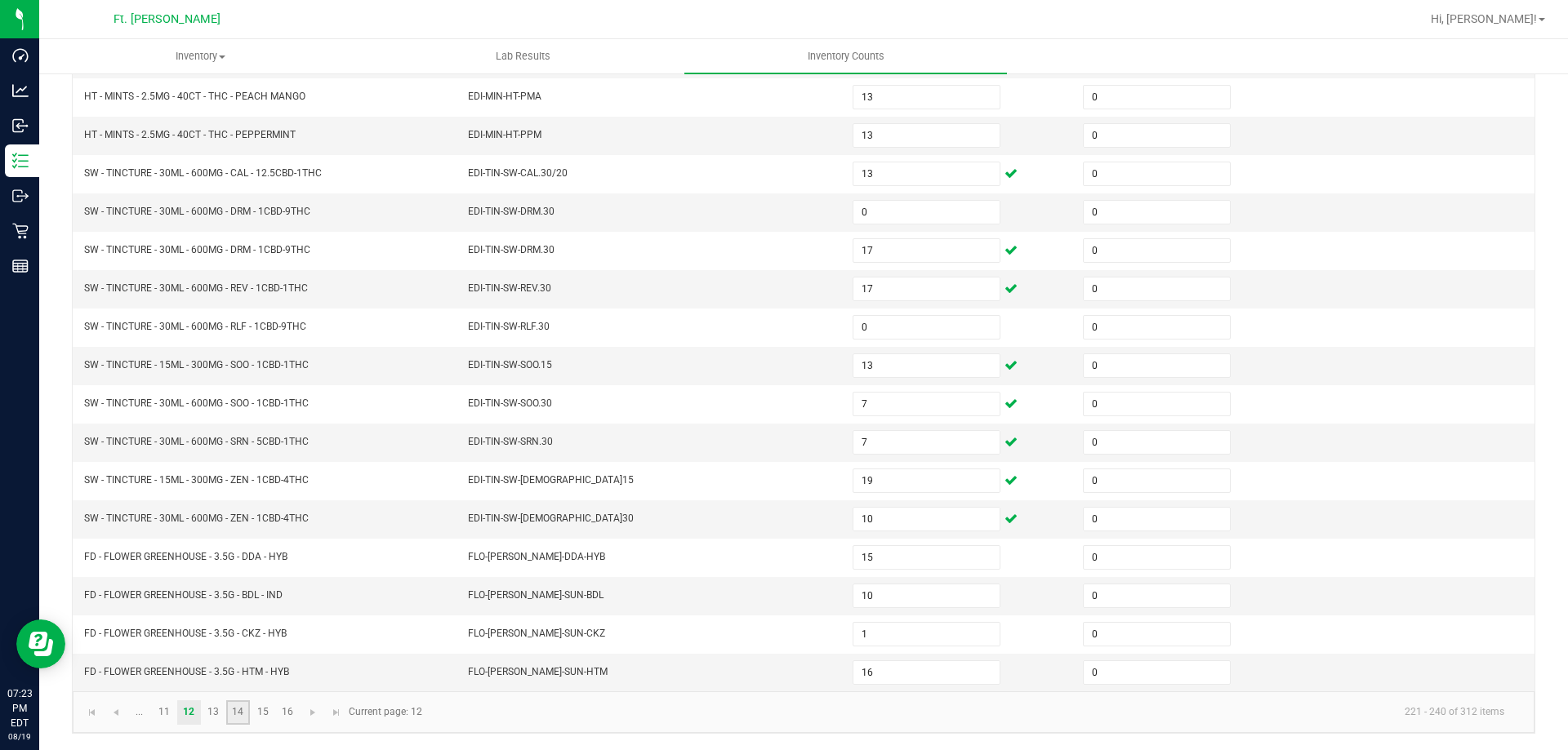
click at [246, 709] on link "14" at bounding box center [238, 712] width 24 height 24
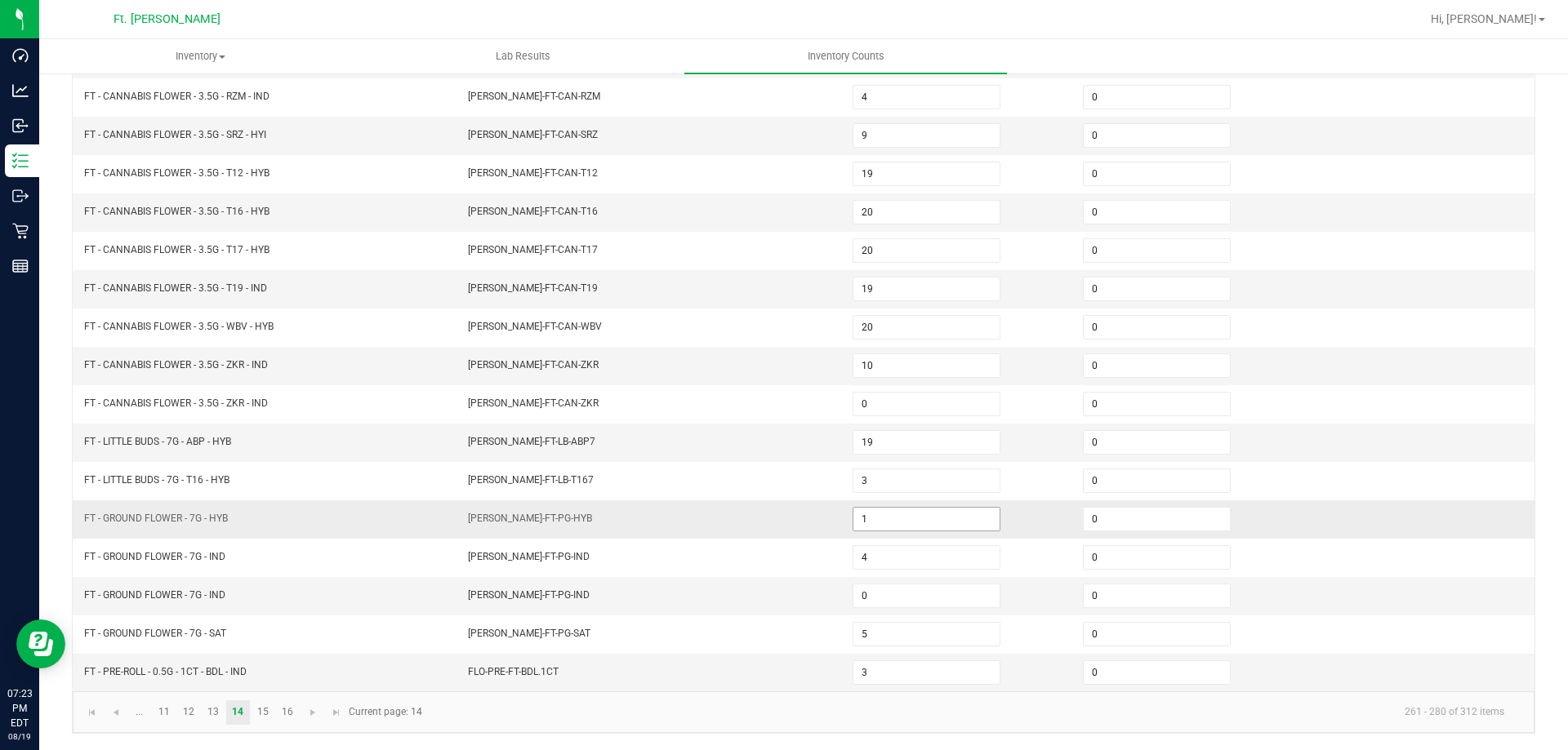
click at [900, 527] on input "1" at bounding box center [927, 520] width 146 height 23
click at [243, 709] on link "14" at bounding box center [238, 712] width 24 height 24
click at [253, 711] on link "15" at bounding box center [263, 712] width 24 height 24
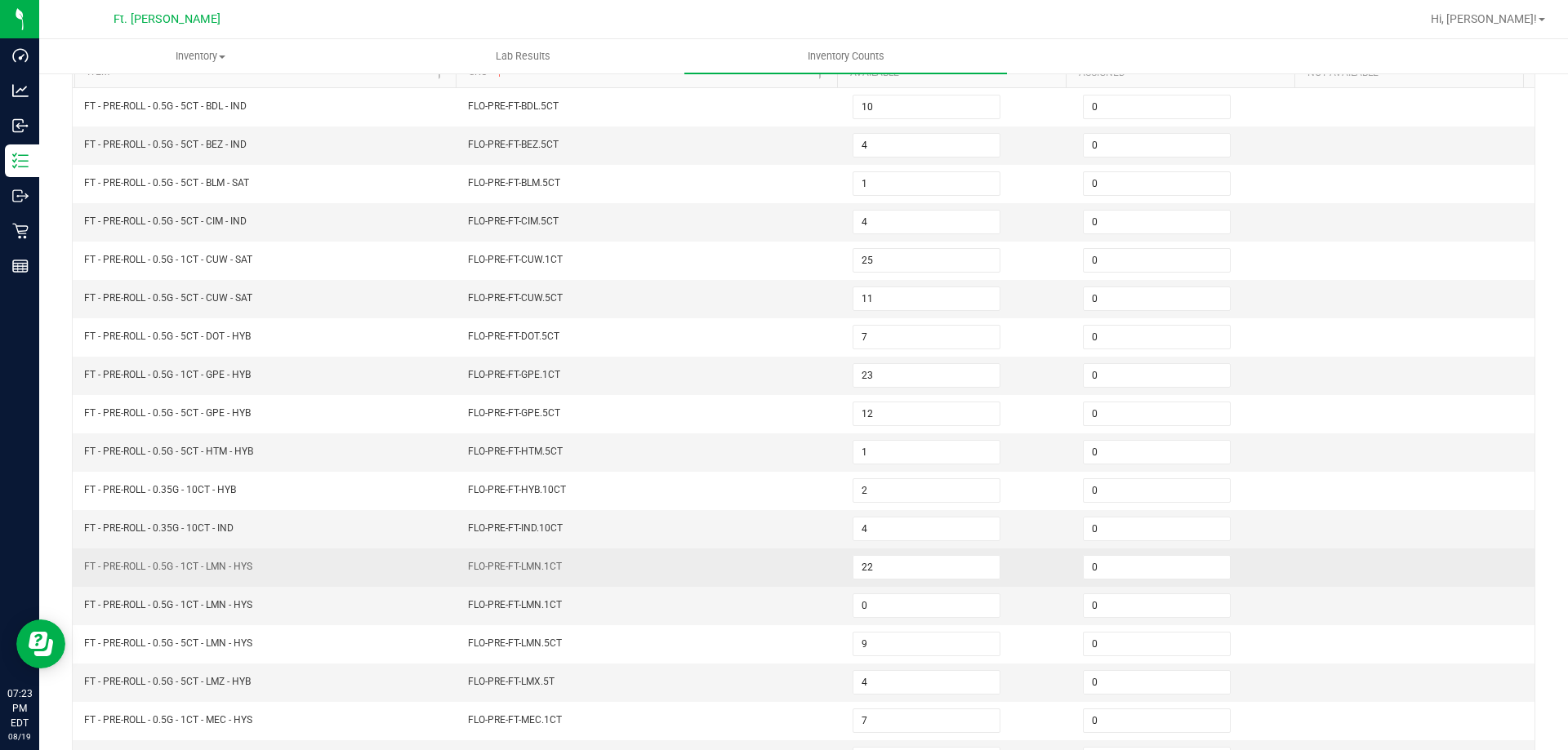
scroll to position [257, 0]
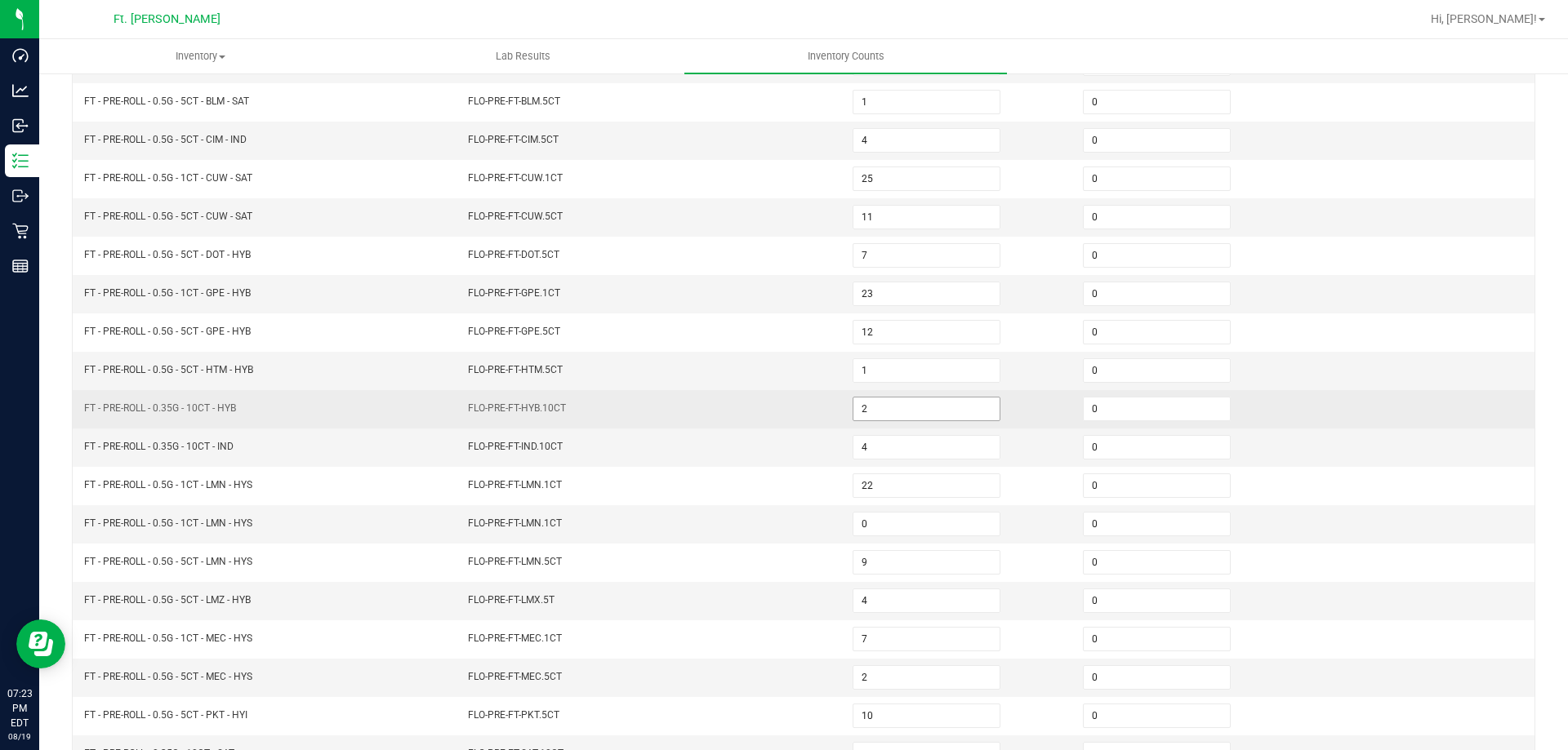
click at [889, 404] on input "2" at bounding box center [927, 409] width 146 height 23
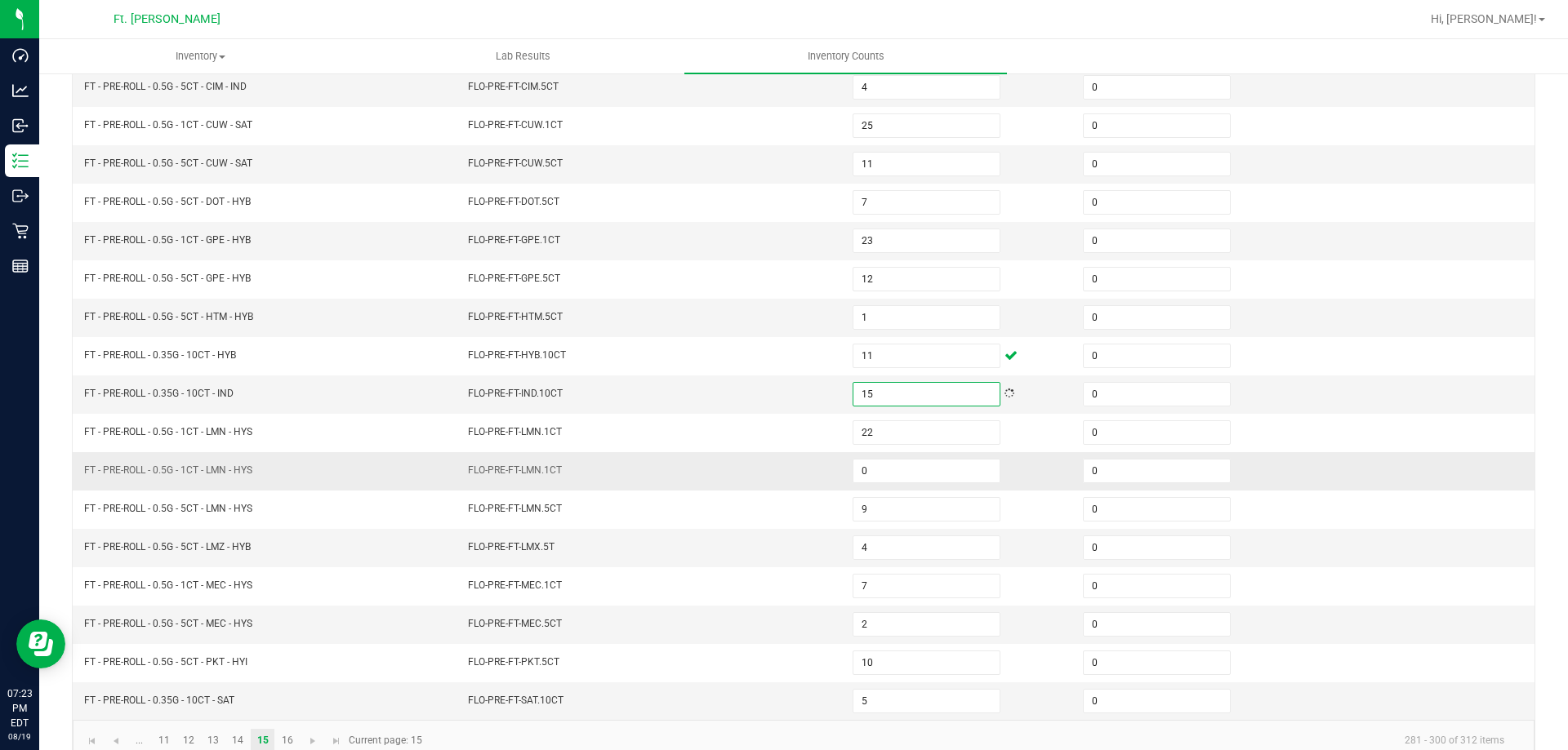
scroll to position [339, 0]
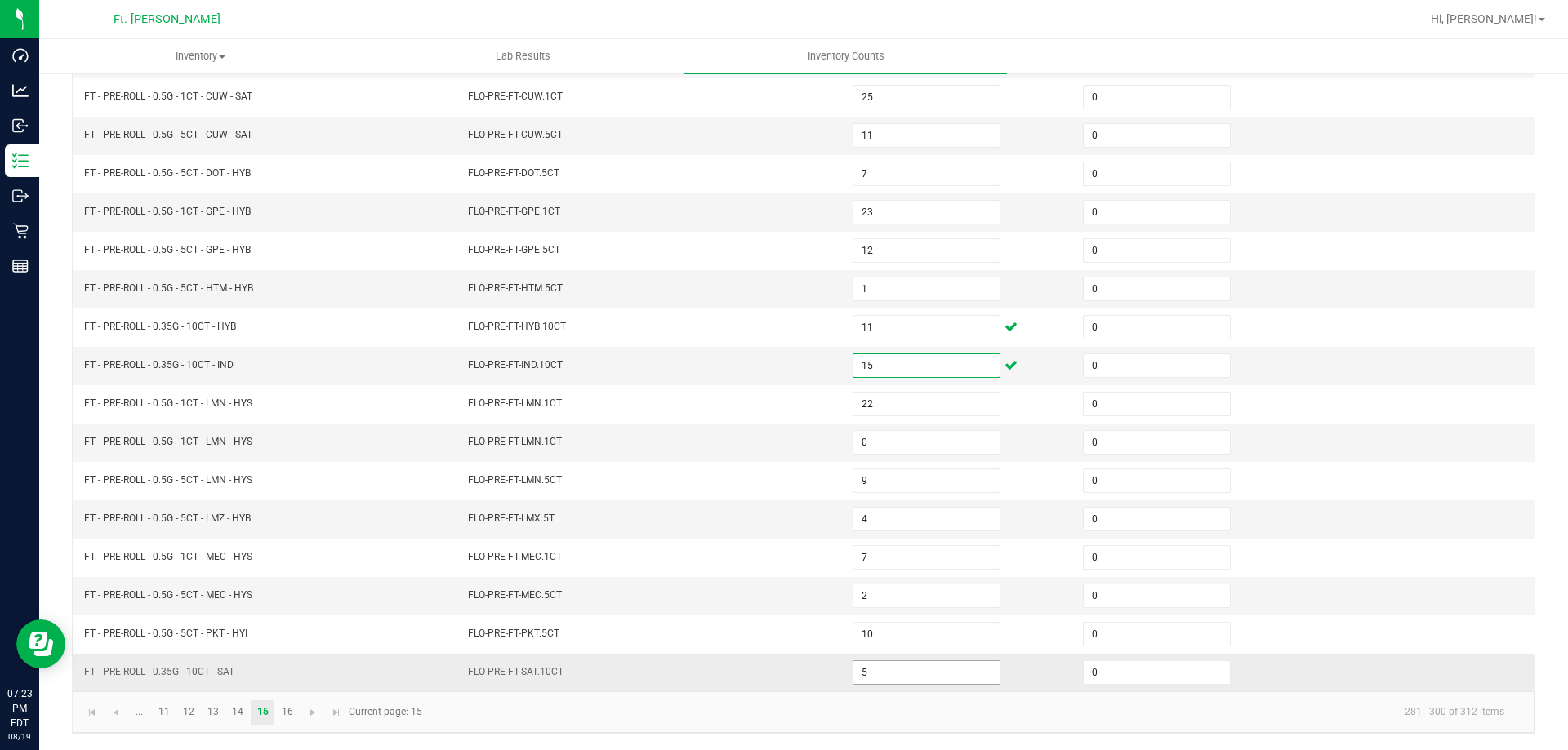
click at [890, 677] on input "5" at bounding box center [927, 673] width 146 height 23
click at [284, 712] on link "16" at bounding box center [287, 712] width 24 height 24
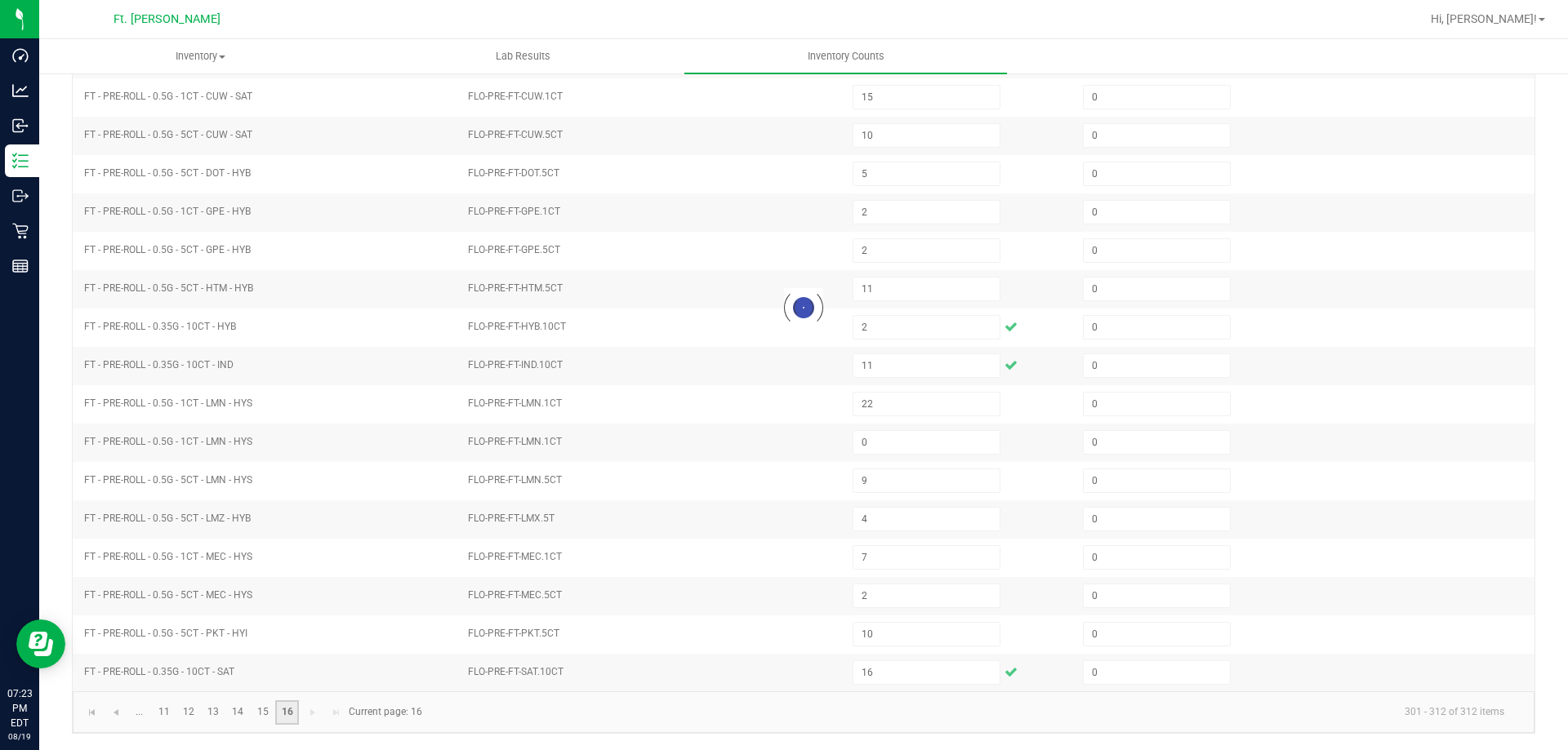
scroll to position [32, 0]
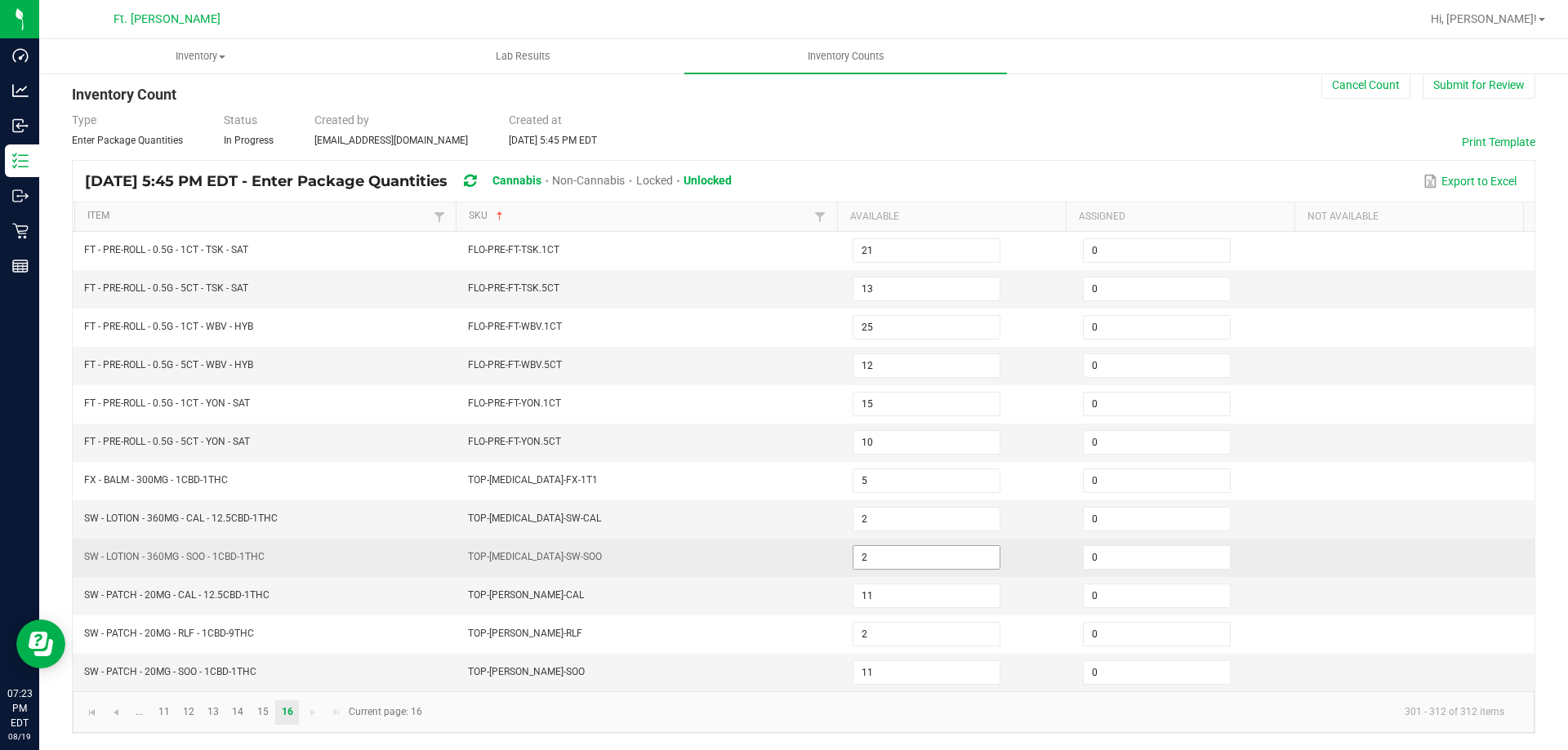
click at [901, 559] on input "2" at bounding box center [927, 558] width 146 height 23
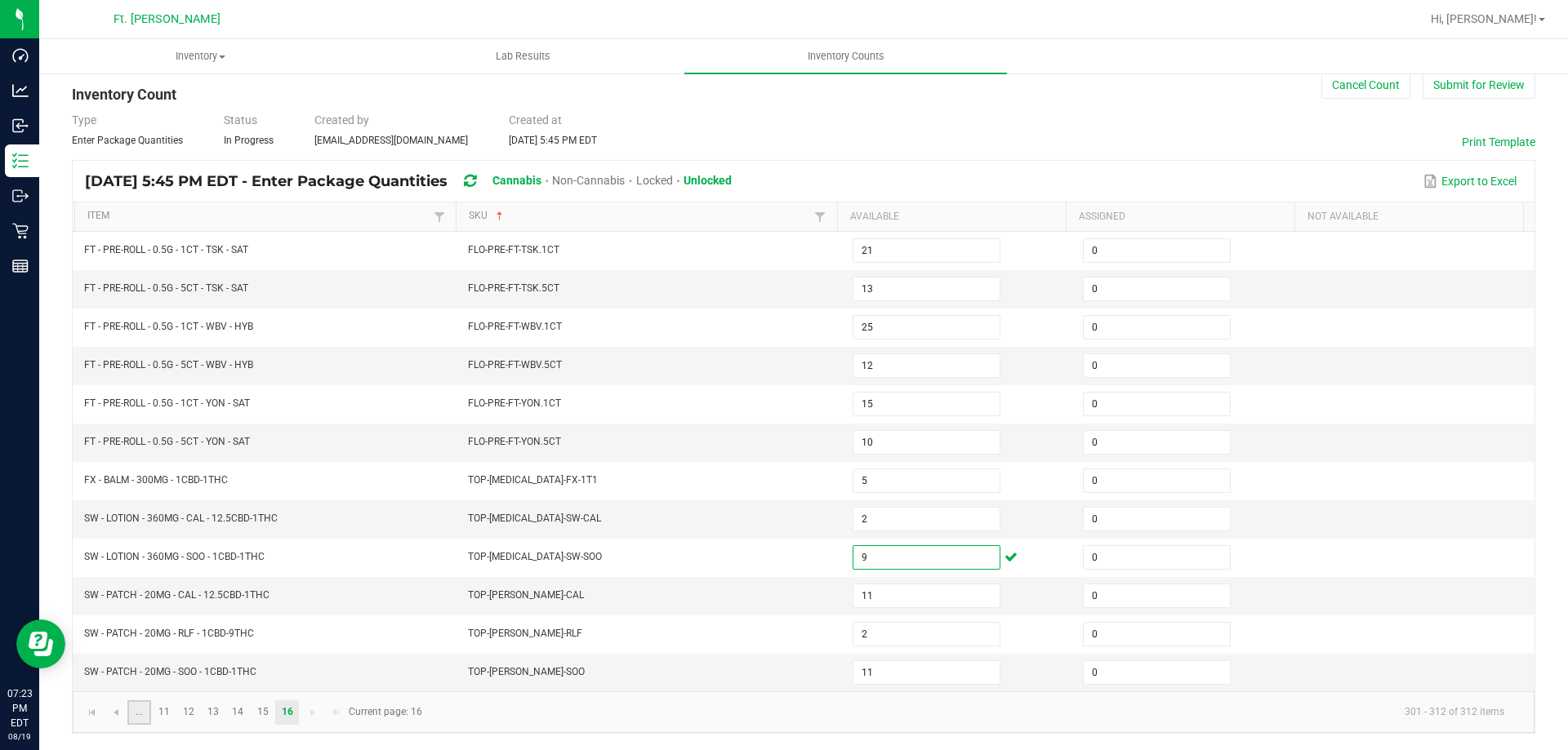
click at [141, 713] on link "..." at bounding box center [139, 712] width 24 height 24
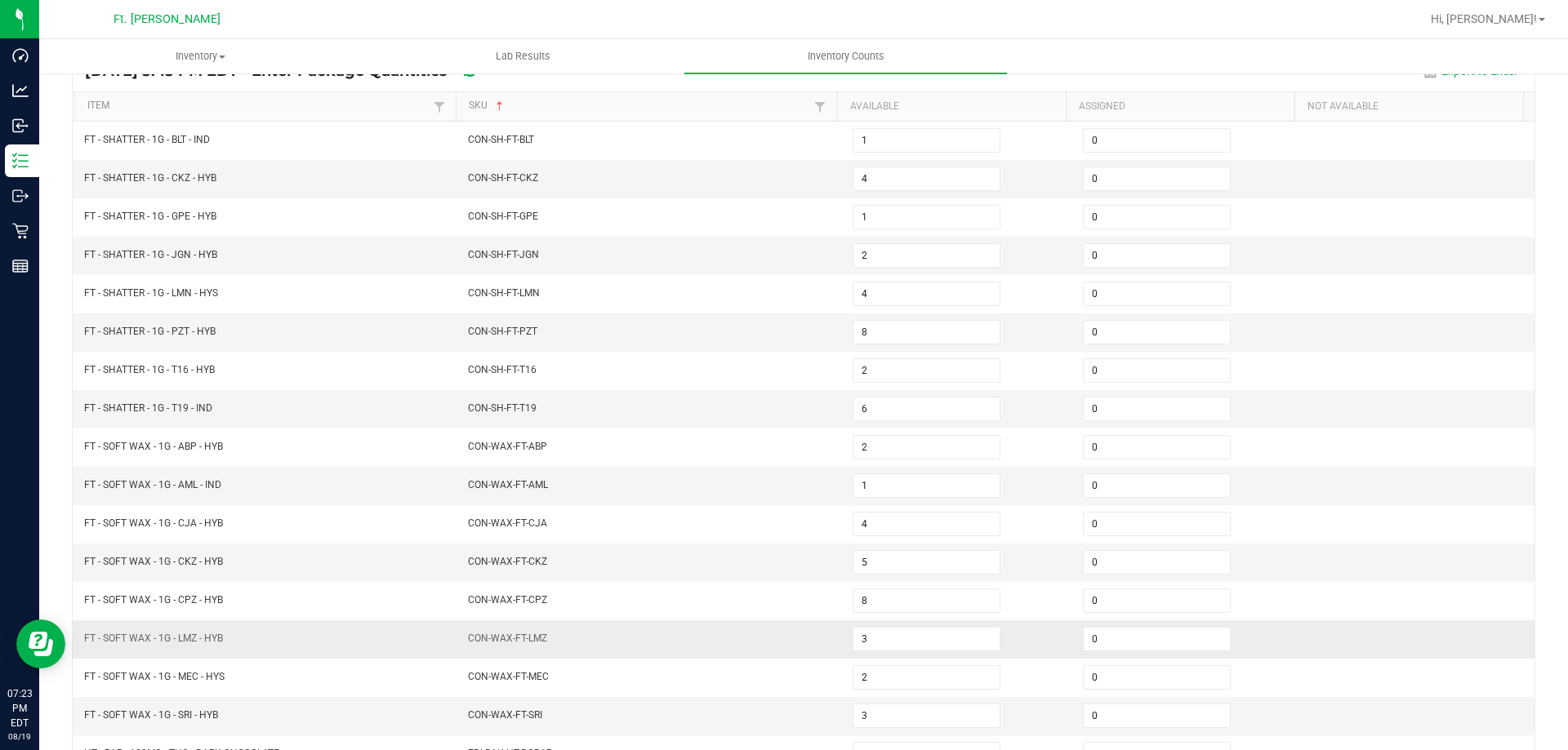
scroll to position [339, 0]
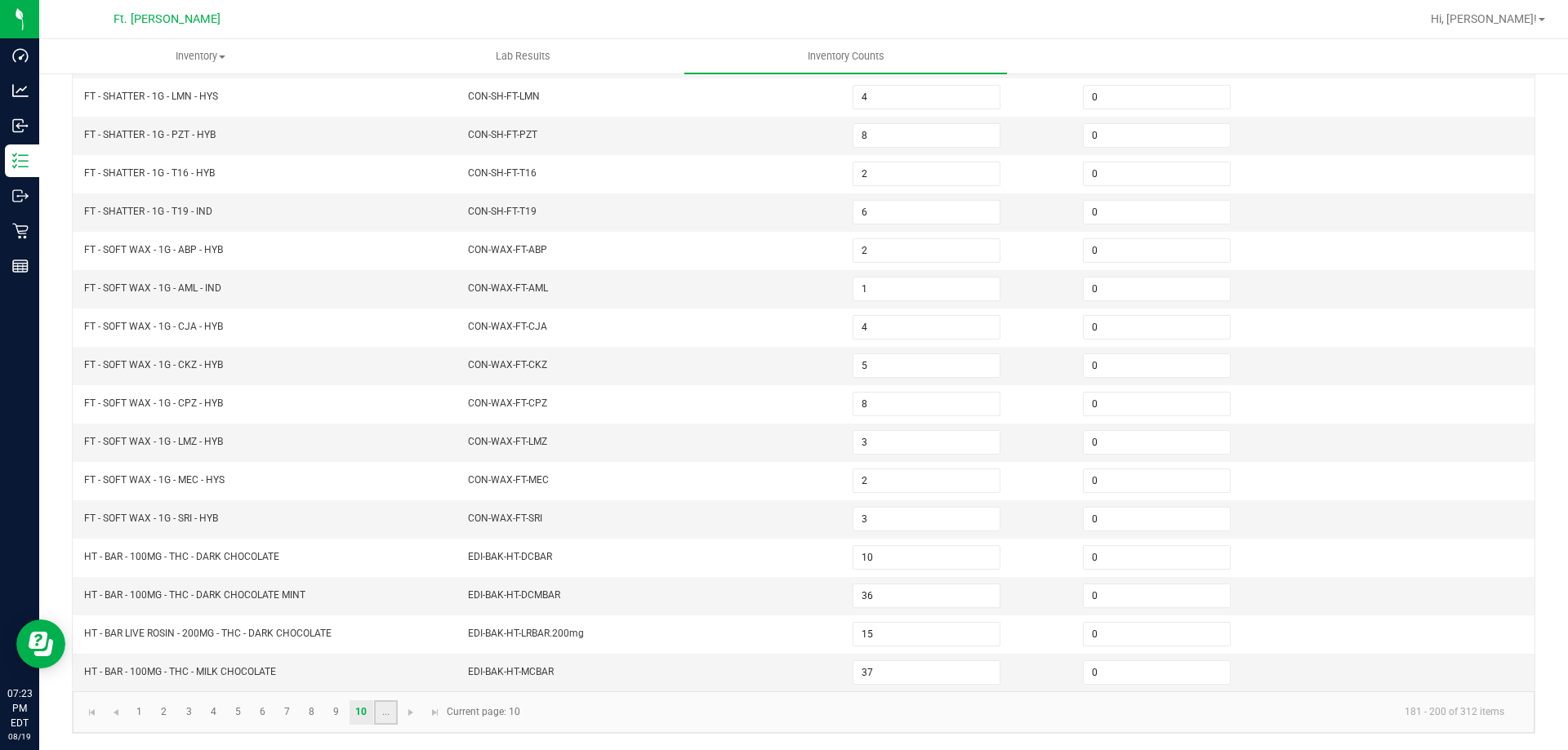
click at [389, 707] on link "..." at bounding box center [386, 712] width 24 height 24
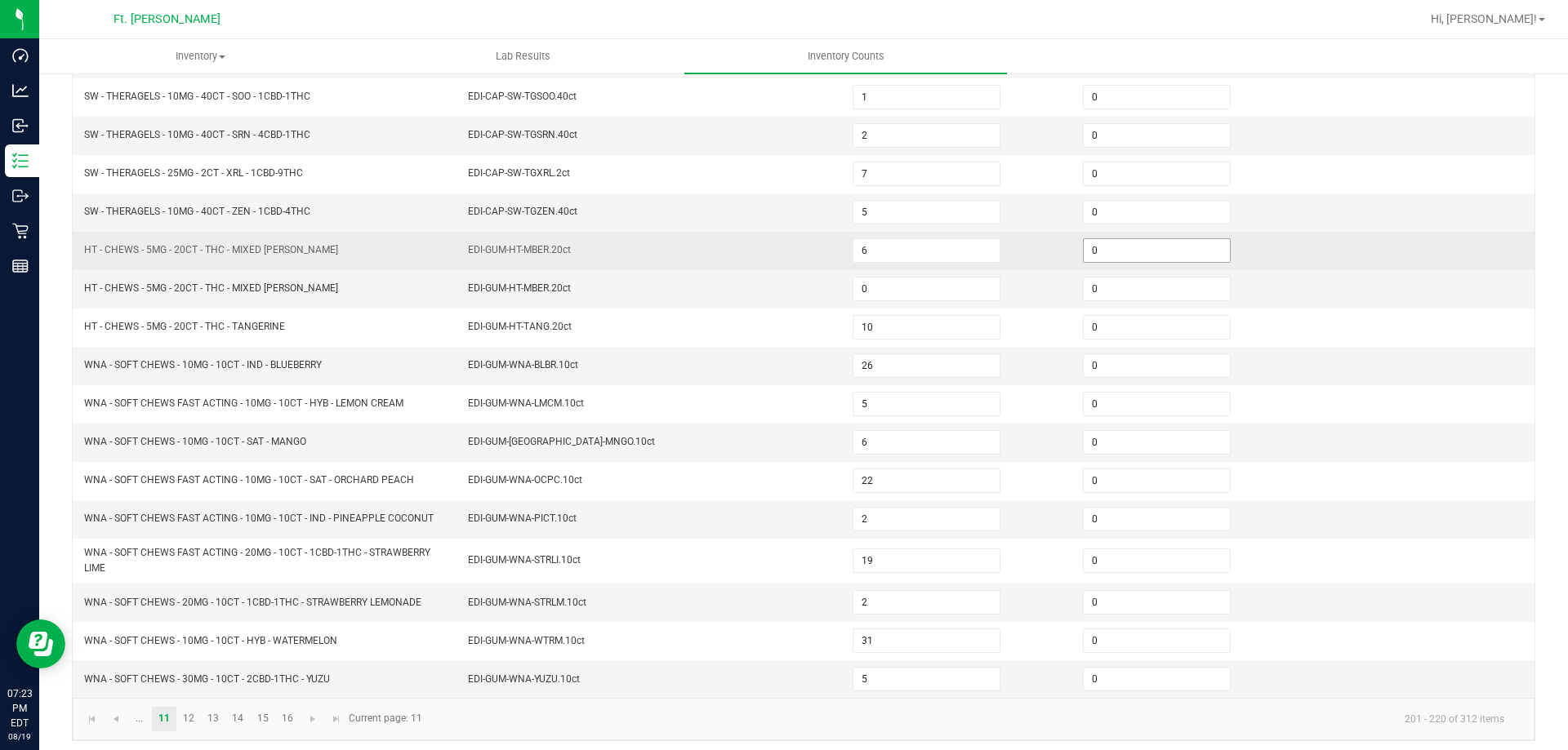
click at [1129, 255] on input "0" at bounding box center [1157, 251] width 146 height 23
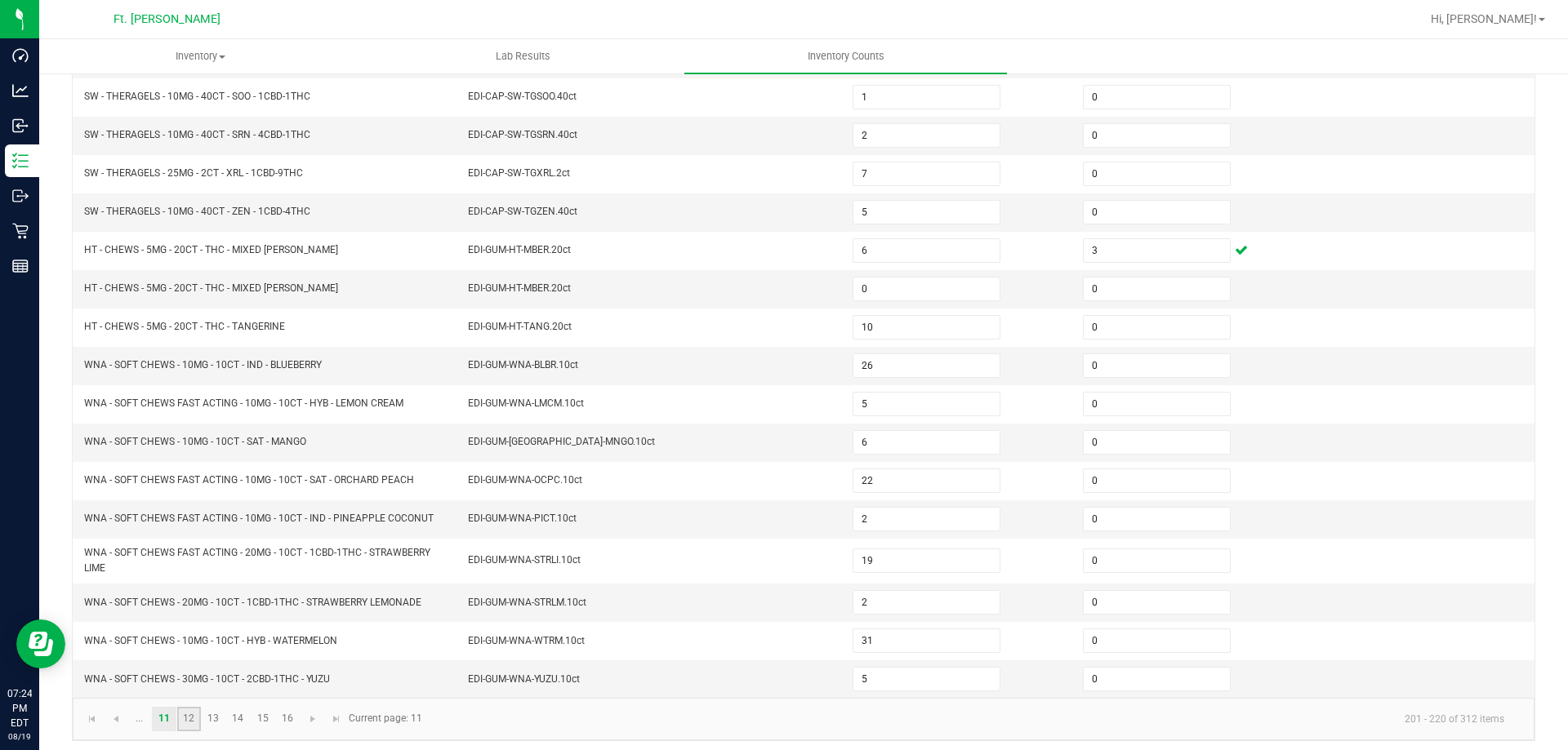
click at [184, 722] on link "12" at bounding box center [188, 719] width 24 height 24
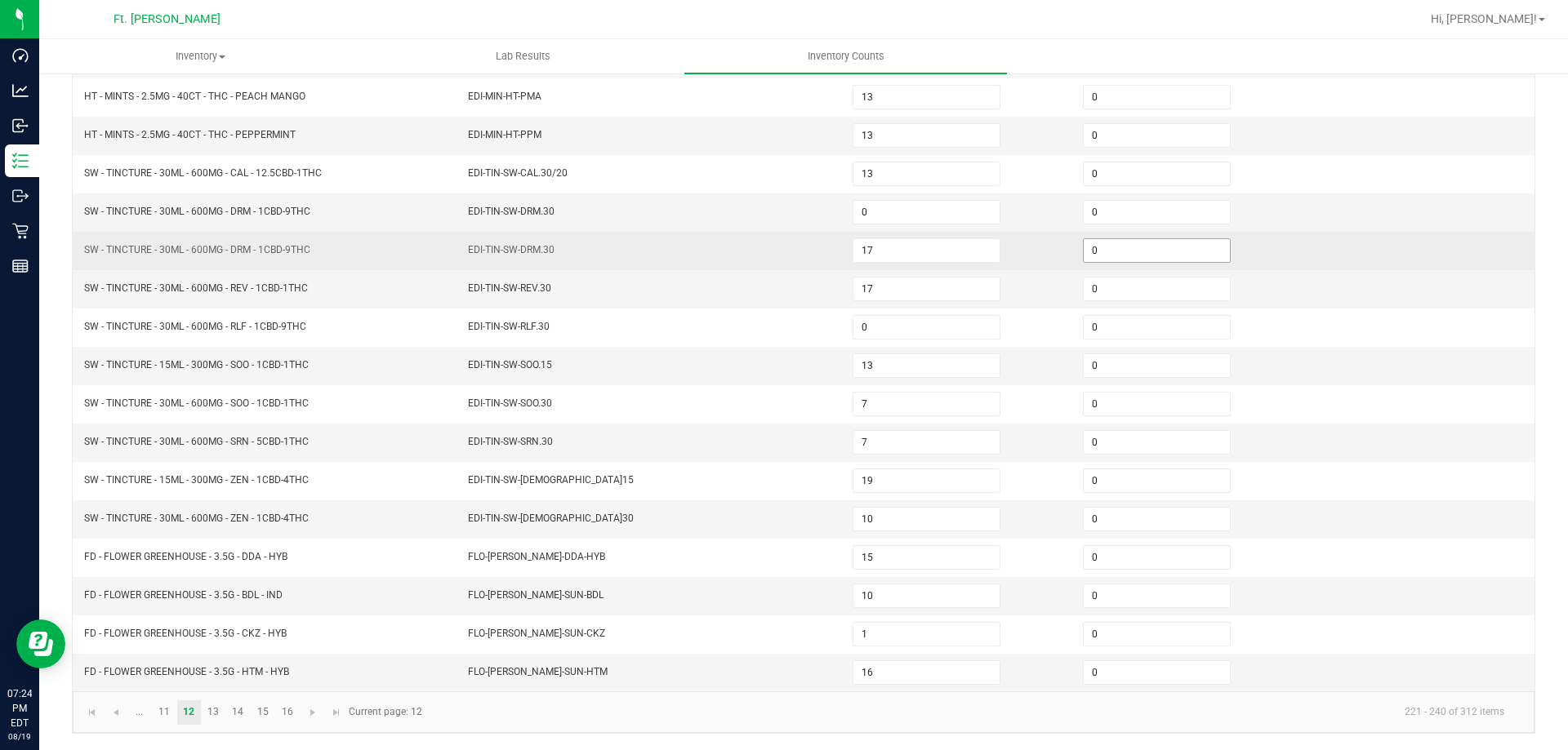
click at [1123, 247] on input "0" at bounding box center [1157, 251] width 146 height 23
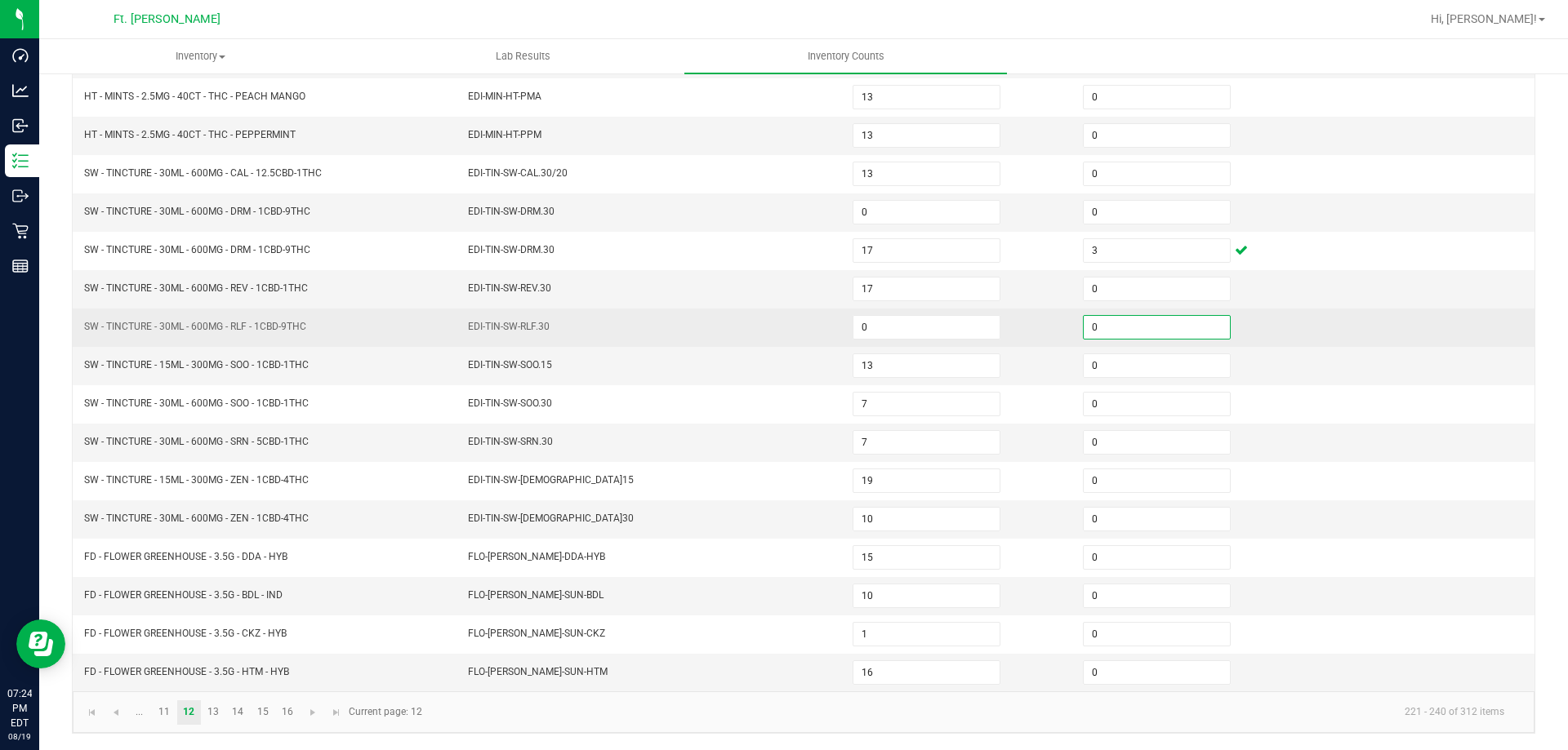
click at [1097, 325] on input "0" at bounding box center [1157, 328] width 146 height 23
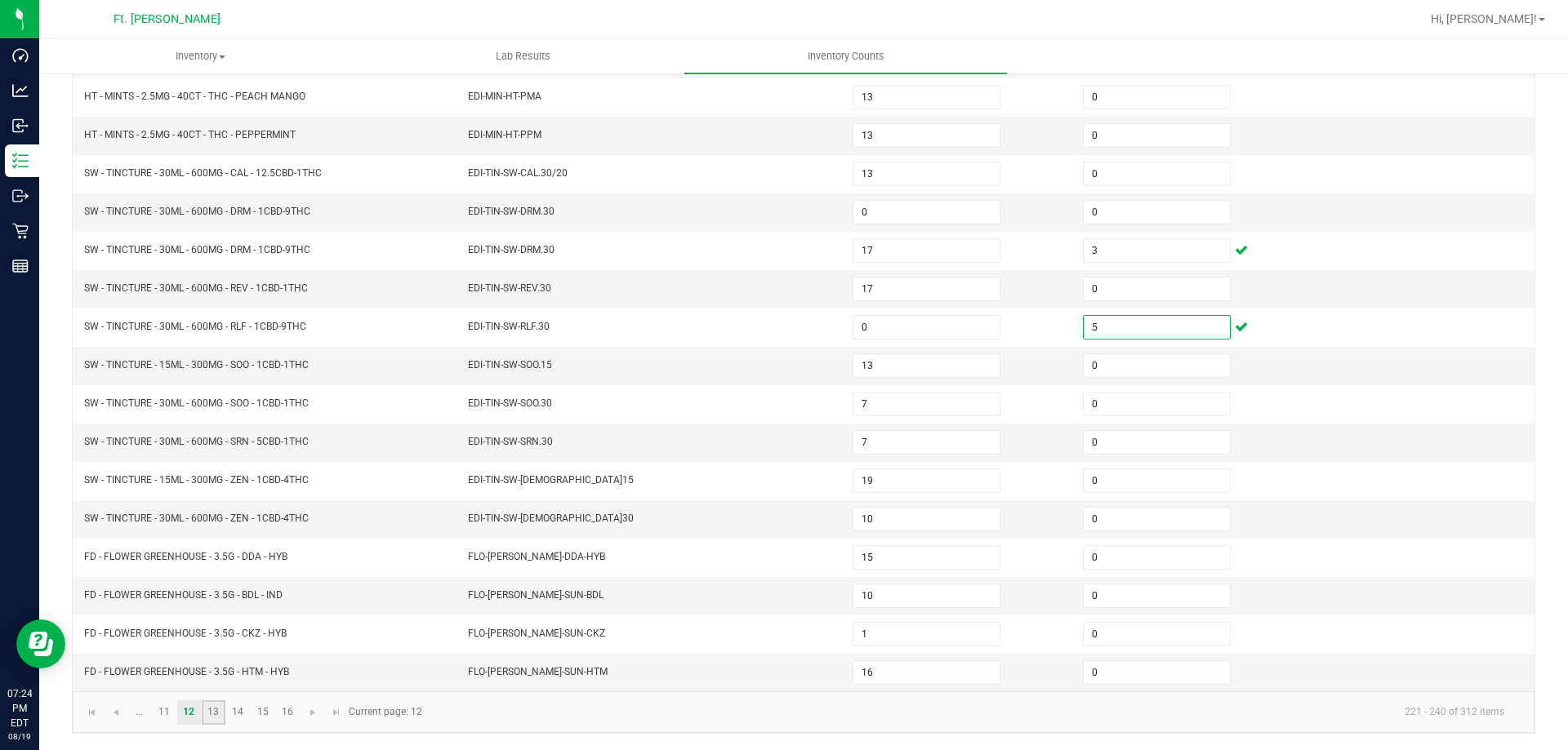
click at [216, 721] on link "13" at bounding box center [213, 712] width 24 height 24
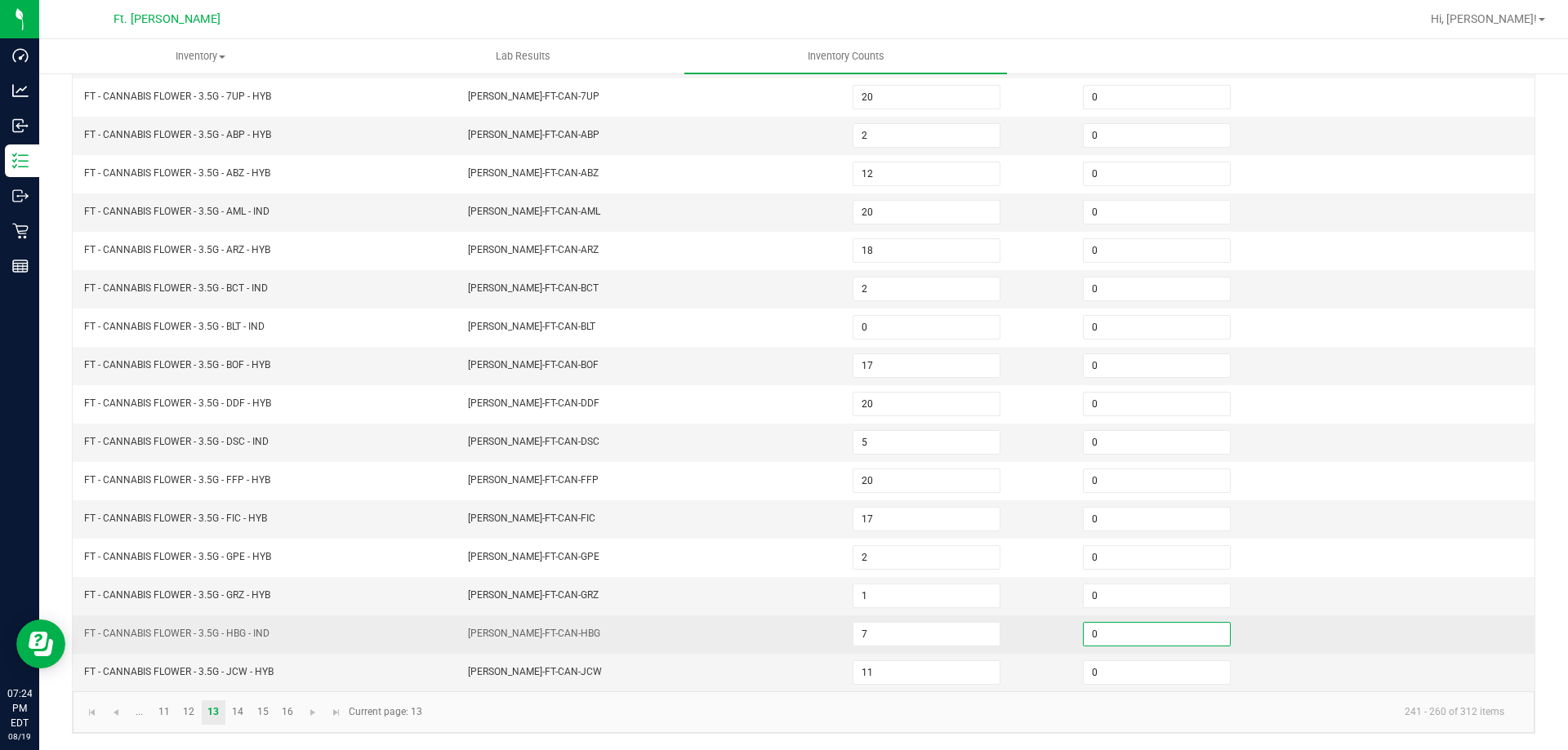
click at [1163, 631] on input "0" at bounding box center [1157, 635] width 146 height 23
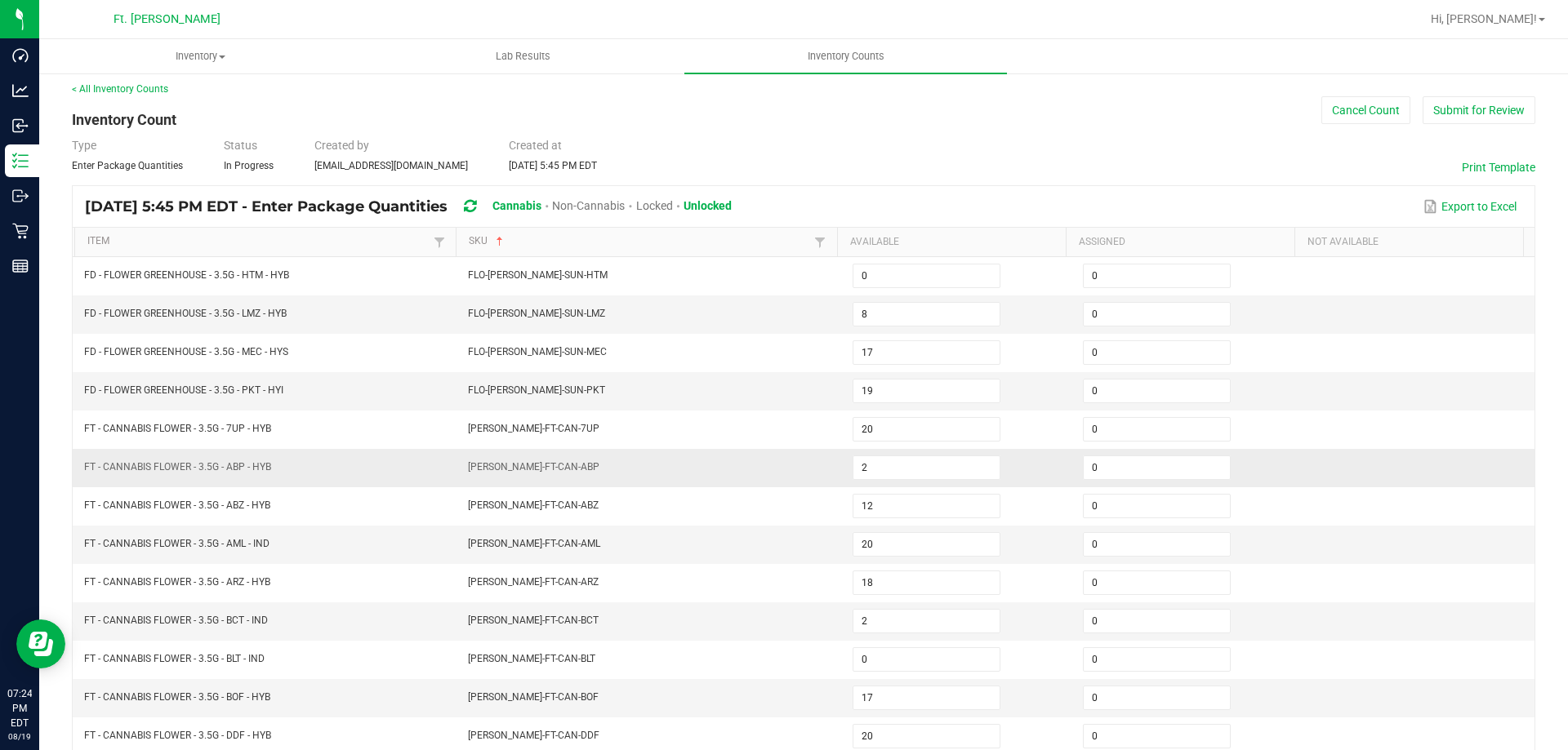
scroll to position [0, 0]
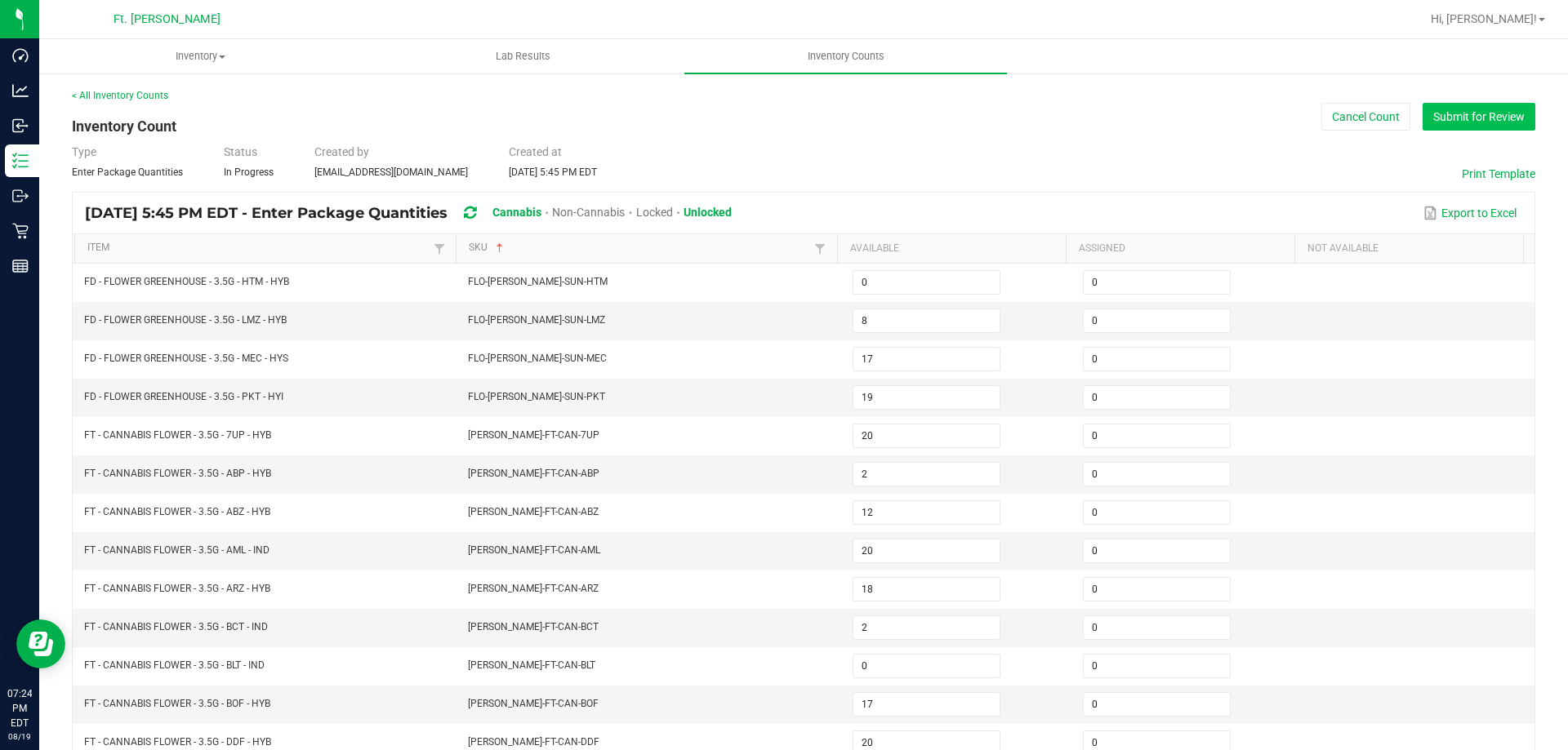
click at [1442, 121] on button "Submit for Review" at bounding box center [1479, 116] width 113 height 28
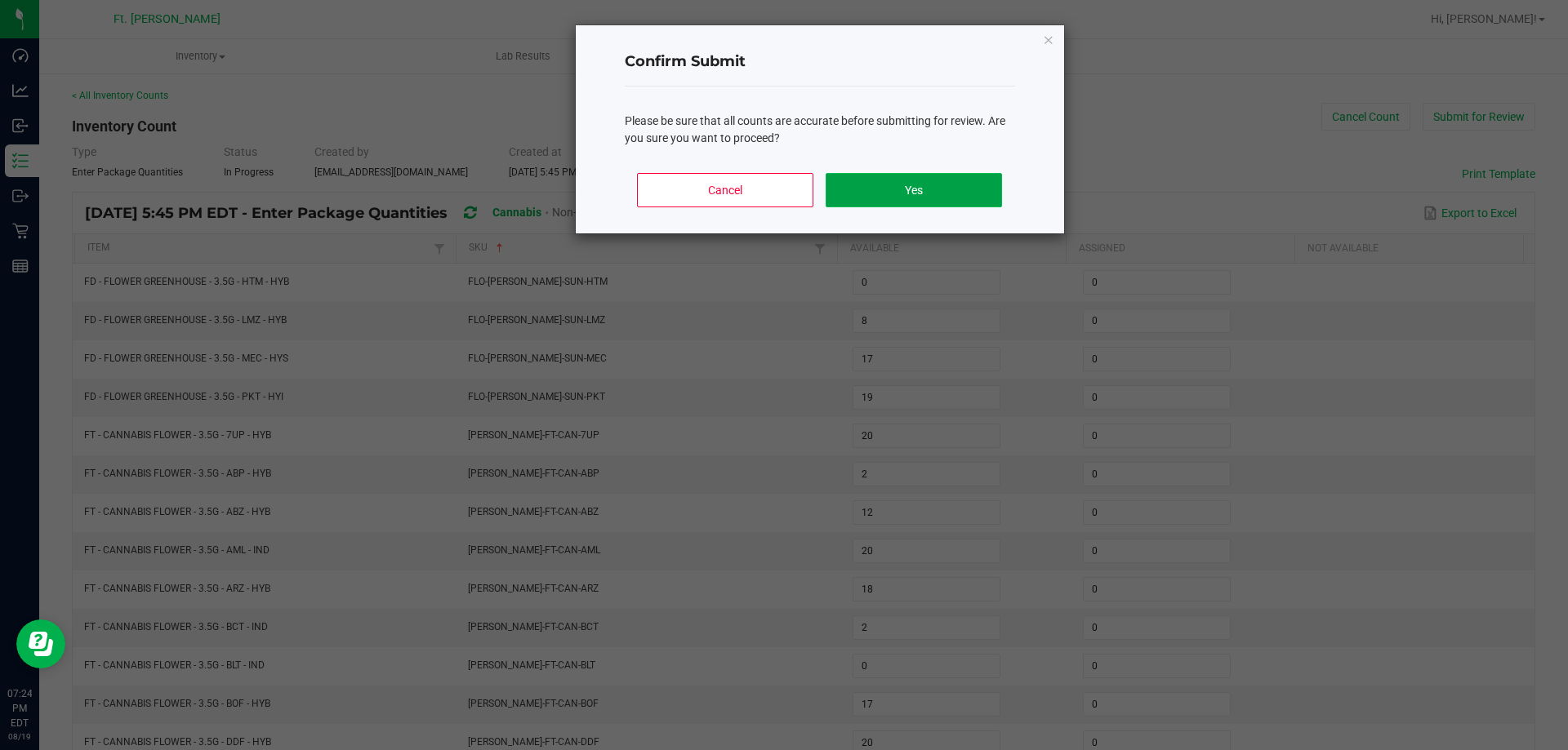
click at [916, 185] on button "Yes" at bounding box center [913, 190] width 176 height 34
